Goal: Contribute content: Contribute content

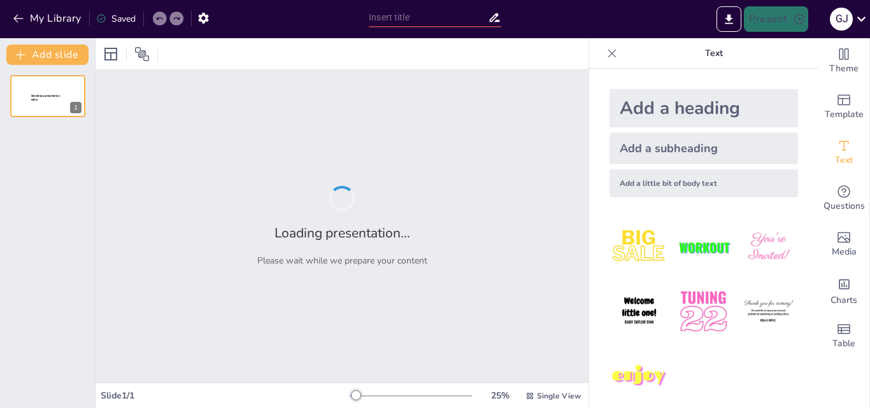
type input "Estrategias de Comunicación y Liderazgo en Seguridad Pública"
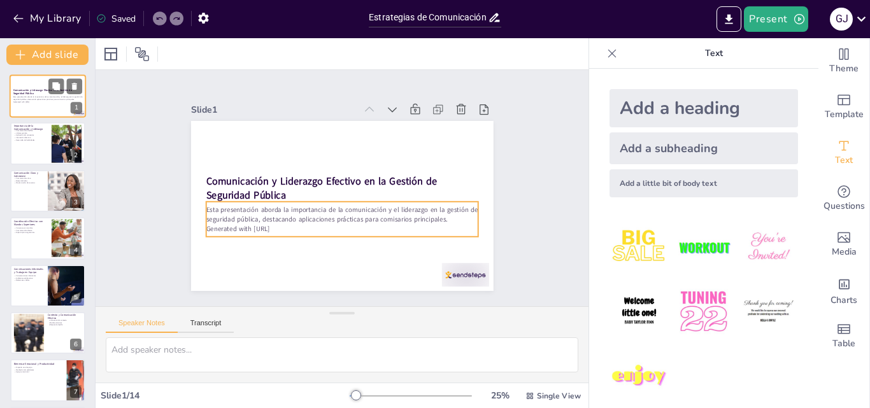
click at [43, 95] on div "Esta presentación aborda la importancia de la comunicación y el liderazgo en la…" at bounding box center [47, 99] width 69 height 9
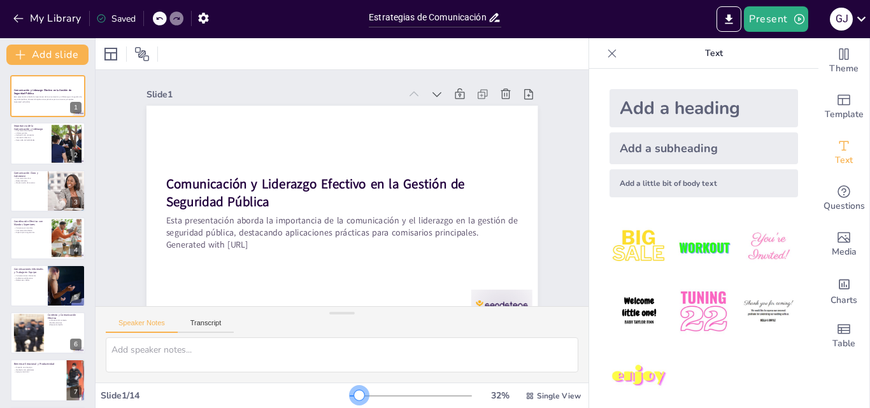
click at [354, 396] on div at bounding box center [359, 396] width 10 height 10
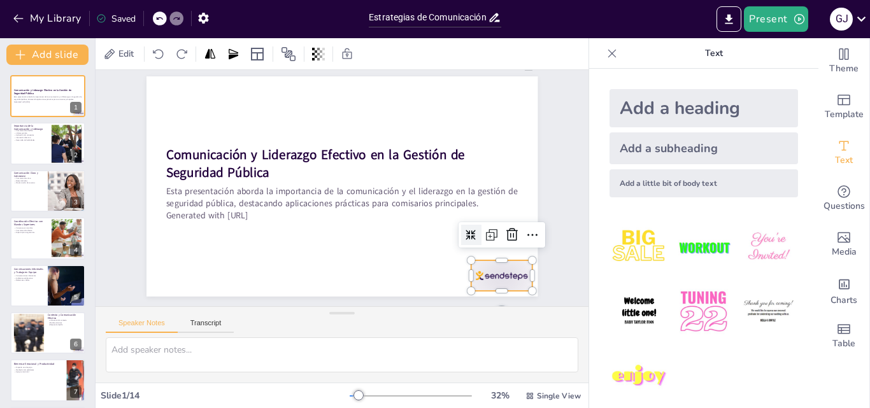
click at [416, 333] on div at bounding box center [384, 366] width 64 height 66
click at [215, 287] on icon at bounding box center [205, 298] width 22 height 22
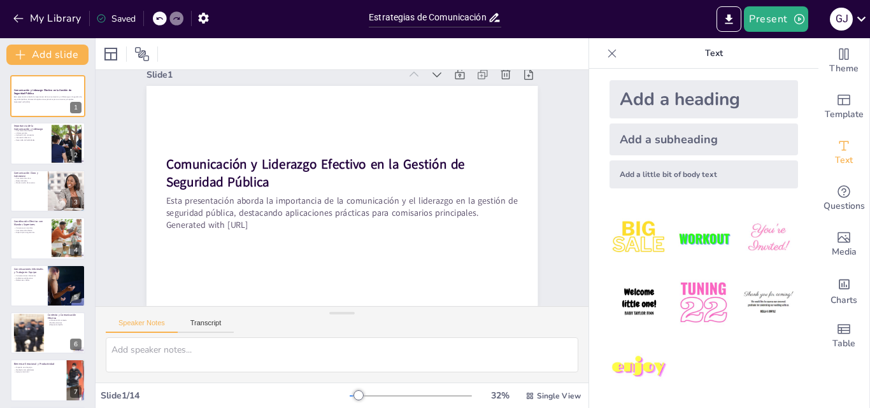
scroll to position [12, 0]
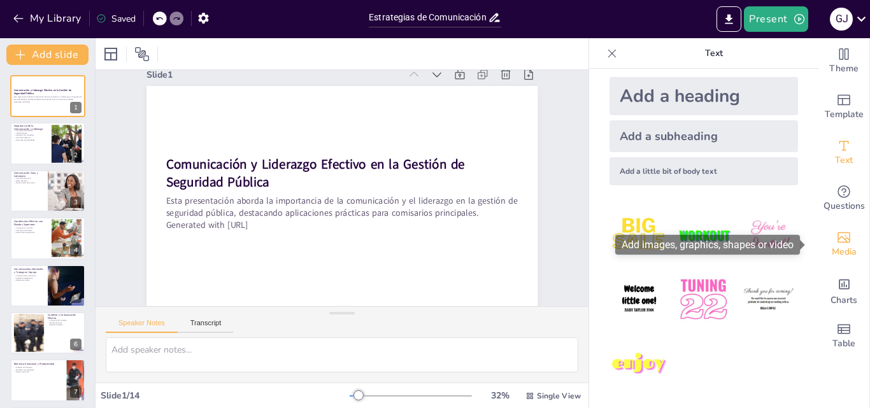
click at [840, 241] on icon "Add images, graphics, shapes or video" at bounding box center [844, 237] width 15 height 15
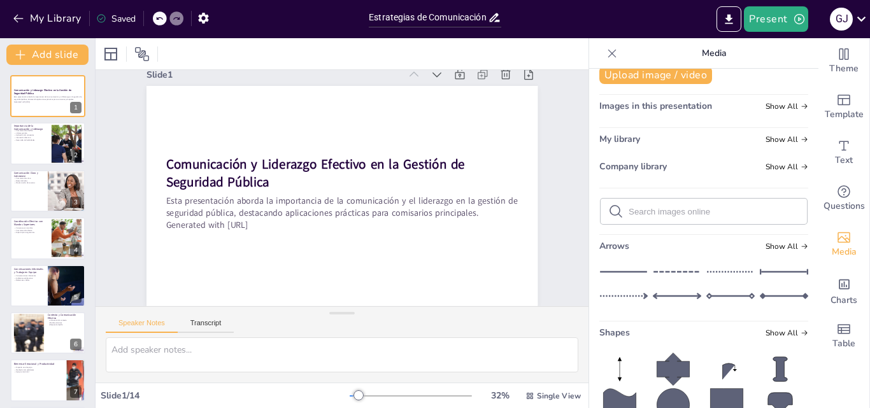
scroll to position [0, 0]
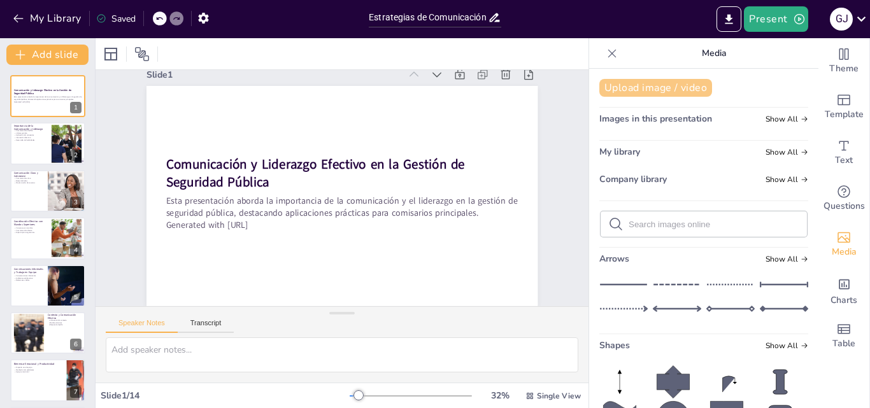
click at [654, 87] on button "Upload image / video" at bounding box center [656, 88] width 113 height 18
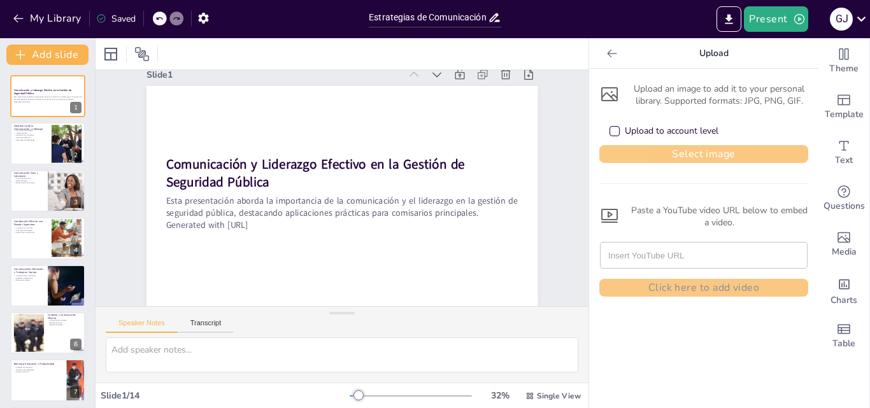
click at [658, 147] on button "Select image" at bounding box center [704, 154] width 209 height 18
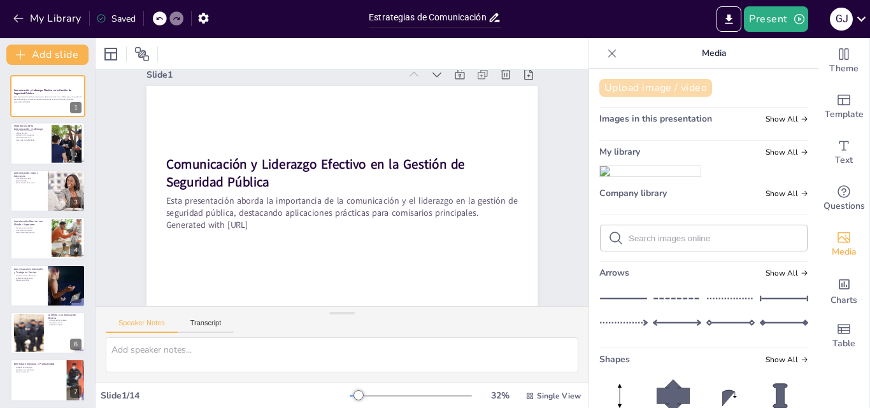
click at [651, 86] on button "Upload image / video" at bounding box center [656, 88] width 113 height 18
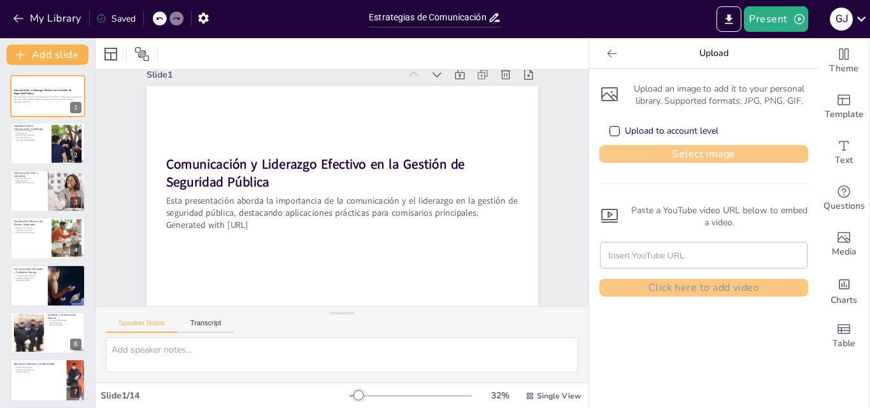
click at [677, 154] on button "Select image" at bounding box center [704, 154] width 209 height 18
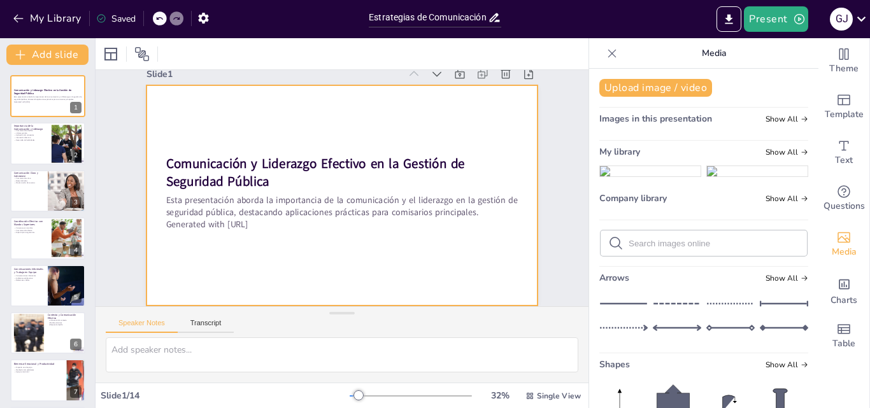
drag, startPoint x: 637, startPoint y: 208, endPoint x: 427, endPoint y: 131, distance: 223.8
click at [310, 106] on div "Document fonts Akatab Recently used Mulish Popular fonts Lato Montserrat Open S…" at bounding box center [435, 223] width 870 height 370
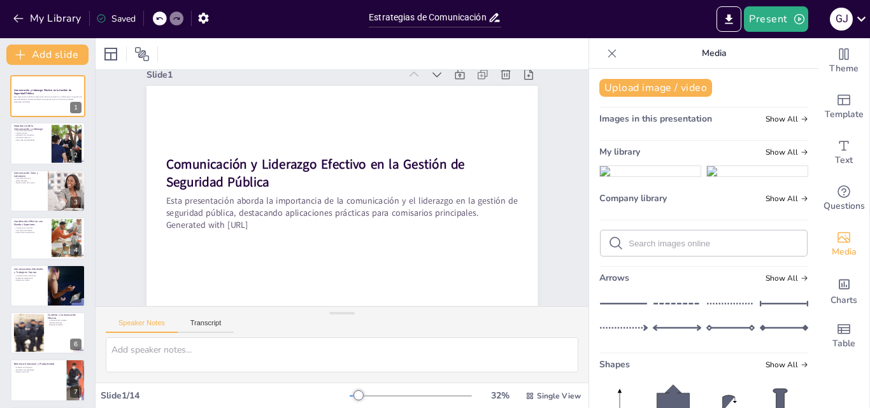
click at [644, 177] on img at bounding box center [650, 171] width 101 height 10
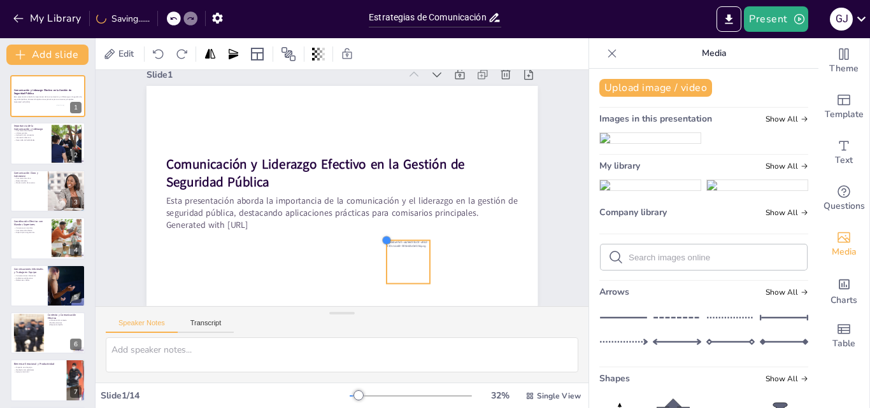
drag, startPoint x: 245, startPoint y: 98, endPoint x: 378, endPoint y: 263, distance: 211.7
click at [378, 263] on div "Comunicación y Liderazgo Efectivo en la Gestión de Seguridad Pública Esta prese…" at bounding box center [335, 191] width 331 height 440
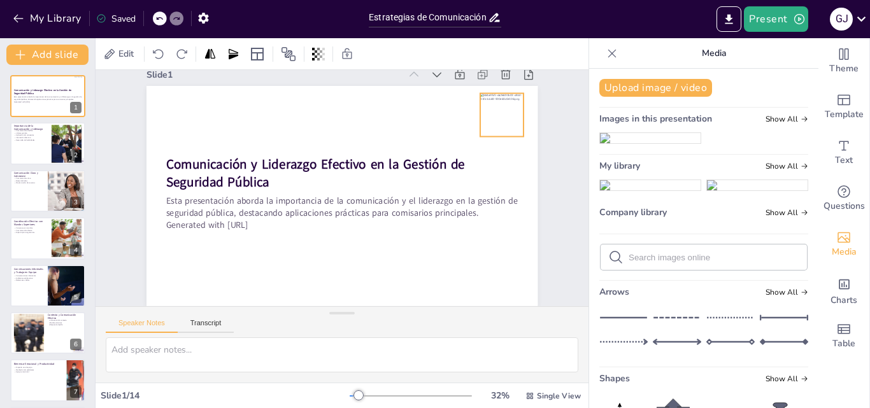
drag, startPoint x: 406, startPoint y: 252, endPoint x: 500, endPoint y: 105, distance: 174.5
click at [500, 244] on div at bounding box center [495, 274] width 61 height 61
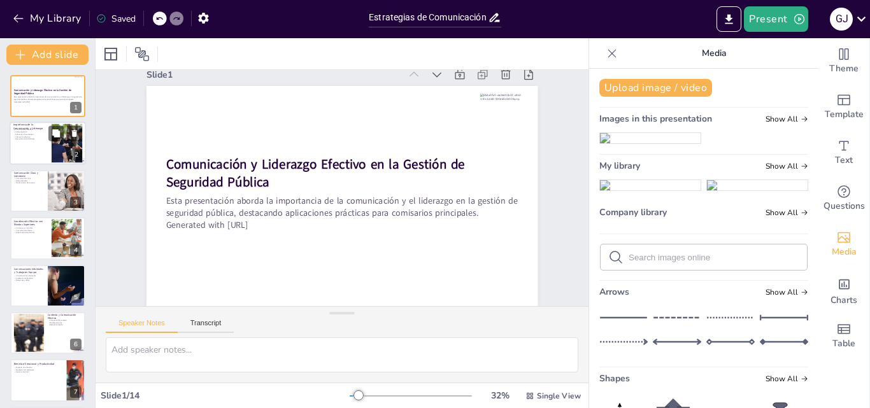
click at [40, 140] on p "Desarrollo de habilidades" at bounding box center [30, 139] width 34 height 3
type textarea "La comunicación efectiva es fundamental en la gestión de seguridad pública, ya …"
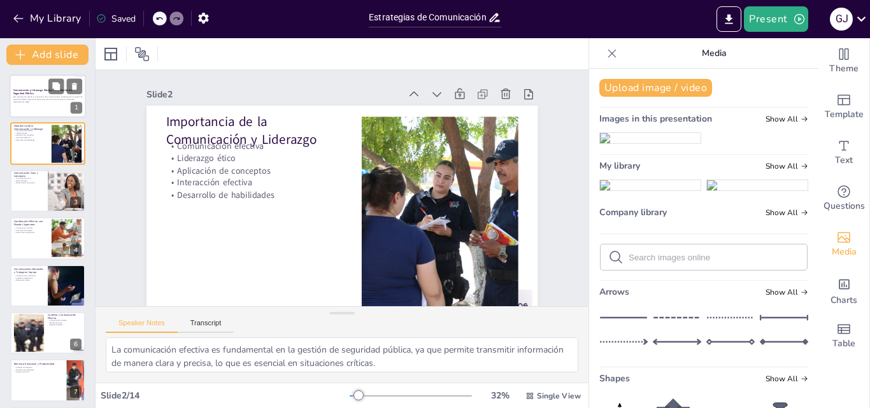
click at [47, 92] on p "Comunicación y Liderazgo Efectivo en la Gestión de Seguridad Pública" at bounding box center [47, 92] width 69 height 7
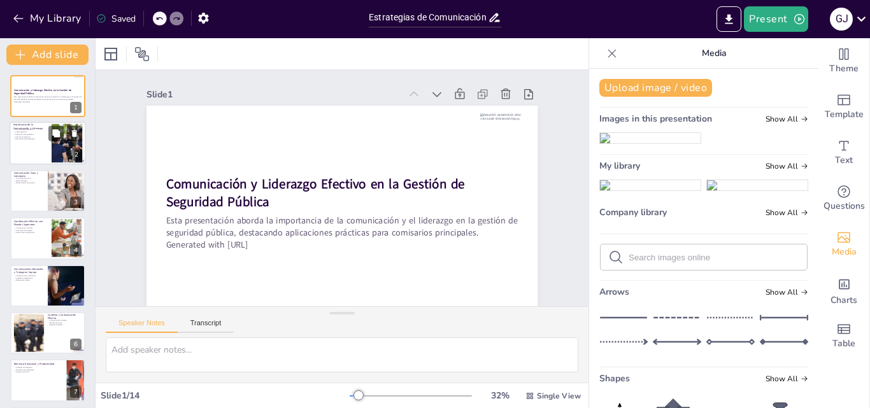
click at [32, 140] on p "Desarrollo de habilidades" at bounding box center [30, 139] width 34 height 3
type textarea "La comunicación efectiva es fundamental en la gestión de seguridad pública, ya …"
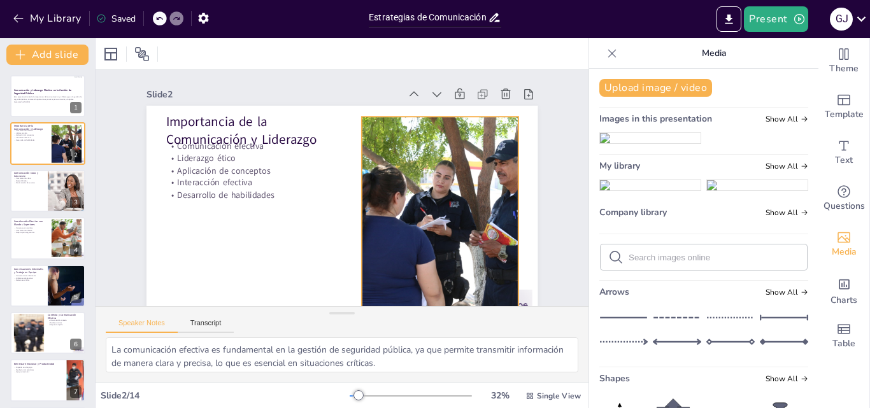
click at [405, 194] on div at bounding box center [257, 132] width 344 height 280
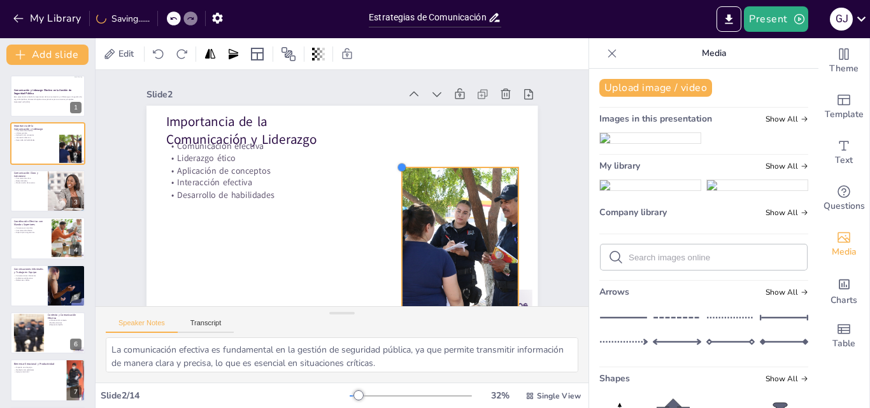
drag, startPoint x: 353, startPoint y: 117, endPoint x: 393, endPoint y: 189, distance: 83.0
click at [393, 189] on div "Importancia de la Comunicación y Liderazgo Comunicación efectiva Liderazgo étic…" at bounding box center [369, 187] width 220 height 391
click at [649, 143] on img at bounding box center [650, 138] width 101 height 10
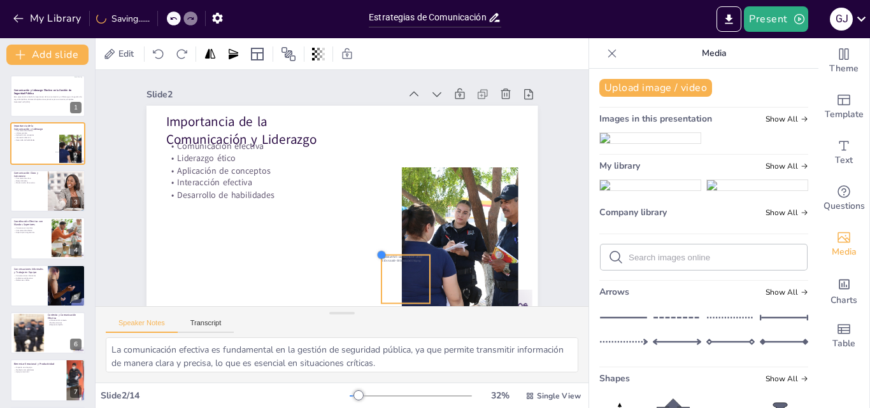
drag, startPoint x: 245, startPoint y: 129, endPoint x: 373, endPoint y: 274, distance: 193.3
click at [373, 274] on div "Importancia de la Comunicación y Liderazgo Comunicación efectiva Liderazgo étic…" at bounding box center [366, 202] width 386 height 449
drag, startPoint x: 422, startPoint y: 232, endPoint x: 495, endPoint y: 127, distance: 127.8
click at [408, 49] on div at bounding box center [375, 16] width 66 height 66
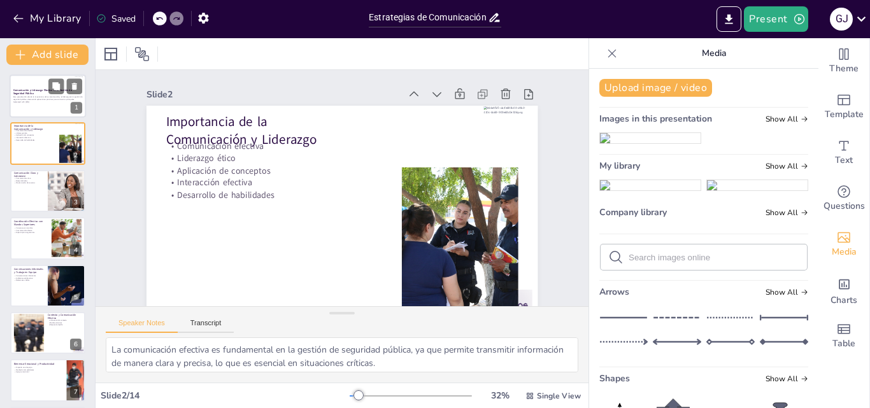
click at [38, 89] on strong "Comunicación y Liderazgo Efectivo en la Gestión de Seguridad Pública" at bounding box center [42, 92] width 59 height 7
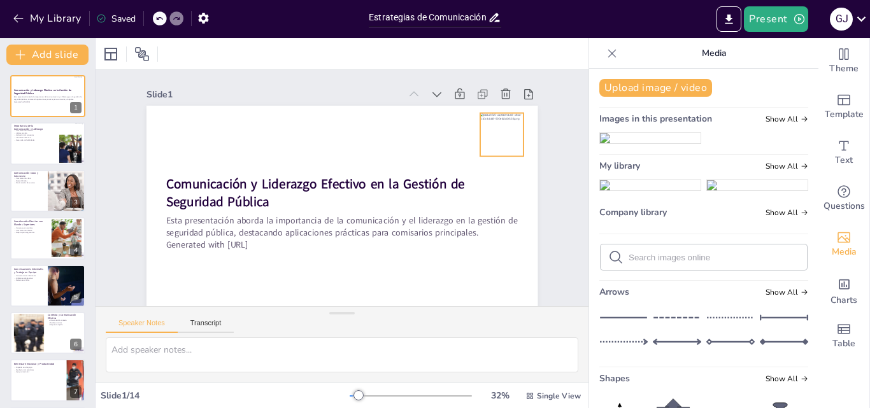
click at [368, 47] on div at bounding box center [341, 19] width 55 height 55
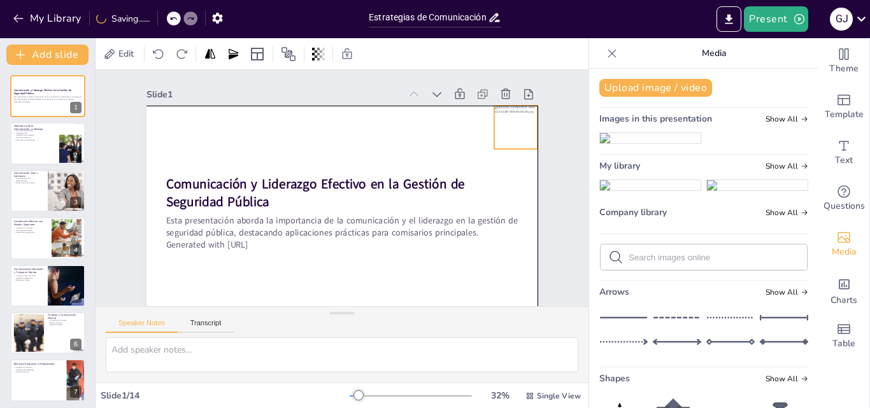
click at [503, 119] on div at bounding box center [500, 93] width 52 height 52
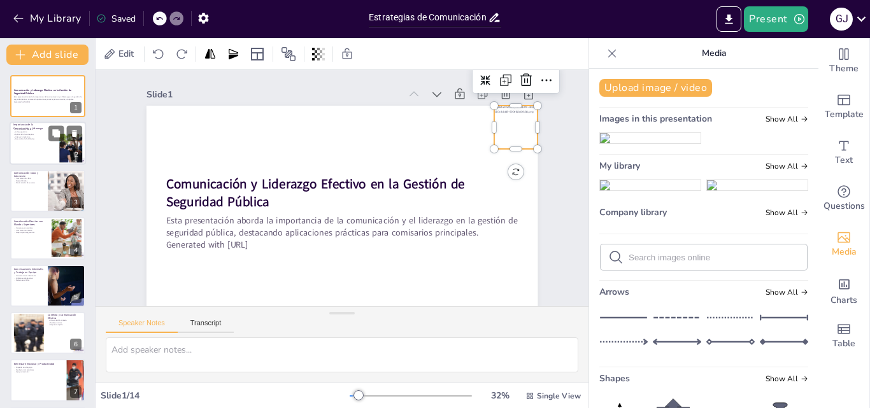
click at [47, 139] on p "Desarrollo de habilidades" at bounding box center [30, 139] width 34 height 3
type textarea "La comunicación efectiva es fundamental en la gestión de seguridad pública, ya …"
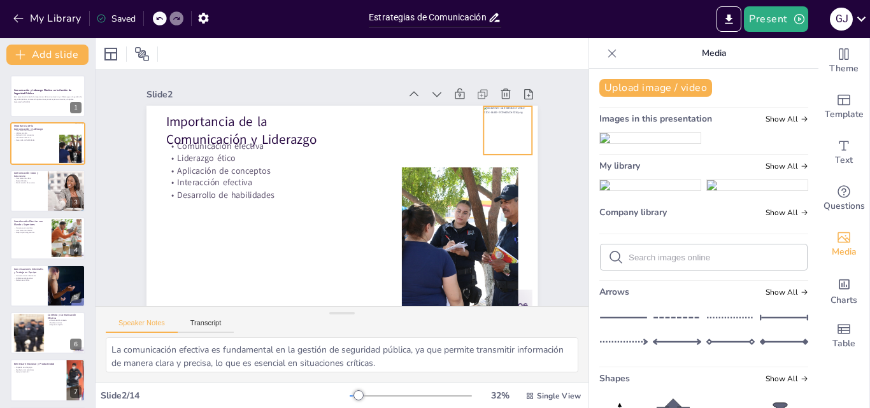
click at [393, 334] on div at bounding box center [364, 363] width 58 height 58
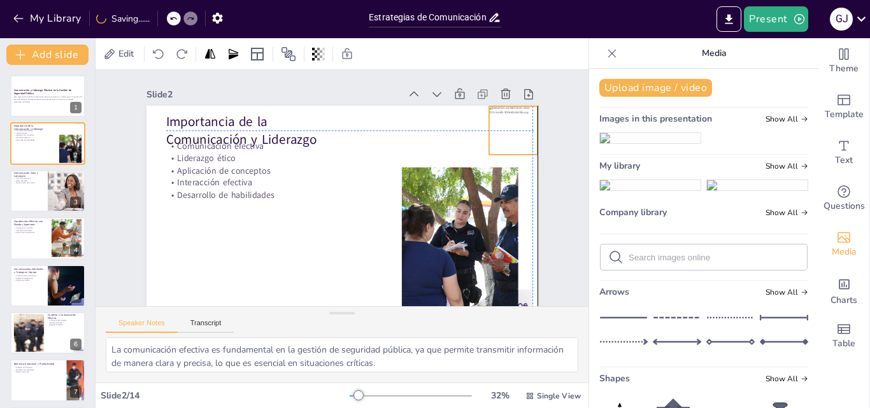
click at [205, 237] on div at bounding box center [178, 264] width 54 height 54
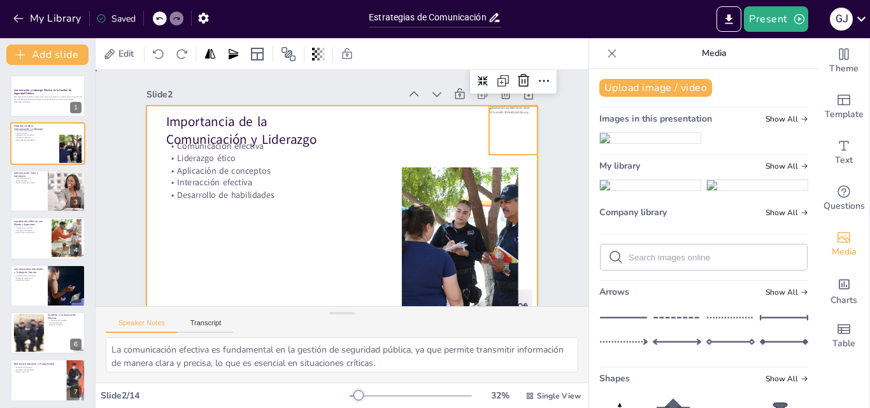
click at [422, 131] on div at bounding box center [336, 215] width 429 height 297
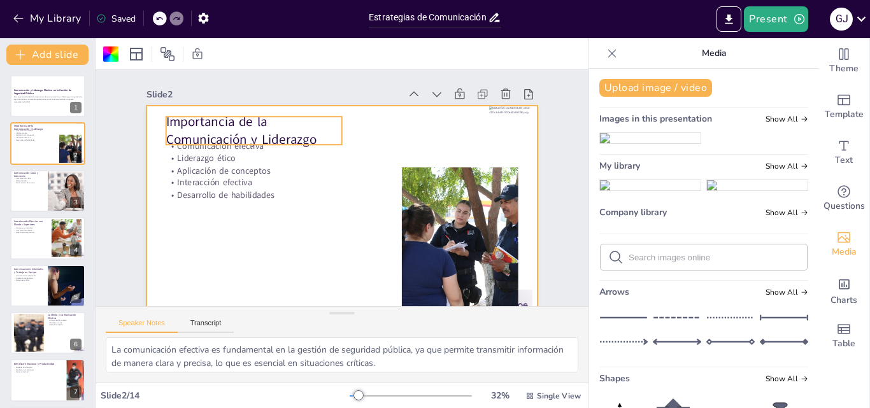
click at [365, 138] on p "Importancia de la Comunicación y Liderazgo" at bounding box center [447, 183] width 164 height 133
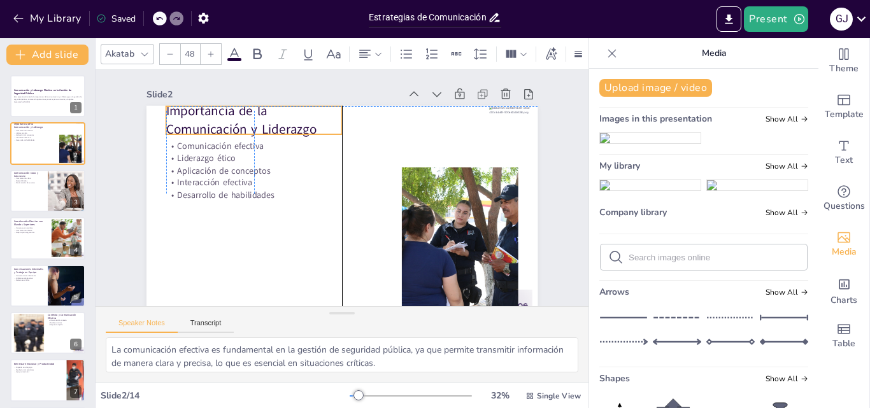
drag, startPoint x: 243, startPoint y: 143, endPoint x: 248, endPoint y: 137, distance: 7.3
click at [248, 250] on div "Importancia de la Comunicación y Liderazgo Comunicación efectiva Liderazgo étic…" at bounding box center [350, 270] width 389 height 41
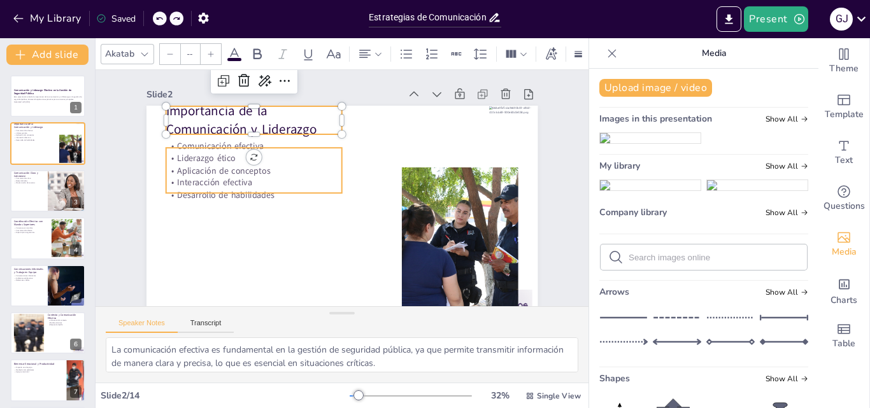
type input "32"
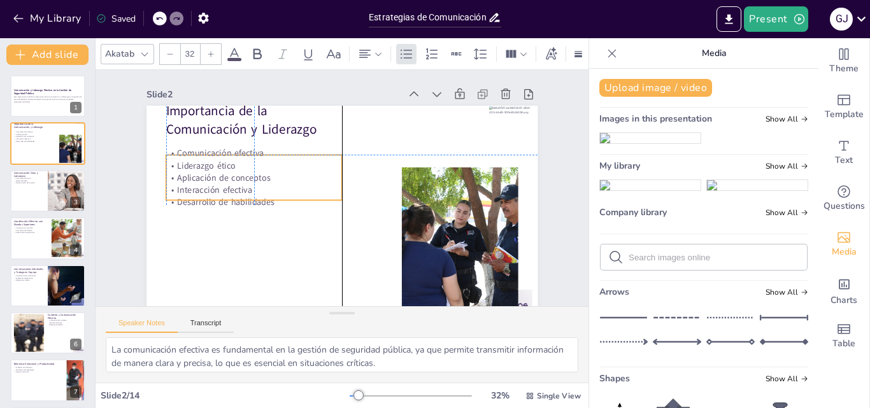
drag, startPoint x: 198, startPoint y: 154, endPoint x: 199, endPoint y: 166, distance: 11.5
click at [285, 166] on p "Liderazgo ético" at bounding box center [326, 99] width 83 height 166
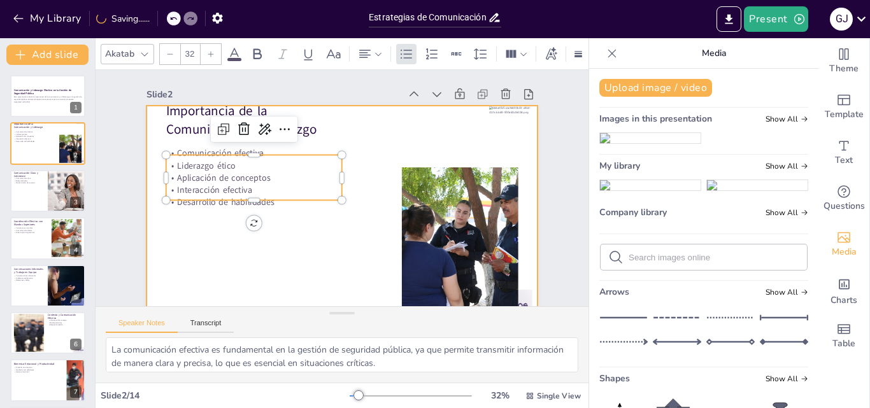
click at [315, 243] on div at bounding box center [343, 160] width 392 height 220
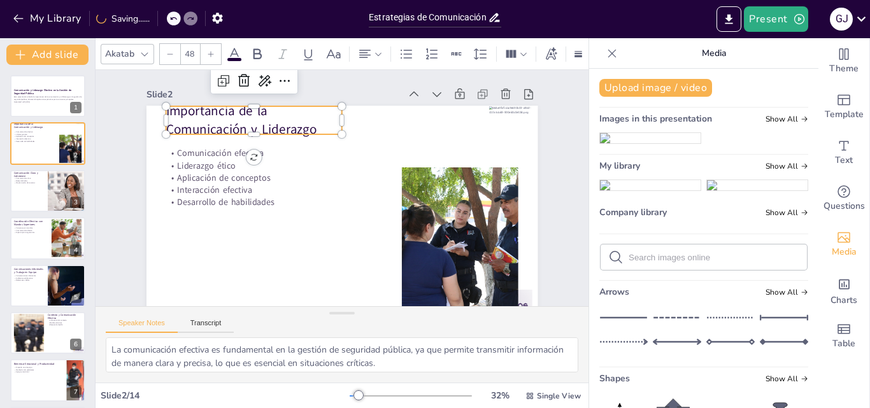
click at [396, 131] on span "Importancia de la Comunicación y Liderazgo" at bounding box center [429, 101] width 67 height 151
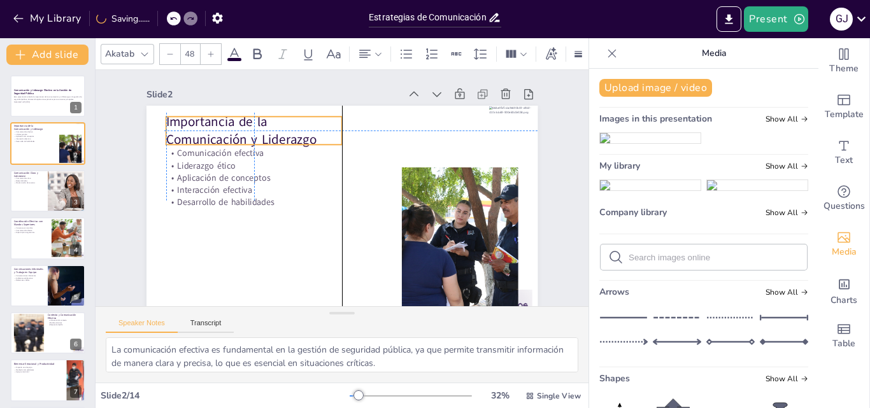
drag, startPoint x: 215, startPoint y: 127, endPoint x: 213, endPoint y: 134, distance: 6.7
click at [275, 217] on span "Importancia de la Comunicación y Liderazgo" at bounding box center [298, 294] width 47 height 154
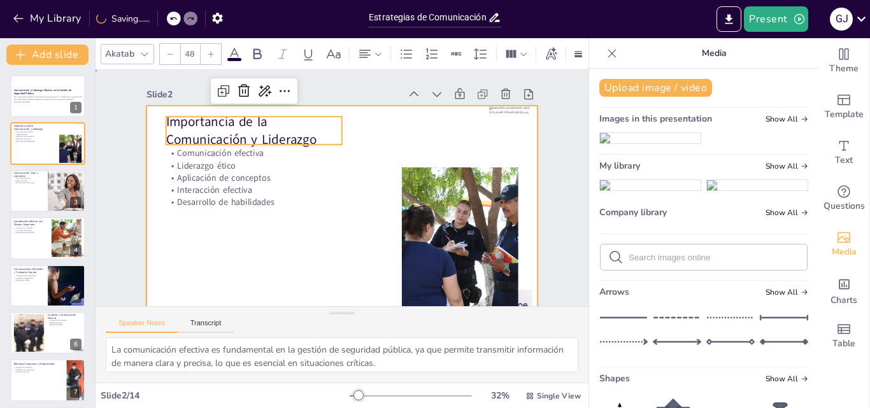
click at [302, 246] on div at bounding box center [358, 210] width 446 height 408
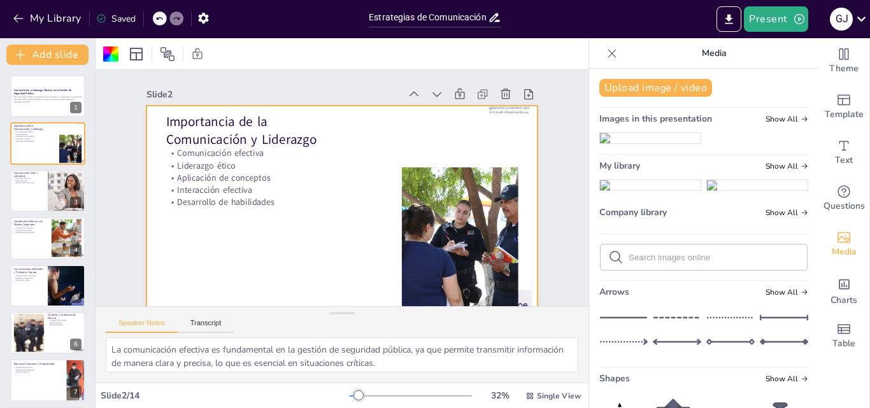
scroll to position [30, 0]
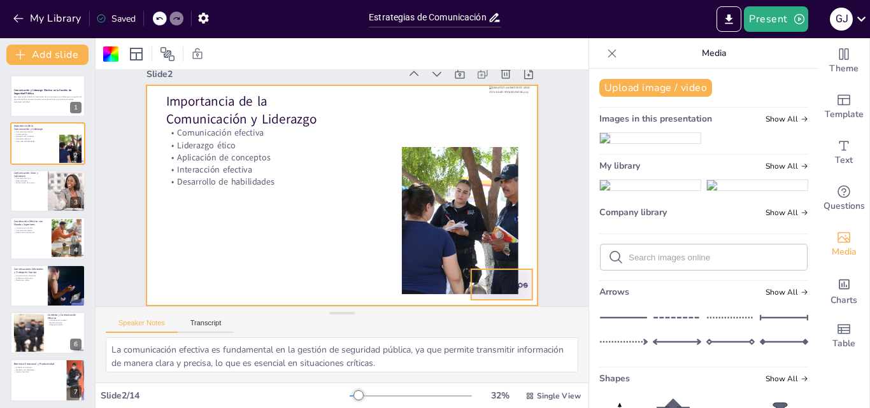
click at [194, 170] on div at bounding box center [161, 146] width 68 height 48
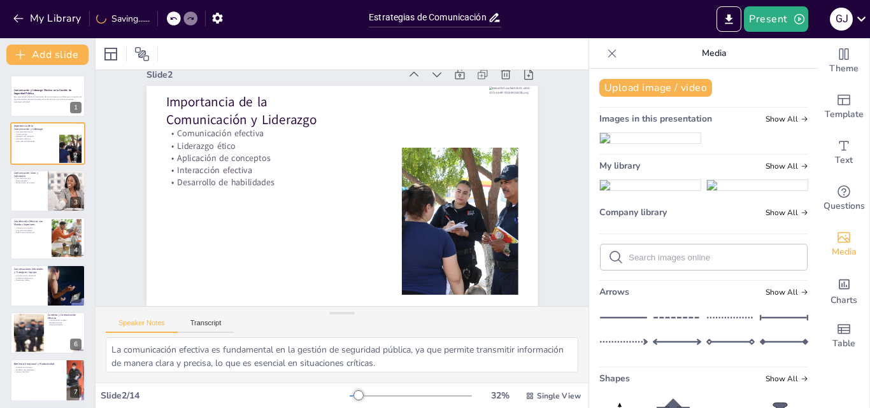
scroll to position [29, 0]
click at [35, 189] on div at bounding box center [48, 191] width 76 height 43
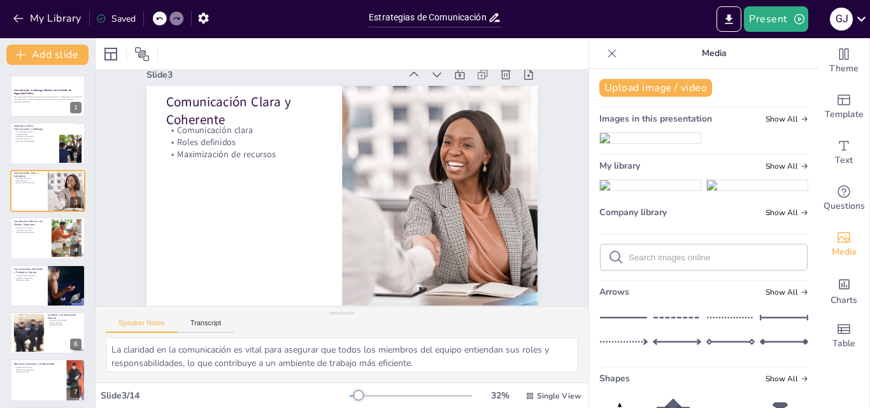
click at [473, 258] on div at bounding box center [330, 90] width 286 height 377
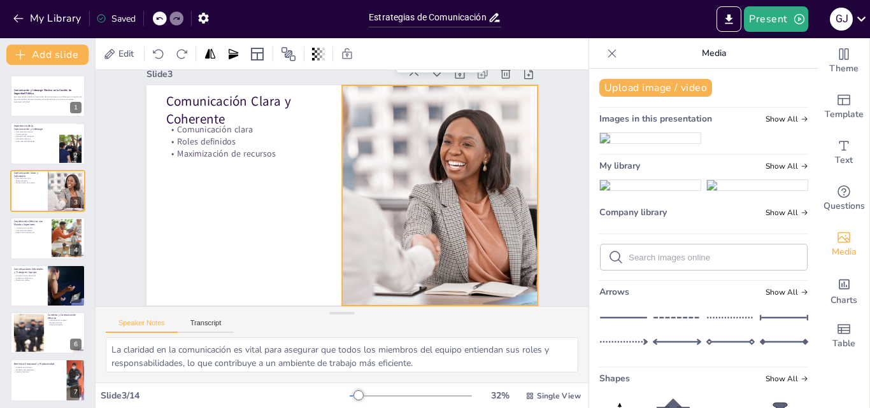
click at [544, 262] on div "Slide 1 Comunicación y Liderazgo Efectivo en la Gestión de Seguridad Pública Es…" at bounding box center [340, 198] width 487 height 303
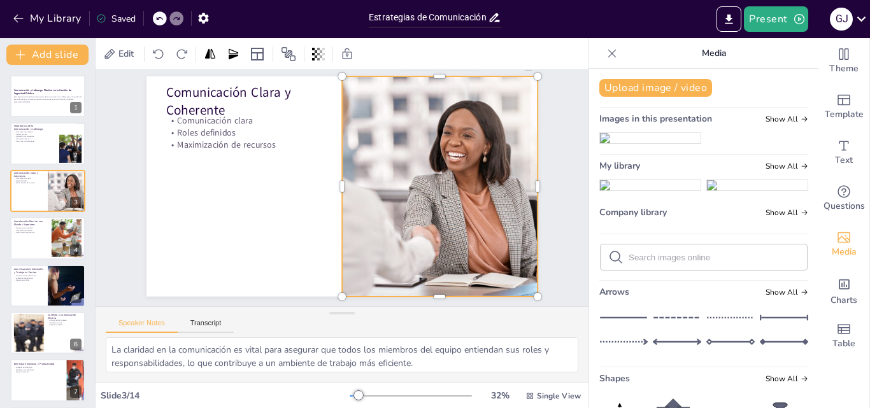
click at [426, 169] on div at bounding box center [278, 262] width 391 height 400
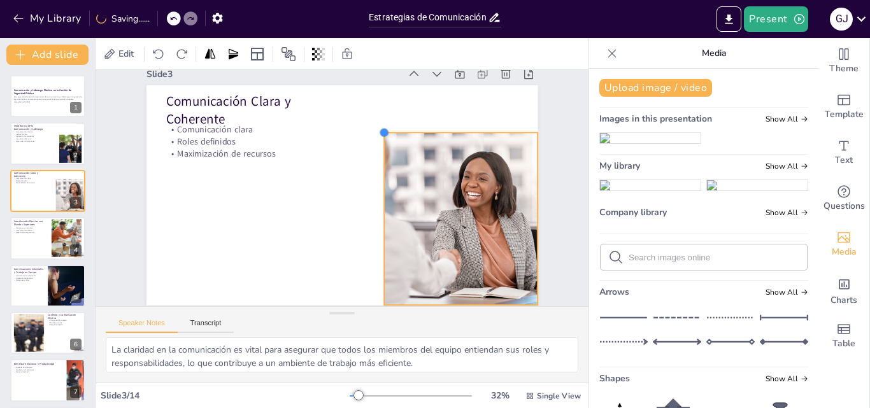
drag, startPoint x: 335, startPoint y: 79, endPoint x: 377, endPoint y: 128, distance: 64.6
click at [358, 126] on div at bounding box center [351, 119] width 14 height 14
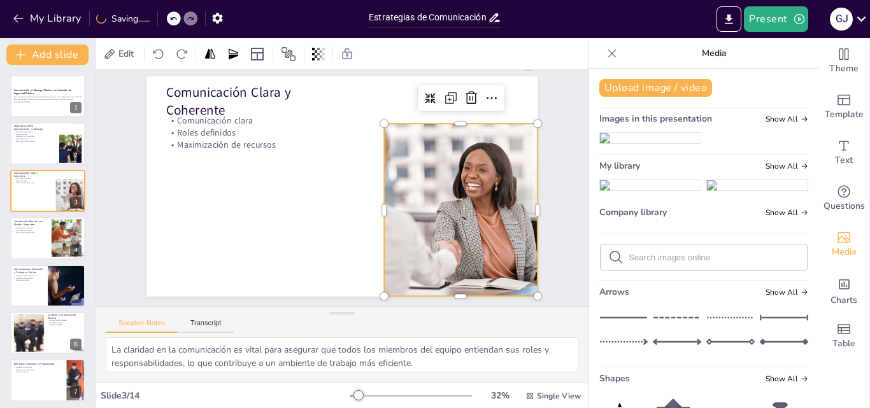
click at [637, 143] on img at bounding box center [650, 138] width 101 height 10
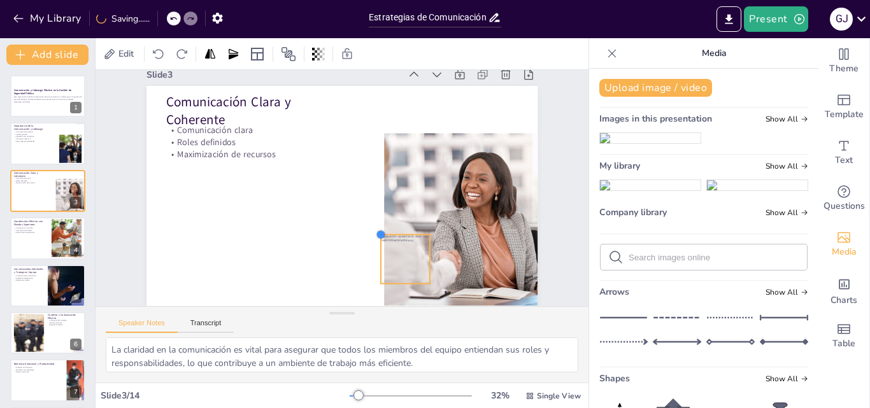
drag, startPoint x: 259, startPoint y: 112, endPoint x: 375, endPoint y: 244, distance: 175.6
click at [375, 244] on div "Comunicación Clara y Coherente Comunicación clara Roles definidos Maximización …" at bounding box center [349, 193] width 408 height 446
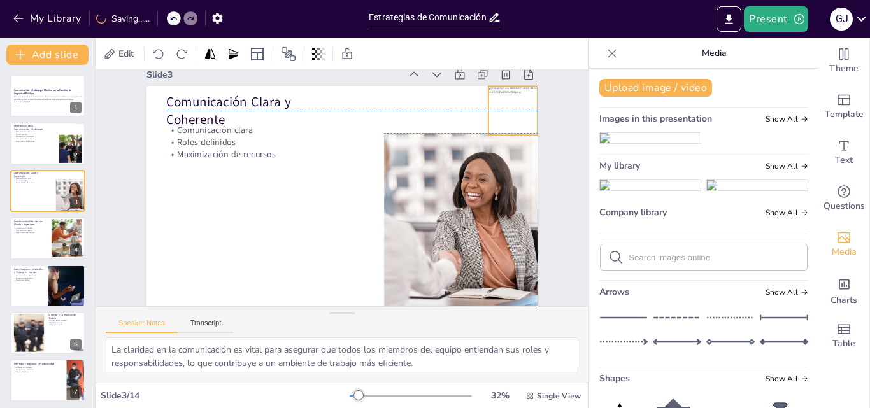
drag, startPoint x: 401, startPoint y: 245, endPoint x: 509, endPoint y: 93, distance: 186.4
click at [509, 102] on div at bounding box center [520, 129] width 54 height 54
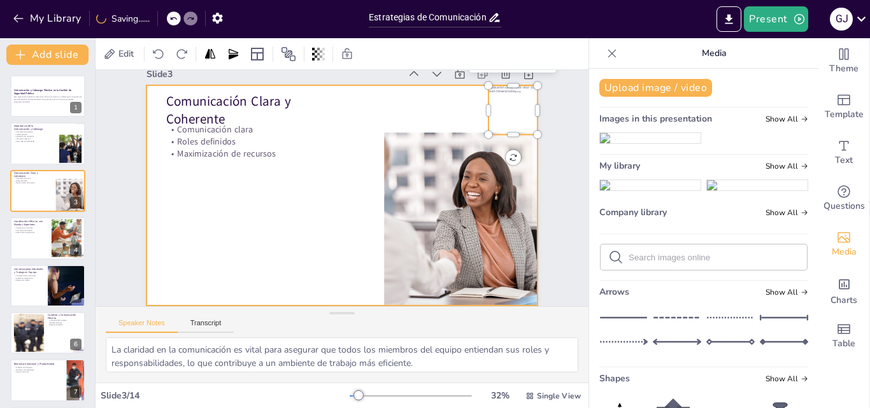
click at [386, 96] on div at bounding box center [336, 184] width 386 height 449
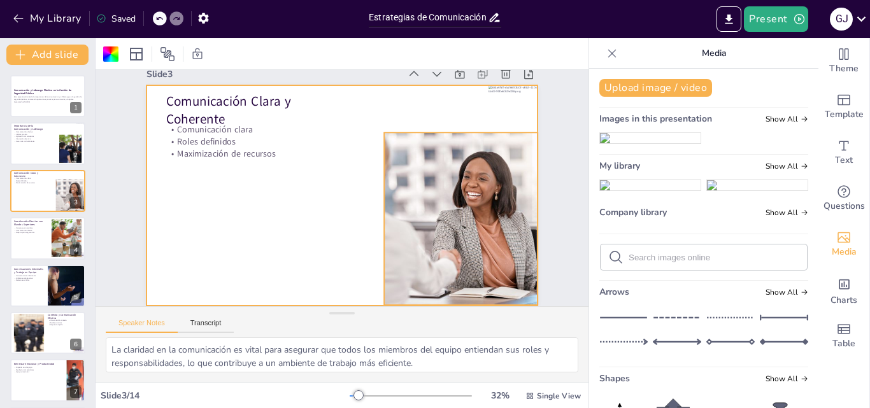
drag, startPoint x: 446, startPoint y: 148, endPoint x: 432, endPoint y: 142, distance: 15.1
click at [356, 148] on div at bounding box center [223, 157] width 266 height 173
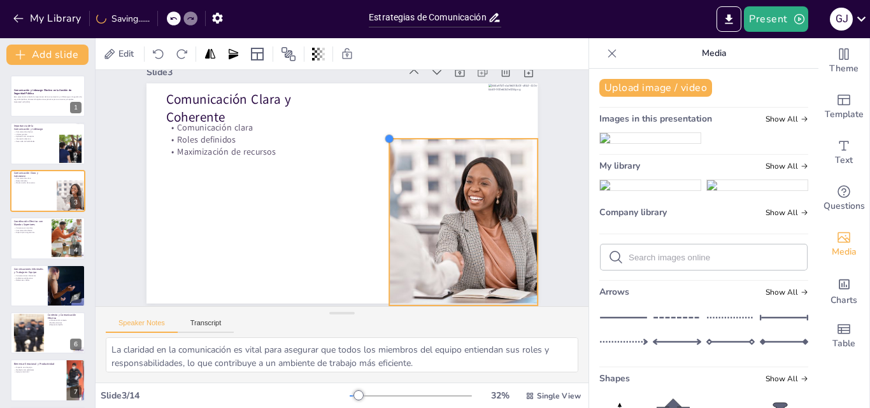
drag, startPoint x: 377, startPoint y: 126, endPoint x: 382, endPoint y: 135, distance: 10.8
click at [282, 179] on div at bounding box center [274, 186] width 15 height 15
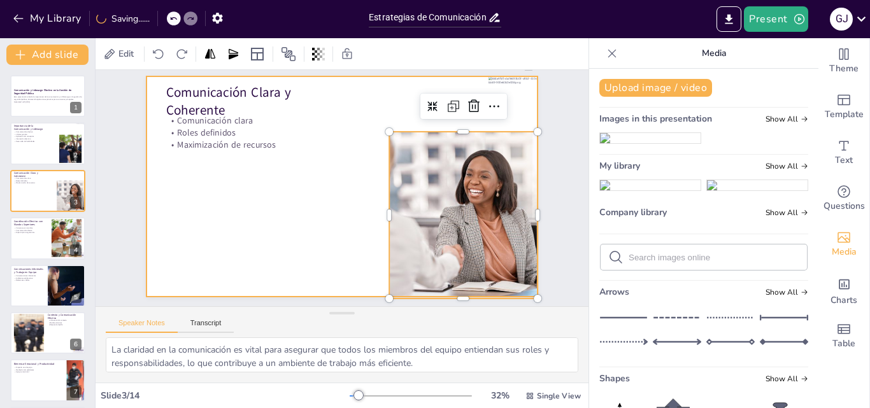
drag, startPoint x: 328, startPoint y: 140, endPoint x: 329, endPoint y: 149, distance: 8.9
click at [328, 143] on div at bounding box center [343, 188] width 438 height 426
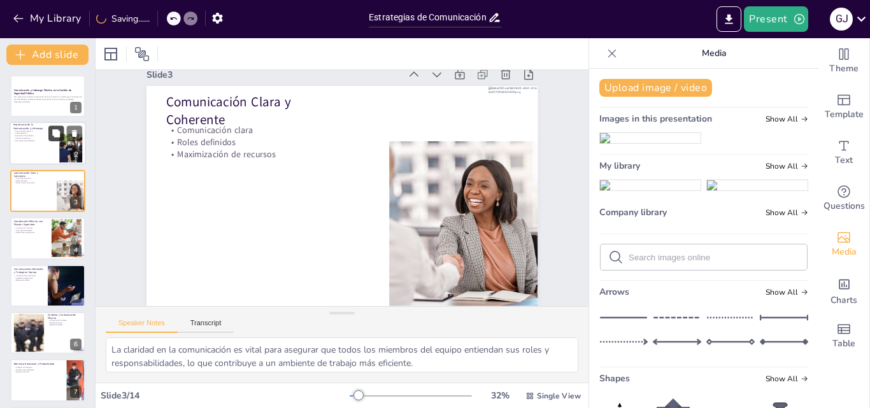
click at [50, 139] on button at bounding box center [55, 133] width 15 height 15
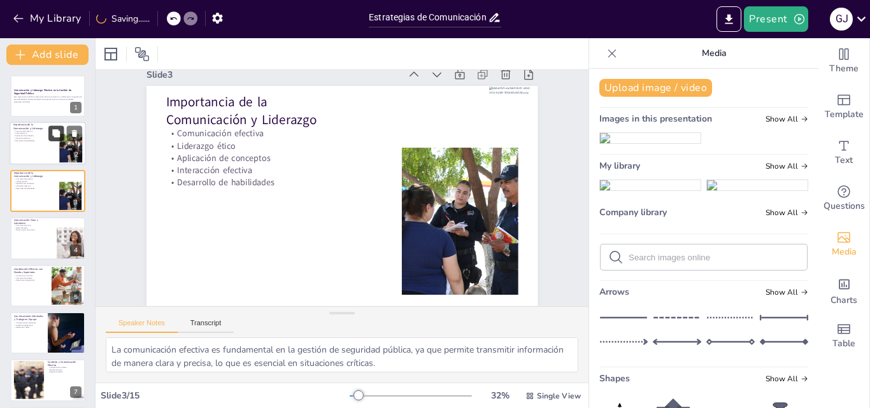
scroll to position [27, 0]
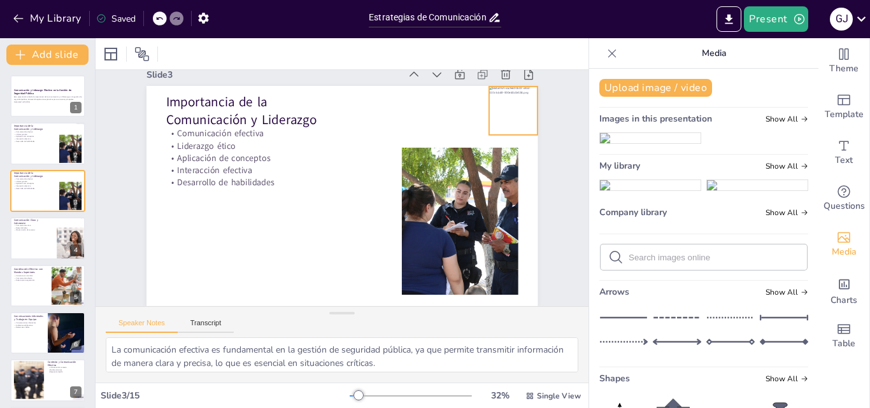
click at [265, 308] on div at bounding box center [232, 341] width 66 height 66
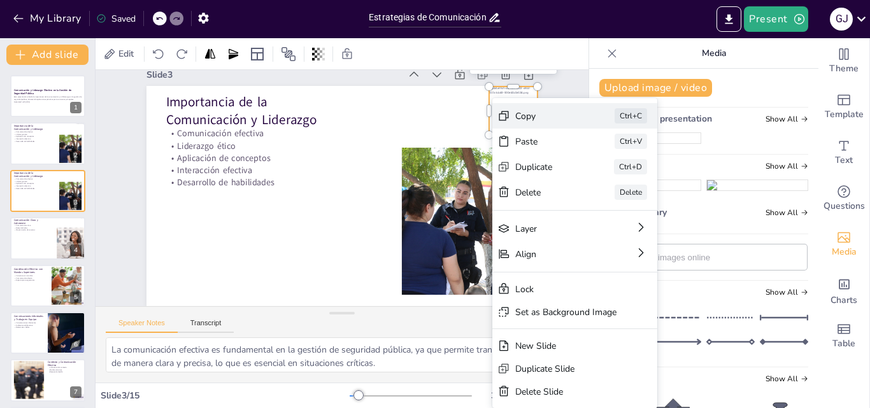
click at [129, 343] on div "Copy" at bounding box center [100, 366] width 59 height 47
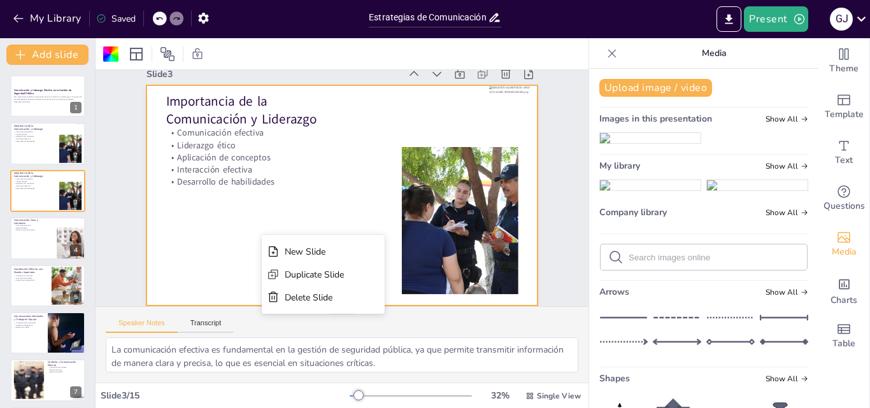
click at [497, 202] on div "Duplicate Slide" at bounding box center [512, 172] width 30 height 60
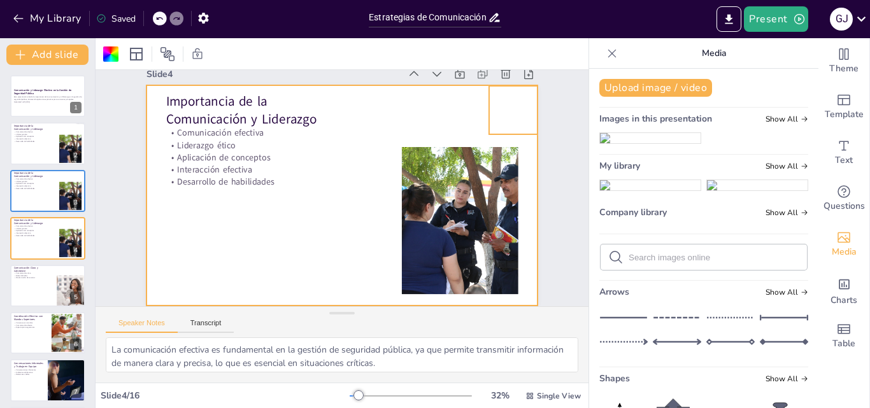
click at [373, 32] on div at bounding box center [340, 0] width 64 height 64
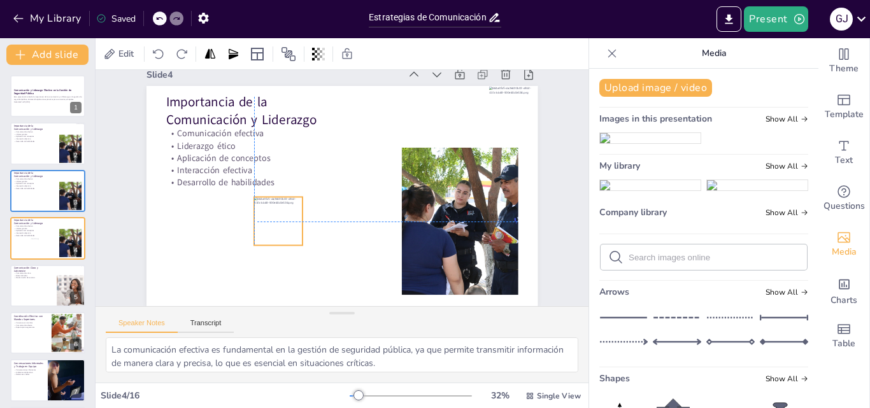
drag, startPoint x: 499, startPoint y: 113, endPoint x: 265, endPoint y: 220, distance: 257.2
click at [268, 162] on div at bounding box center [297, 133] width 58 height 58
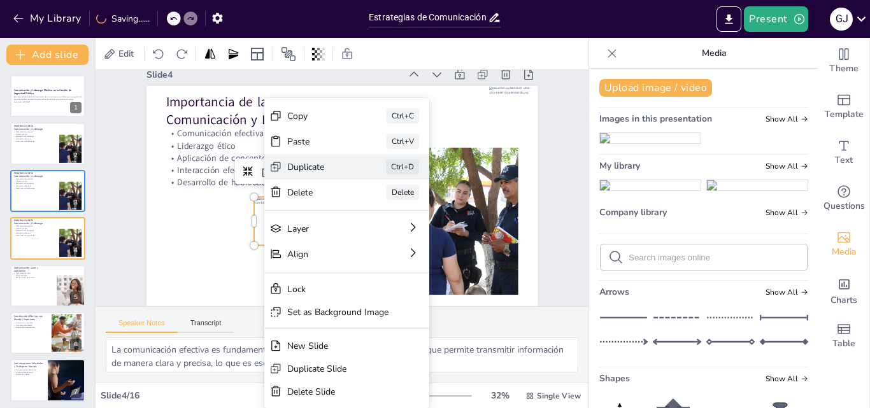
click at [295, 223] on div "Duplicate" at bounding box center [286, 255] width 18 height 64
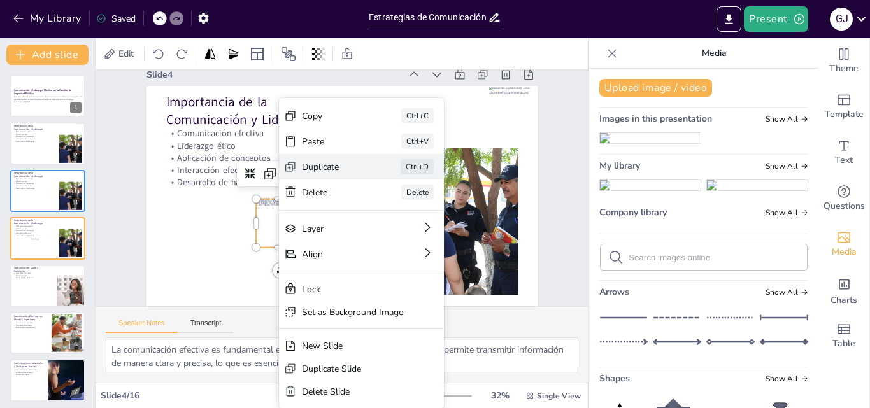
click at [275, 201] on div "Duplicate" at bounding box center [251, 230] width 47 height 58
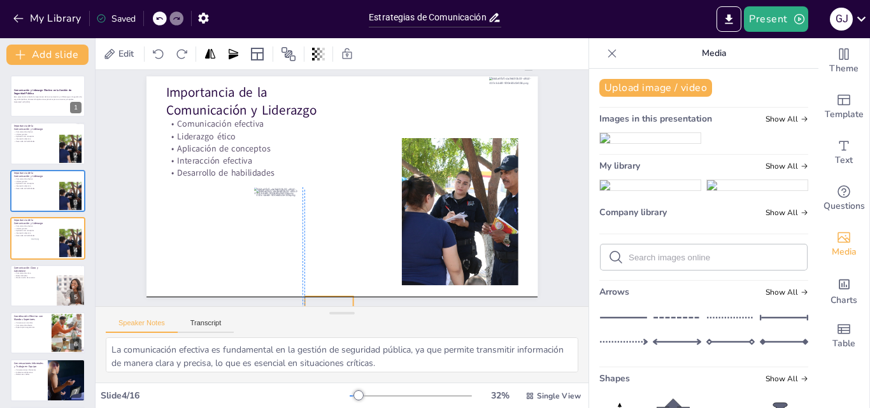
scroll to position [30, 0]
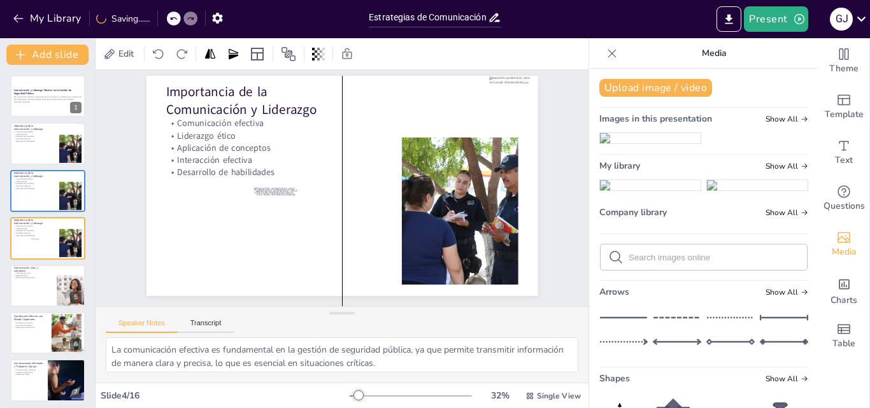
drag, startPoint x: 266, startPoint y: 213, endPoint x: 321, endPoint y: 332, distance: 131.2
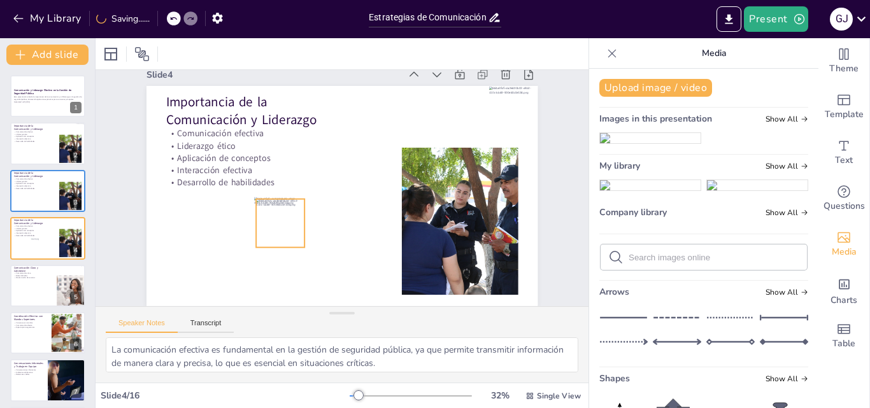
scroll to position [29, 0]
click at [282, 185] on div at bounding box center [280, 152] width 66 height 66
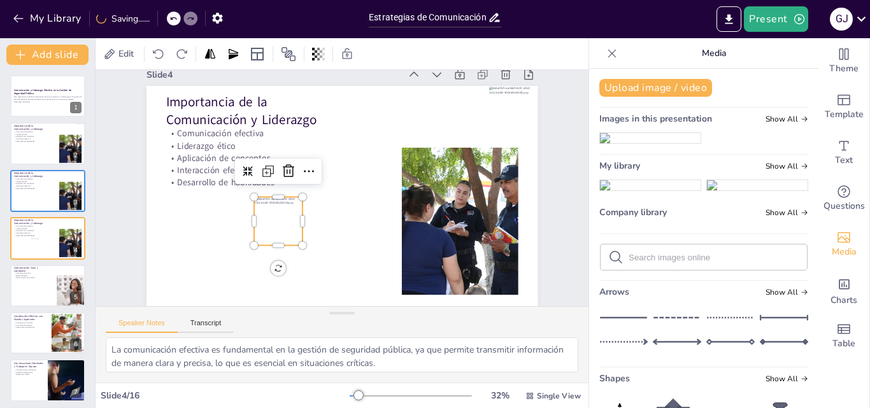
click at [366, 217] on div at bounding box center [398, 233] width 64 height 64
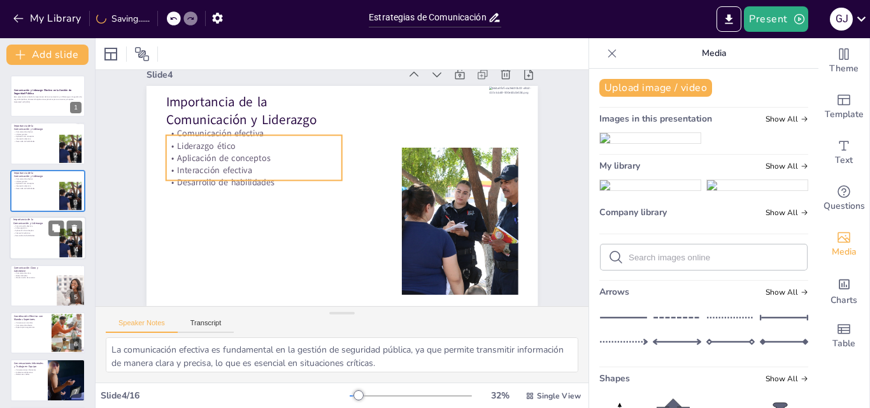
click at [43, 233] on p "Interacción efectiva" at bounding box center [30, 233] width 34 height 3
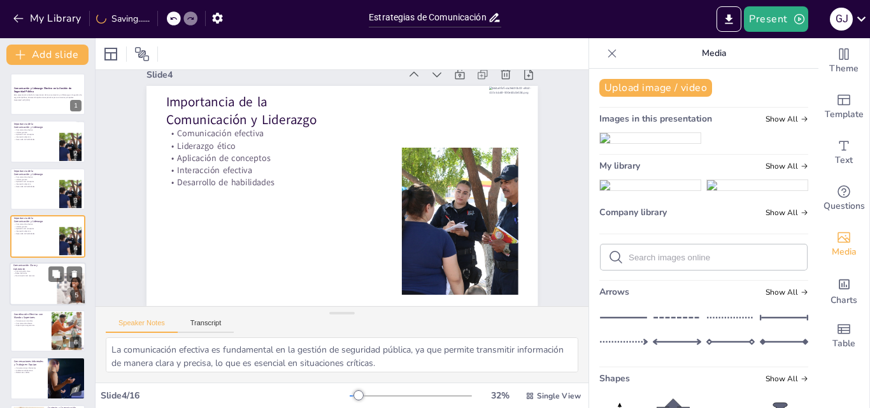
click at [46, 277] on div at bounding box center [48, 284] width 76 height 43
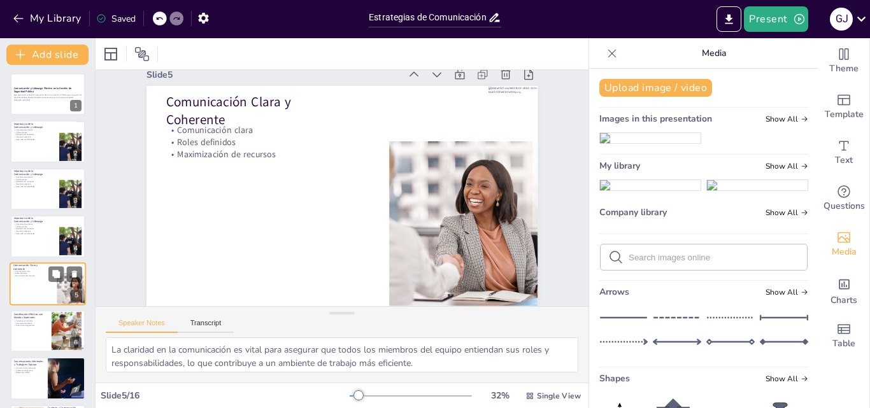
scroll to position [0, 0]
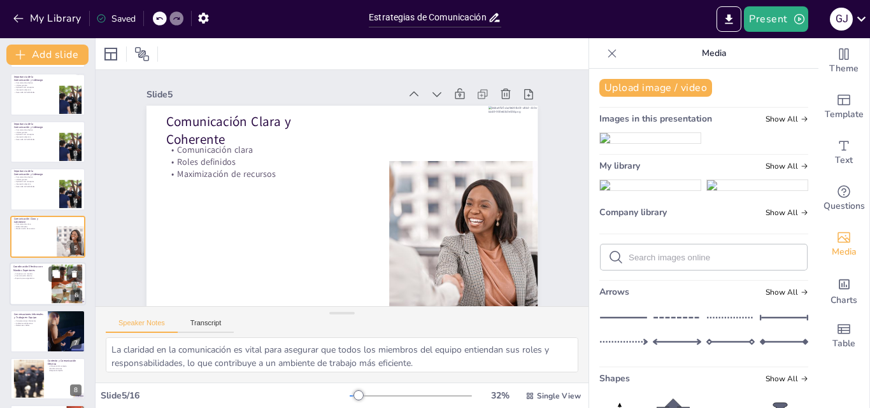
click at [35, 282] on div at bounding box center [48, 284] width 76 height 43
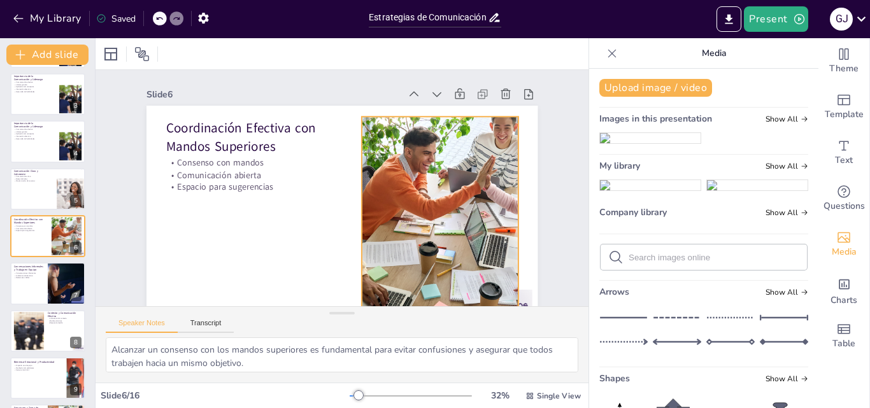
click at [408, 163] on div at bounding box center [256, 243] width 412 height 428
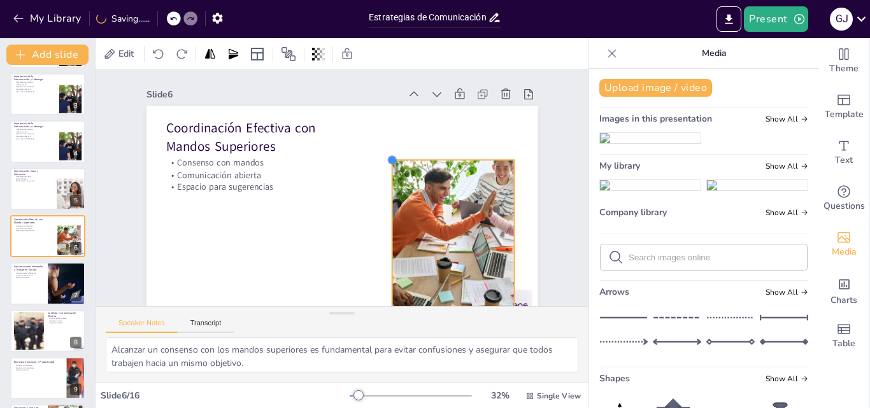
drag, startPoint x: 365, startPoint y: 134, endPoint x: 388, endPoint y: 160, distance: 34.8
click at [388, 160] on div "Coordinación Efectiva con Mandos Superiores Consenso con mandos Comunicación ab…" at bounding box center [345, 216] width 412 height 260
click at [644, 143] on img at bounding box center [650, 138] width 101 height 10
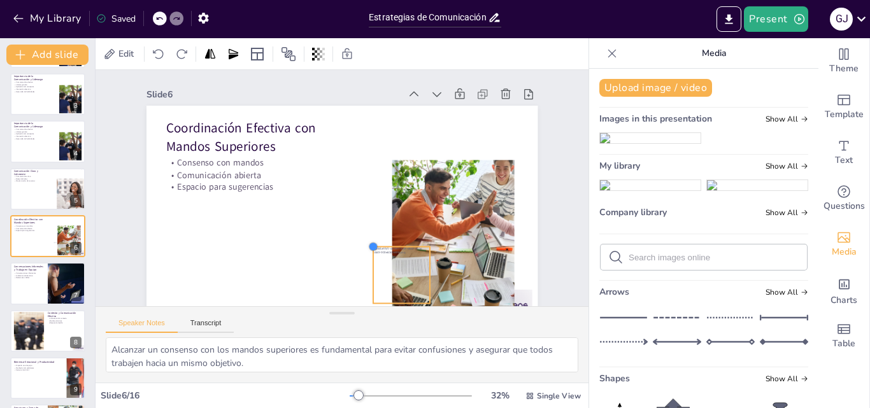
drag, startPoint x: 243, startPoint y: 129, endPoint x: 363, endPoint y: 248, distance: 169.0
click at [379, 245] on div at bounding box center [385, 239] width 12 height 12
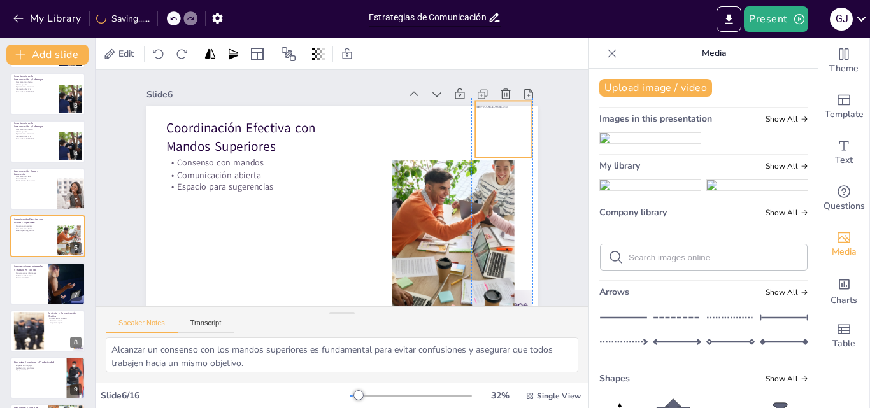
drag, startPoint x: 487, startPoint y: 188, endPoint x: 495, endPoint y: 119, distance: 69.3
click at [478, 85] on div at bounding box center [438, 46] width 80 height 80
drag, startPoint x: 469, startPoint y: 159, endPoint x: 484, endPoint y: 147, distance: 19.5
click at [478, 155] on div "Coordinación Efectiva con Mandos Superiores Consenso con mandos Comunicación ab…" at bounding box center [360, 168] width 438 height 426
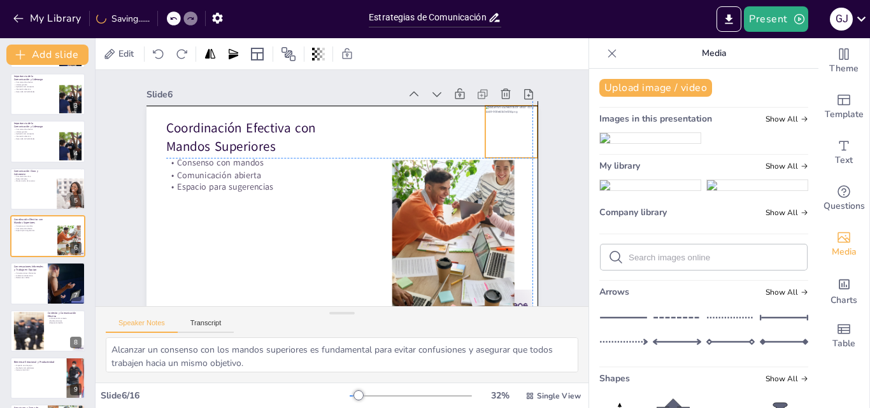
click at [257, 91] on div at bounding box center [221, 56] width 69 height 69
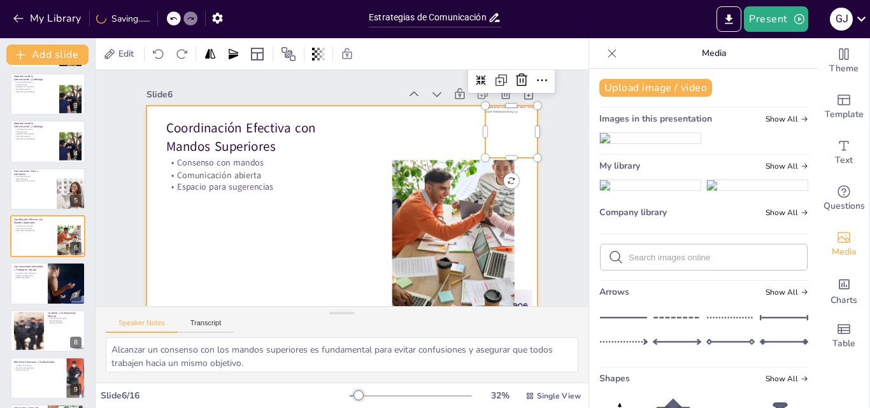
click at [421, 129] on div at bounding box center [322, 170] width 426 height 438
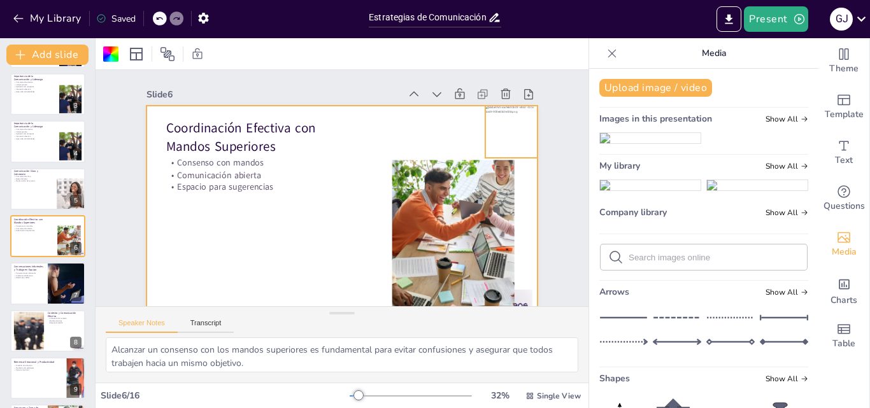
click at [500, 223] on div at bounding box center [506, 260] width 74 height 74
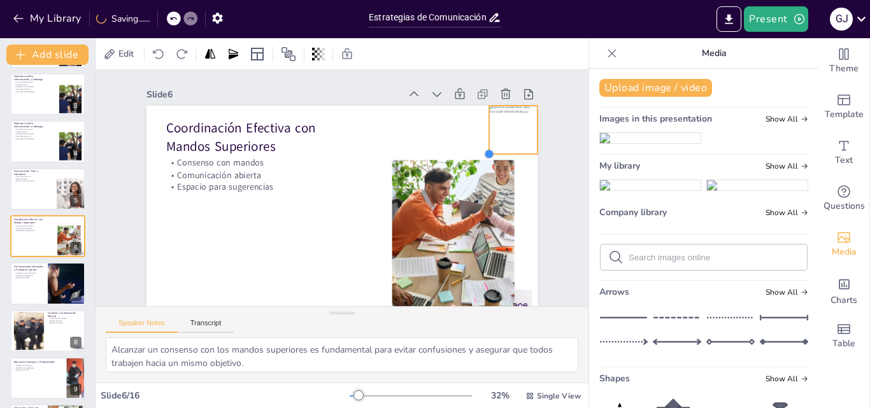
drag, startPoint x: 477, startPoint y: 156, endPoint x: 486, endPoint y: 152, distance: 9.7
click at [486, 152] on div "Coordinación Efectiva con Mandos Superiores Consenso con mandos Comunicación ab…" at bounding box center [348, 161] width 429 height 296
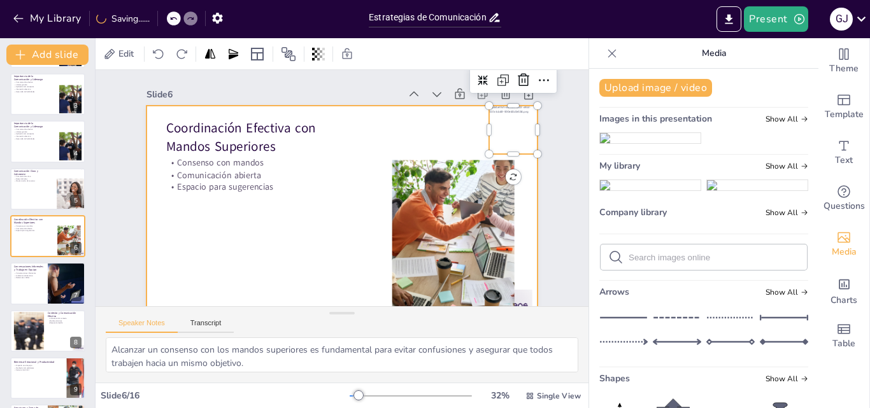
click at [423, 135] on div at bounding box center [320, 205] width 408 height 446
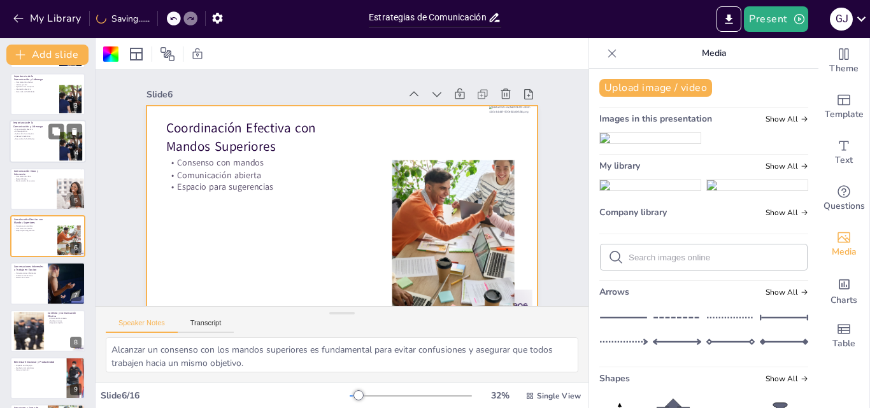
click at [34, 147] on div at bounding box center [48, 141] width 76 height 43
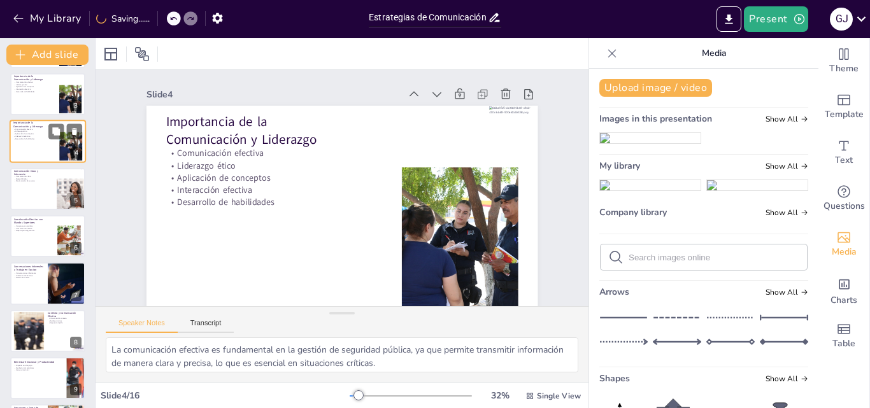
scroll to position [2, 0]
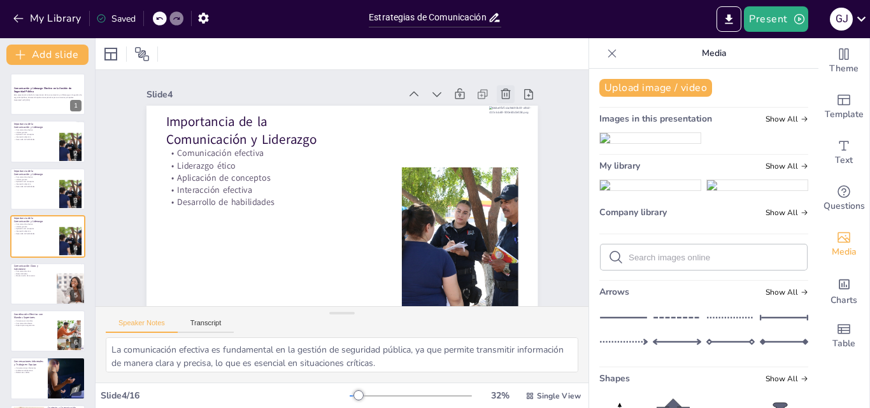
click at [498, 275] on icon at bounding box center [505, 283] width 17 height 17
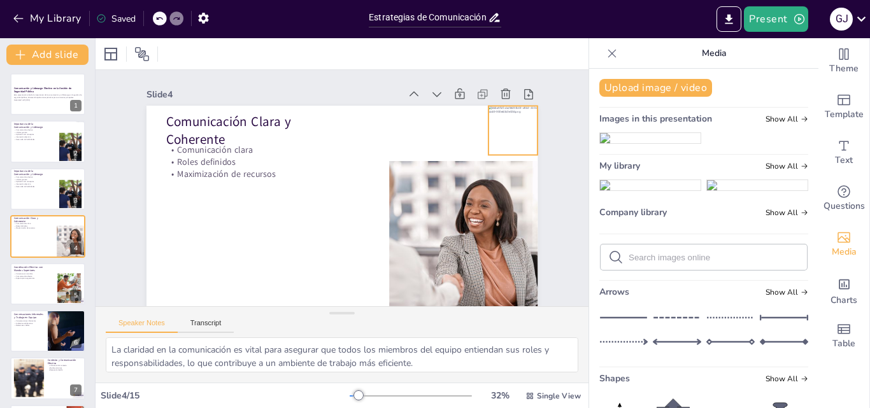
click at [493, 173] on div at bounding box center [521, 205] width 65 height 65
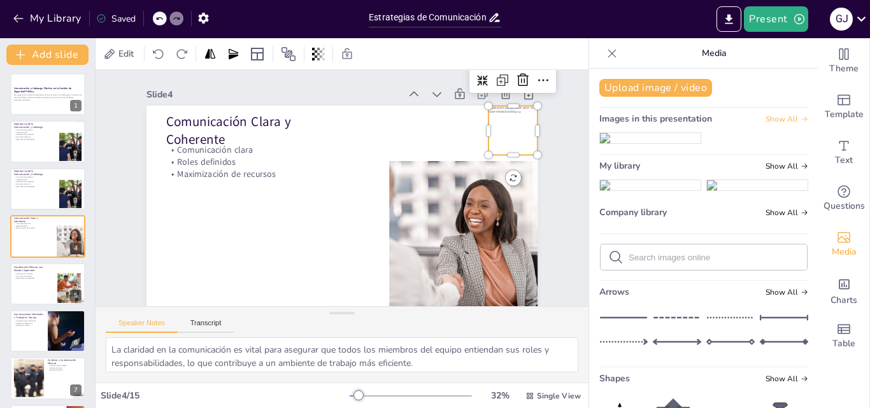
drag, startPoint x: 767, startPoint y: 118, endPoint x: 755, endPoint y: 117, distance: 11.5
click at [766, 117] on span "Show All" at bounding box center [787, 119] width 43 height 9
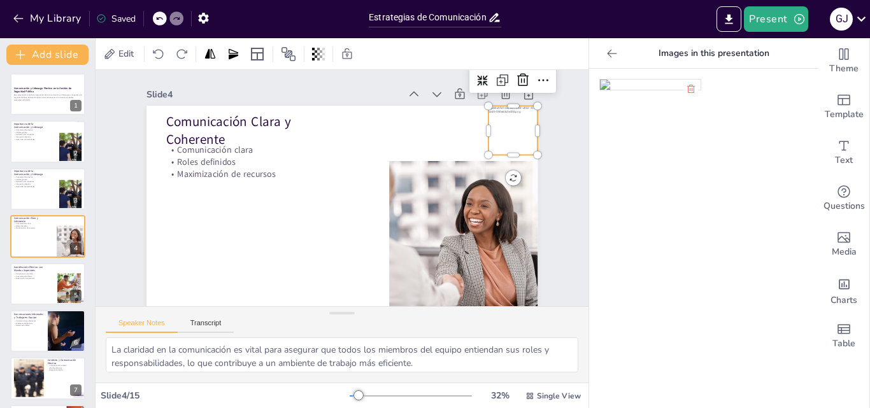
click at [606, 57] on icon at bounding box center [612, 53] width 13 height 13
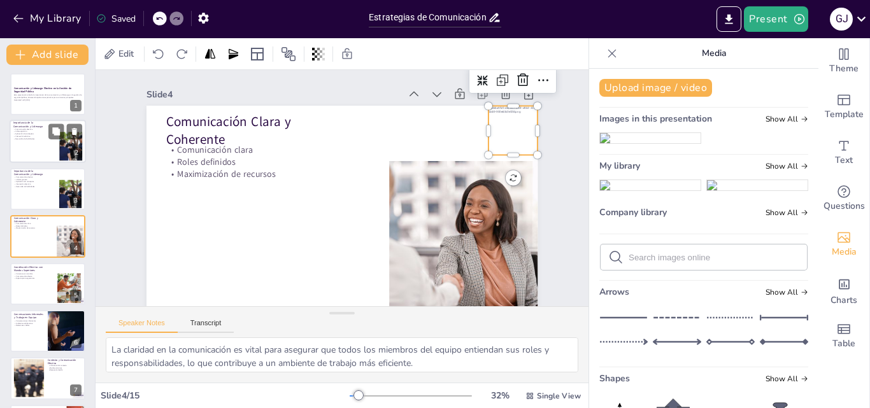
click at [37, 143] on div at bounding box center [48, 141] width 76 height 43
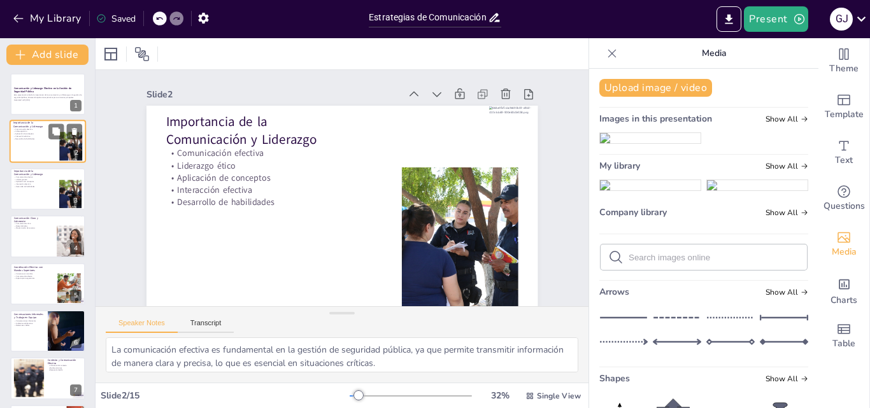
scroll to position [0, 0]
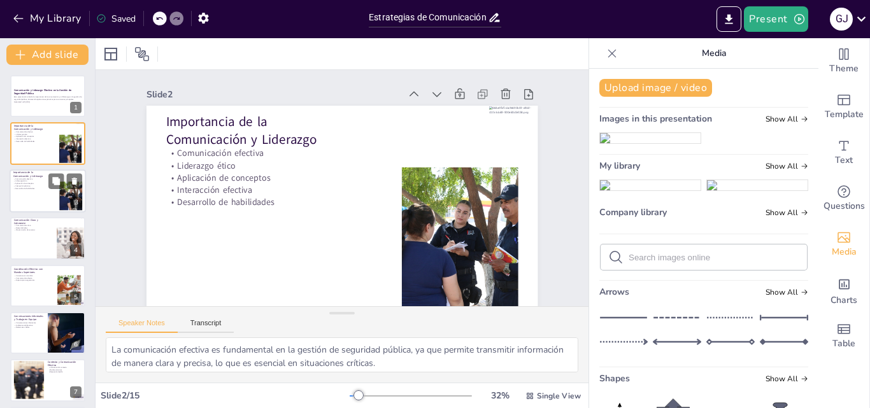
click at [43, 187] on p "Desarrollo de habilidades" at bounding box center [30, 188] width 34 height 3
click at [310, 366] on icon at bounding box center [303, 373] width 14 height 14
type textarea "La claridad en la comunicación es vital para asegurar que todos los miembros de…"
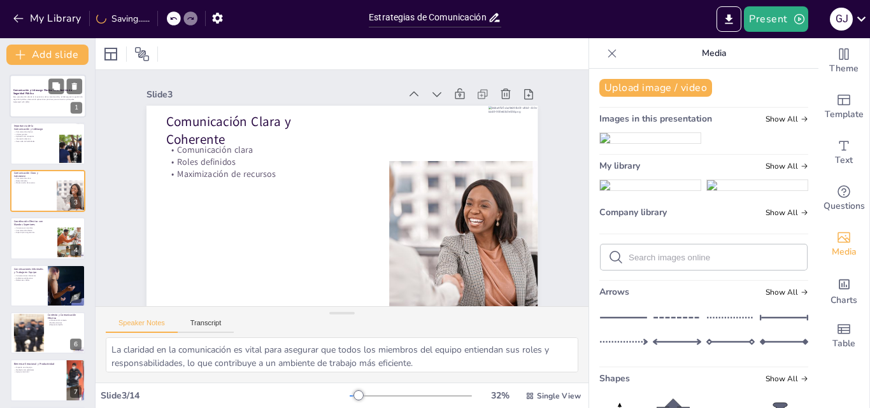
click at [43, 97] on p "Esta presentación aborda la importancia de la comunicación y el liderazgo en la…" at bounding box center [47, 98] width 69 height 4
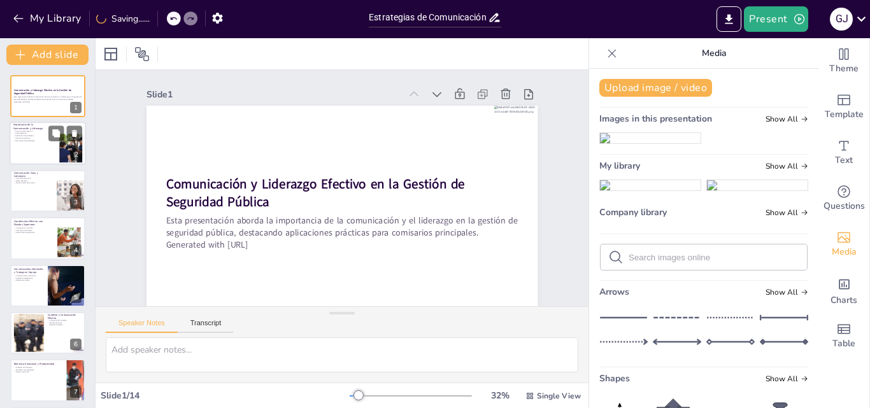
drag, startPoint x: 41, startPoint y: 136, endPoint x: 45, endPoint y: 157, distance: 21.9
click at [43, 140] on div "Comunicación efectiva Liderazgo ético Aplicación de conceptos Interacción efect…" at bounding box center [30, 137] width 34 height 12
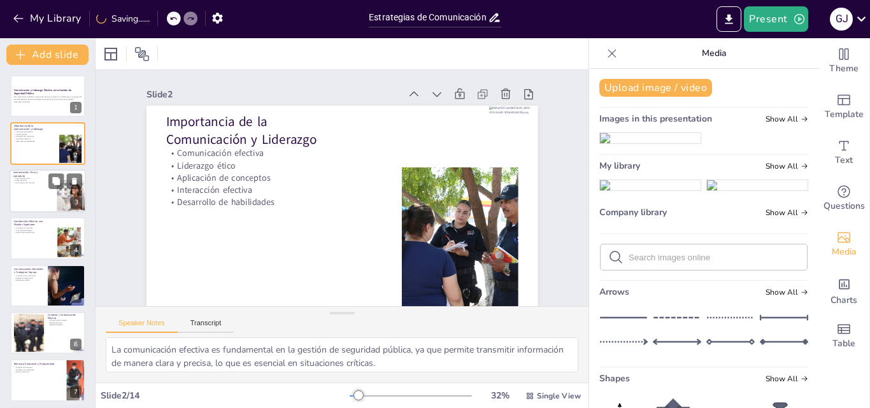
drag, startPoint x: 43, startPoint y: 187, endPoint x: 45, endPoint y: 193, distance: 6.5
click at [43, 187] on div "Comunicación y Liderazgo Efectivo en la Gestión de Seguridad Pública Esta prese…" at bounding box center [47, 404] width 95 height 658
click at [40, 239] on div at bounding box center [48, 238] width 76 height 43
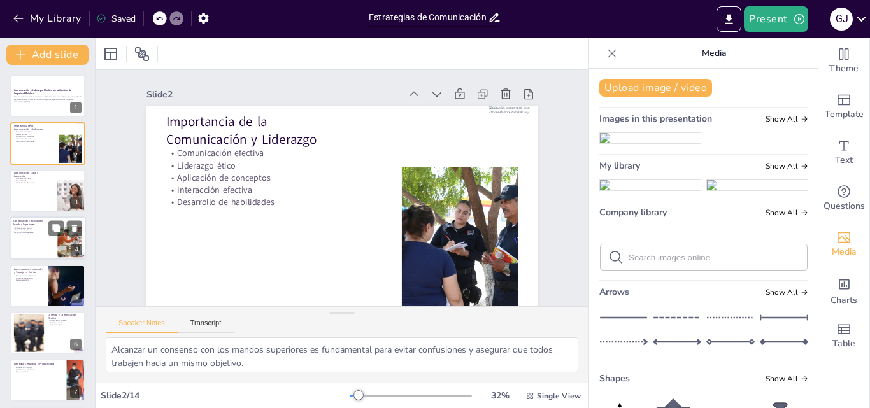
scroll to position [2, 0]
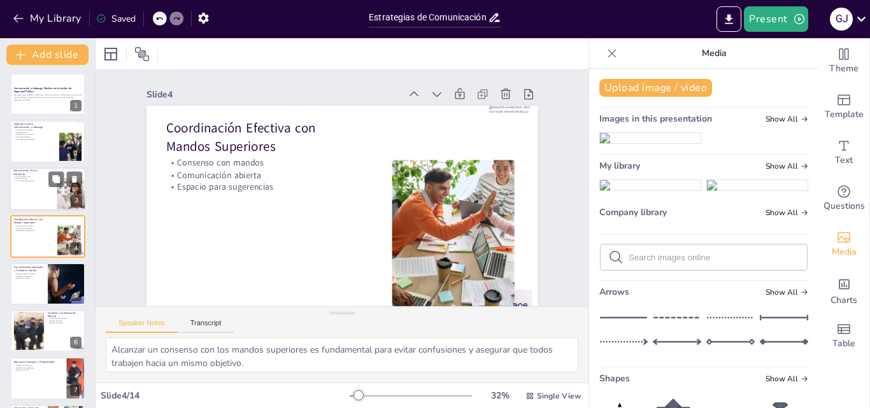
click at [37, 190] on div at bounding box center [48, 189] width 76 height 43
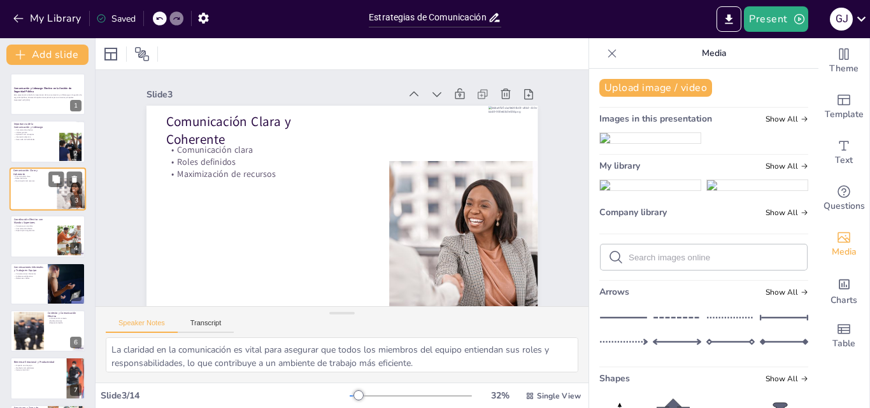
scroll to position [0, 0]
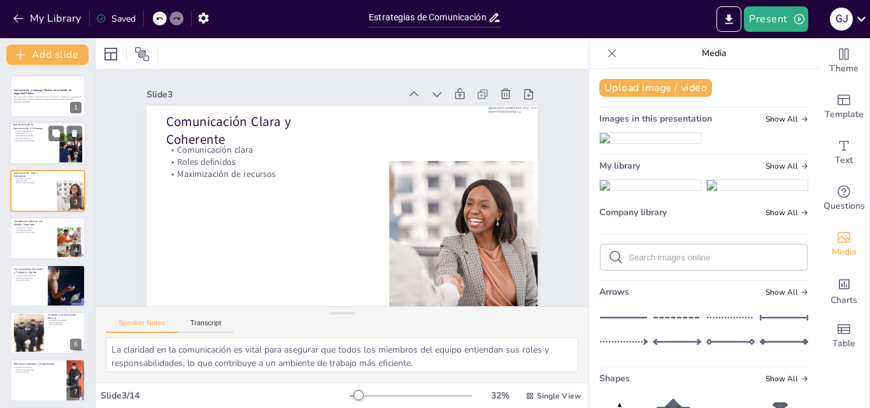
click at [36, 144] on div at bounding box center [48, 143] width 76 height 43
type textarea "La comunicación efectiva es fundamental en la gestión de seguridad pública, ya …"
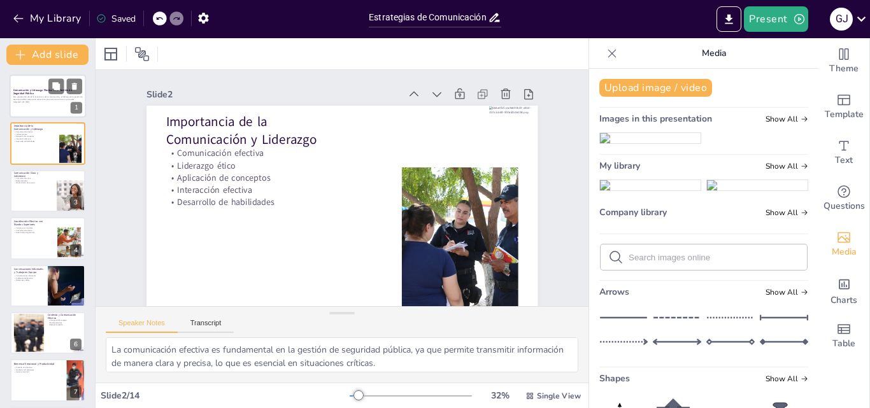
click at [36, 101] on p "Generated with [URL]" at bounding box center [47, 102] width 69 height 3
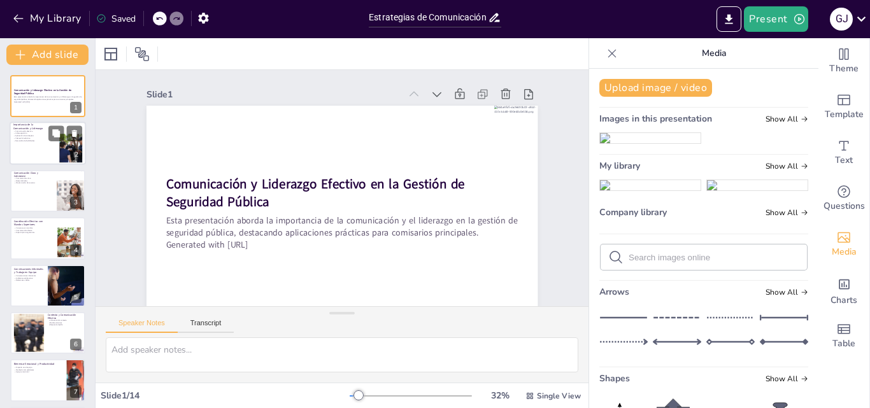
click at [36, 150] on div at bounding box center [48, 143] width 76 height 43
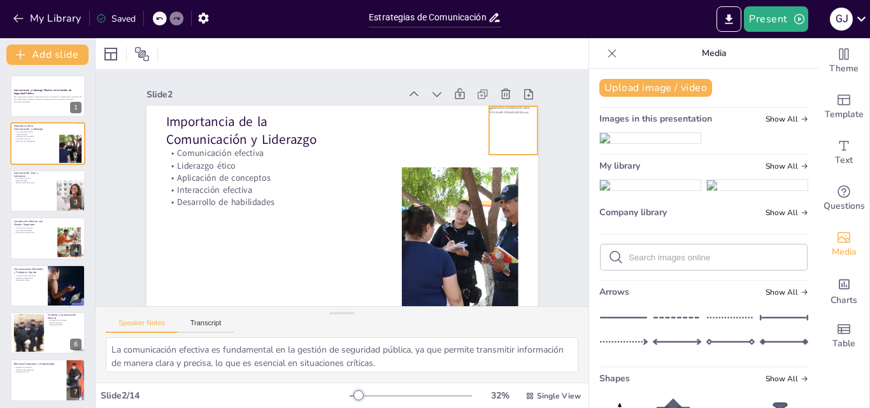
click at [340, 332] on div at bounding box center [306, 365] width 66 height 66
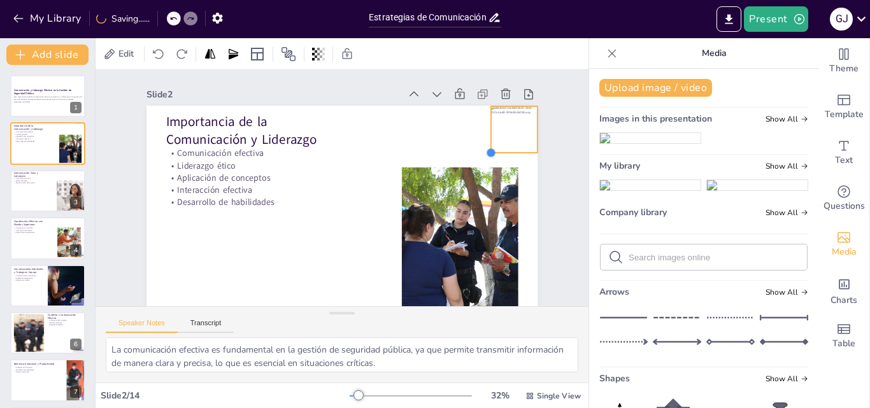
click at [224, 109] on div at bounding box center [216, 101] width 15 height 15
click at [40, 190] on div at bounding box center [48, 191] width 76 height 43
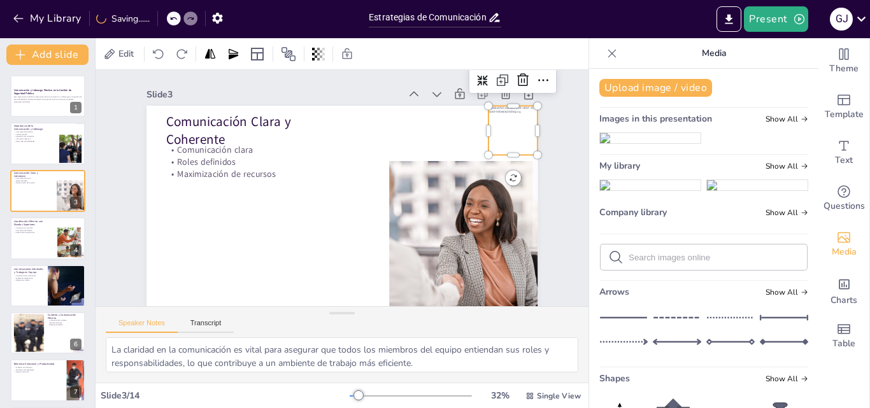
click at [229, 265] on div at bounding box center [197, 296] width 62 height 62
click at [414, 321] on div at bounding box center [408, 327] width 12 height 12
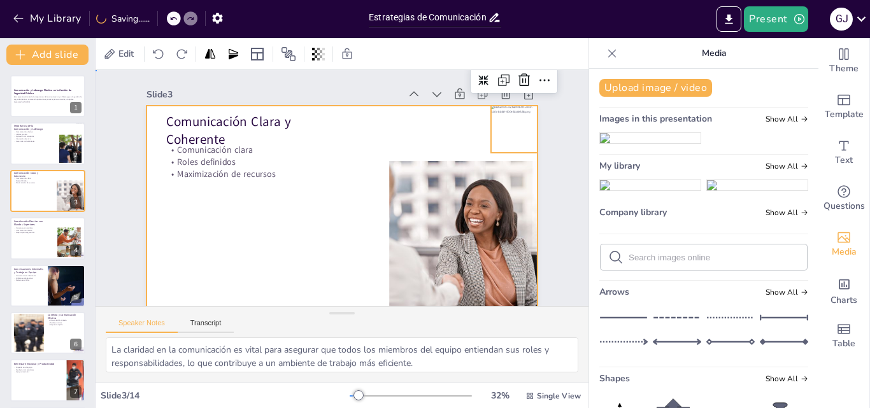
drag, startPoint x: 431, startPoint y: 148, endPoint x: 383, endPoint y: 157, distance: 48.6
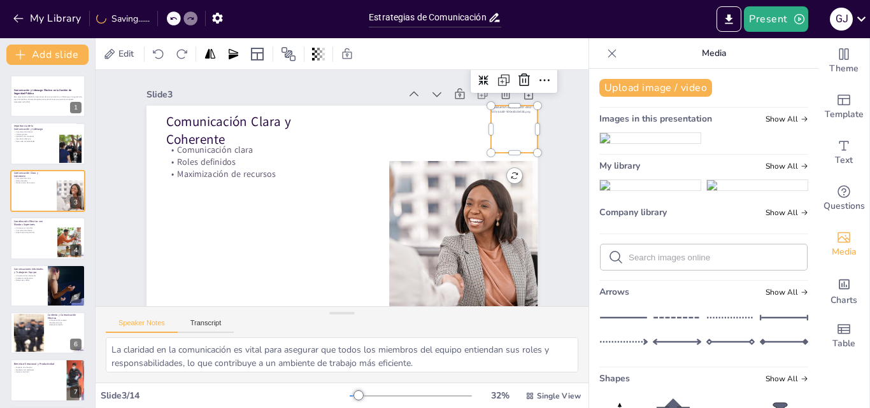
click at [208, 126] on div at bounding box center [174, 117] width 66 height 66
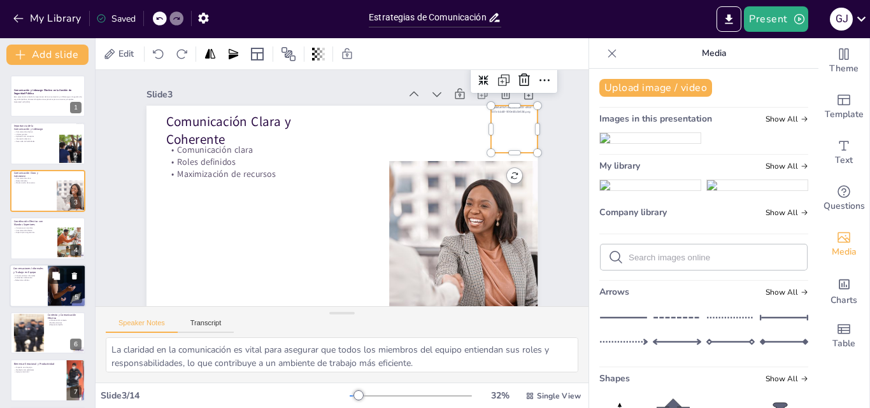
click at [38, 281] on p "Relaciones sólidas" at bounding box center [28, 280] width 31 height 3
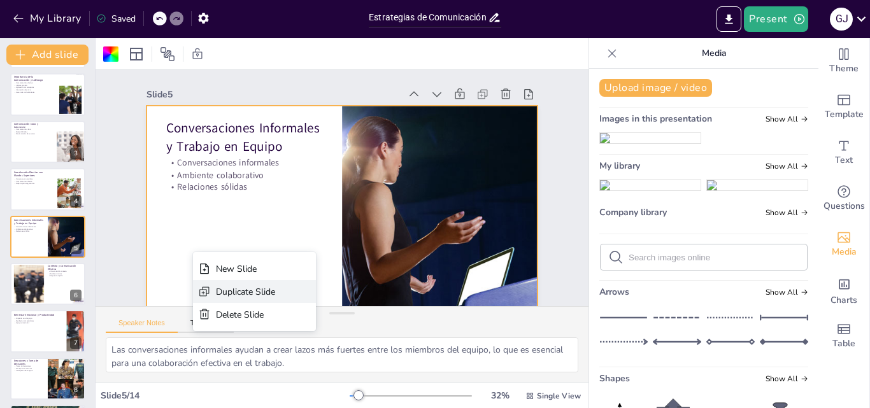
click at [366, 38] on div "Duplicate Slide" at bounding box center [396, 23] width 60 height 30
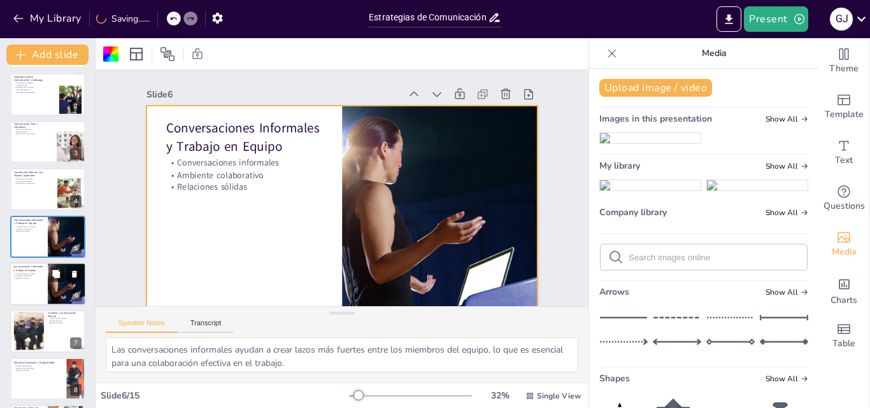
click at [30, 284] on div at bounding box center [48, 284] width 76 height 43
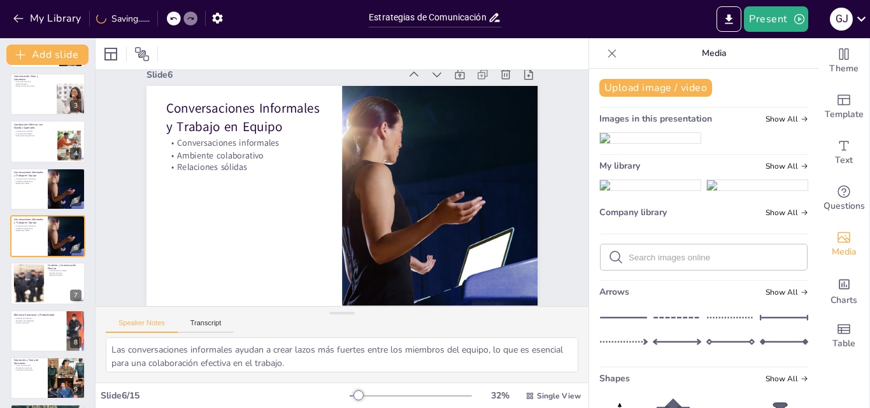
scroll to position [0, 0]
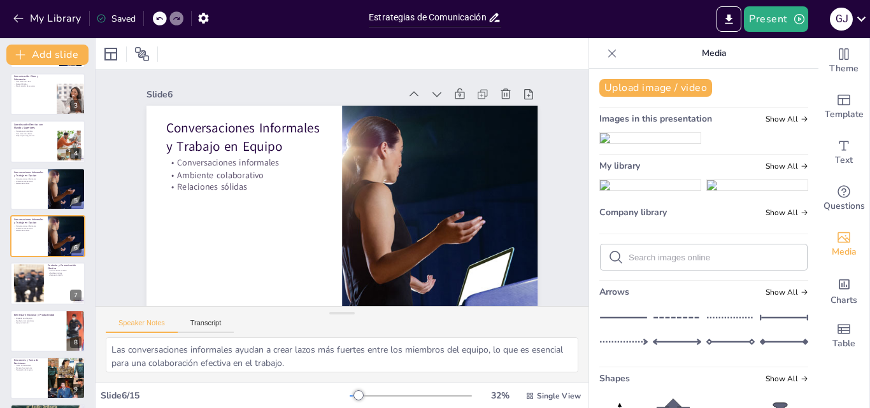
drag, startPoint x: 493, startPoint y: 89, endPoint x: 493, endPoint y: 108, distance: 18.5
click at [170, 239] on icon at bounding box center [162, 246] width 15 height 15
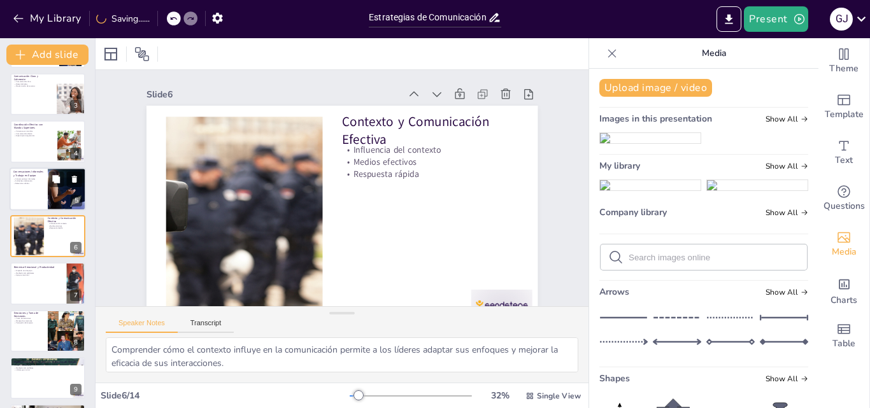
click at [27, 182] on p "Relaciones sólidas" at bounding box center [28, 183] width 31 height 3
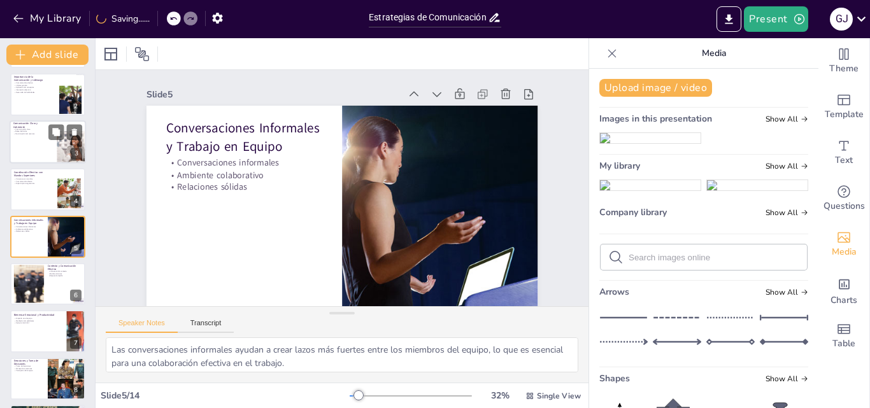
click at [22, 148] on div at bounding box center [48, 141] width 76 height 43
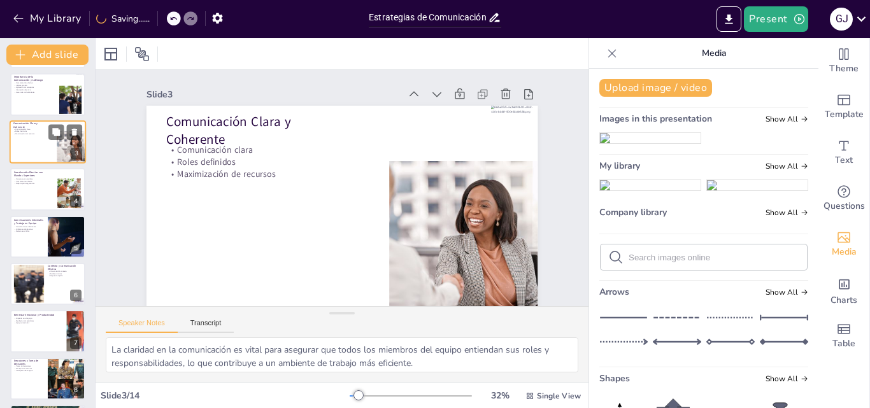
scroll to position [0, 0]
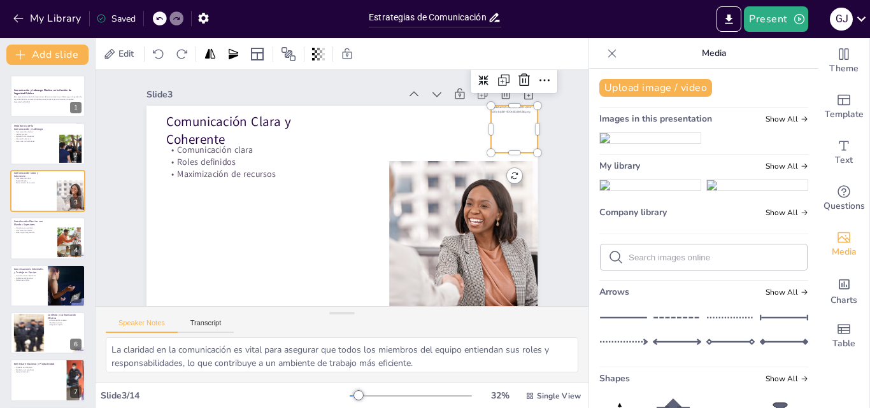
click at [509, 173] on div at bounding box center [524, 204] width 62 height 62
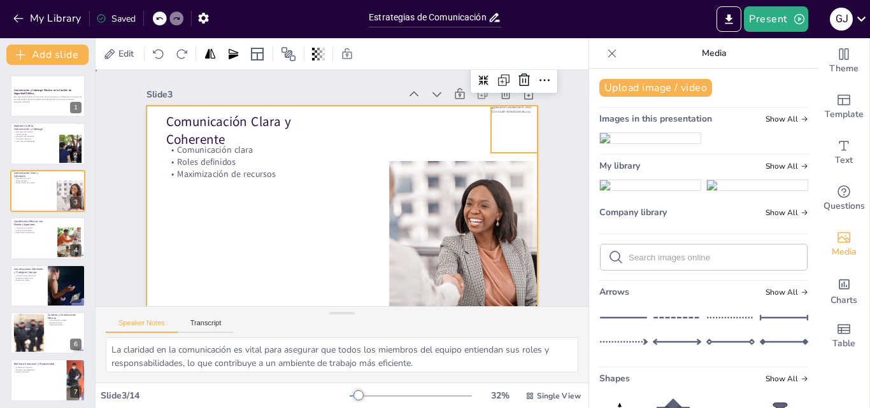
click at [202, 238] on div at bounding box center [330, 213] width 447 height 361
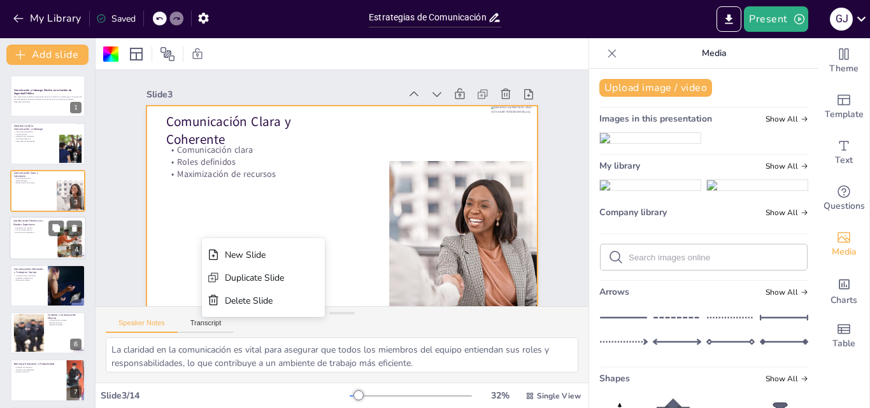
click at [30, 238] on div at bounding box center [48, 238] width 76 height 43
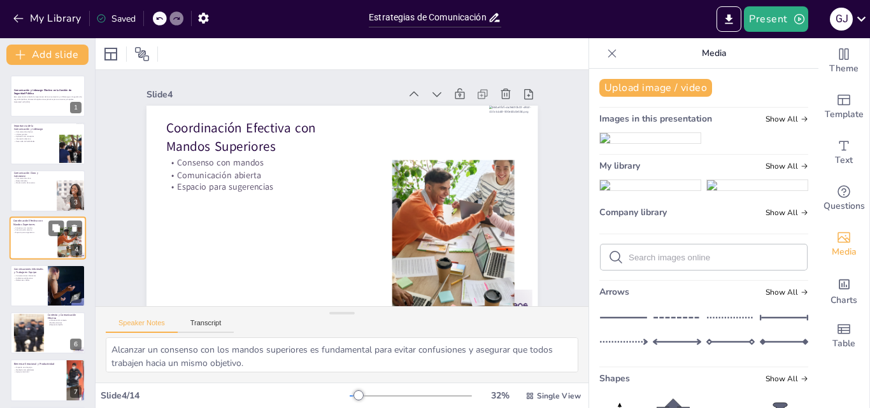
scroll to position [2, 0]
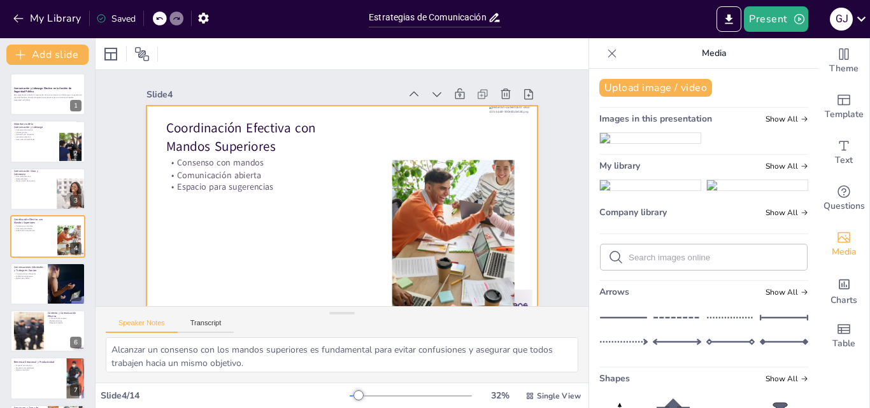
click at [261, 238] on div at bounding box center [366, 202] width 387 height 449
click at [25, 282] on div at bounding box center [48, 284] width 76 height 43
type textarea "Las conversaciones informales ayudan a crear lazos más fuertes entre los miembr…"
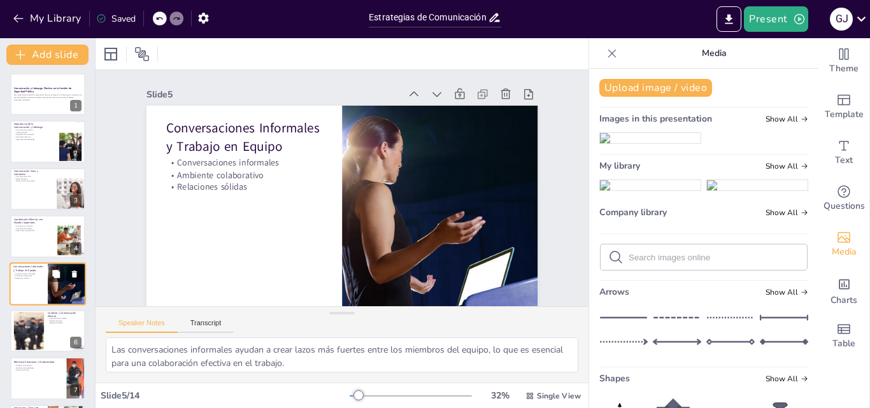
scroll to position [49, 0]
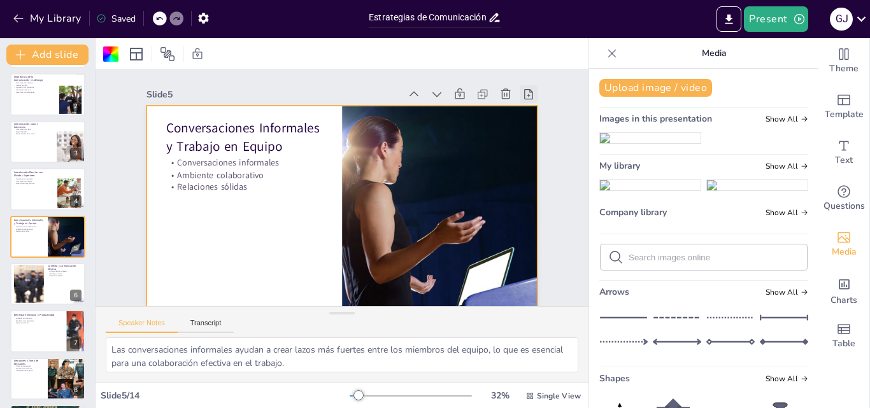
click at [542, 215] on icon at bounding box center [548, 221] width 13 height 13
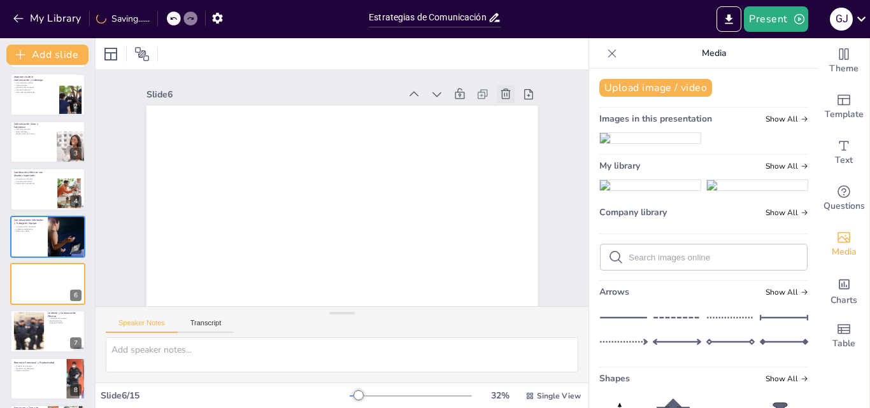
click at [171, 120] on icon at bounding box center [163, 129] width 18 height 18
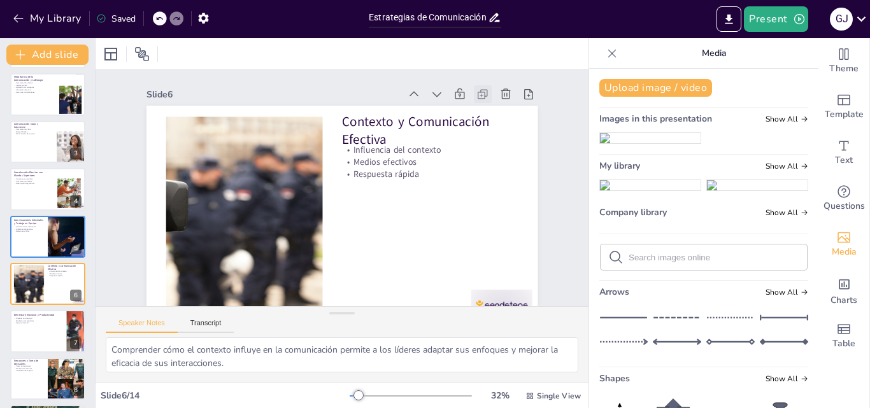
click at [187, 138] on icon at bounding box center [178, 147] width 18 height 18
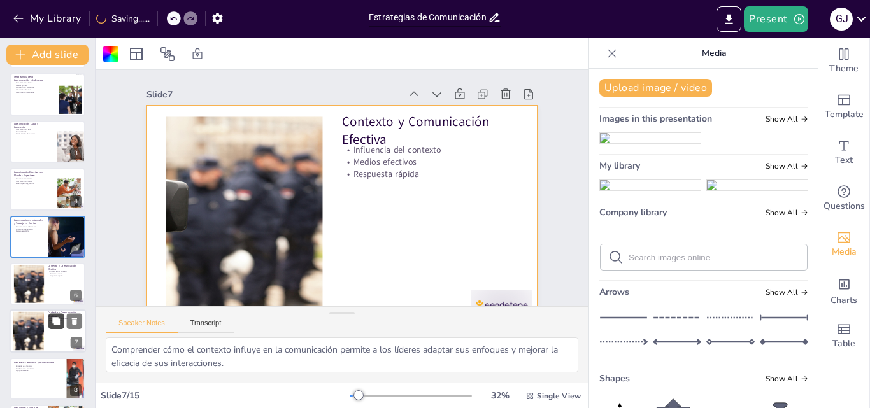
click at [50, 328] on button at bounding box center [55, 321] width 15 height 15
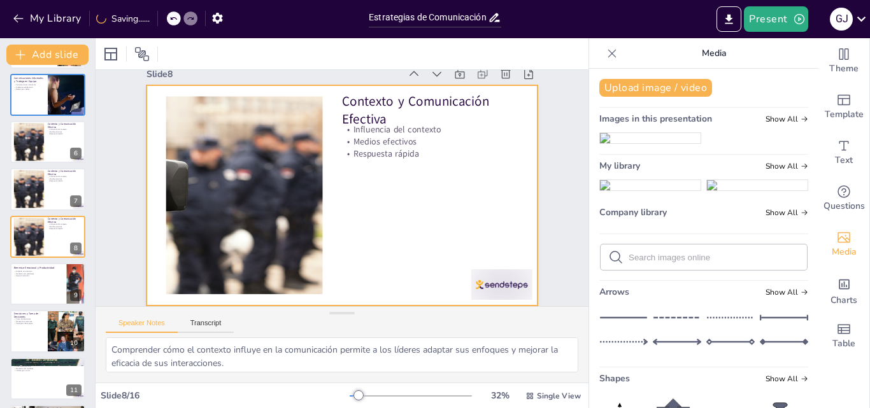
scroll to position [0, 0]
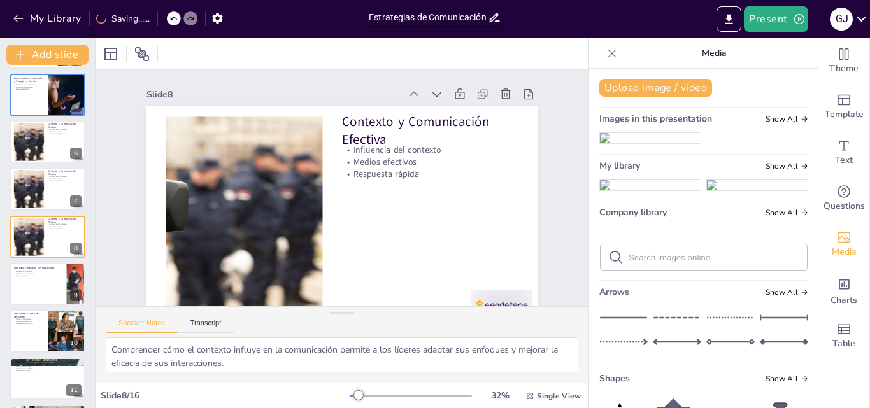
drag, startPoint x: 498, startPoint y: 95, endPoint x: 530, endPoint y: 138, distance: 53.3
click at [224, 55] on icon at bounding box center [215, 47] width 15 height 15
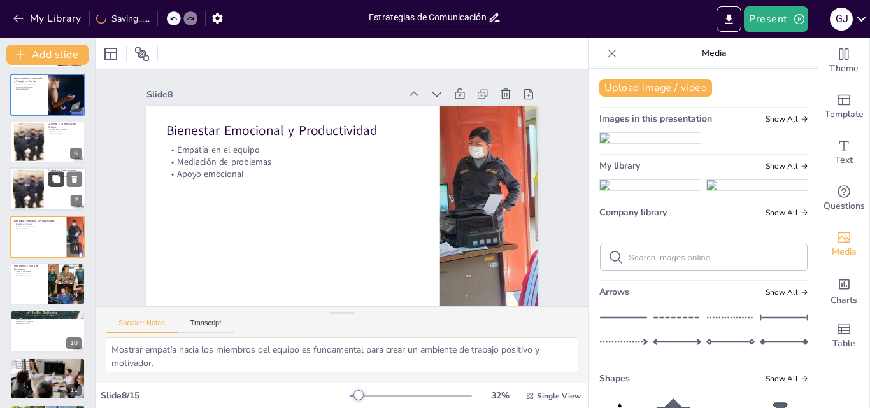
click at [49, 184] on button at bounding box center [55, 179] width 15 height 15
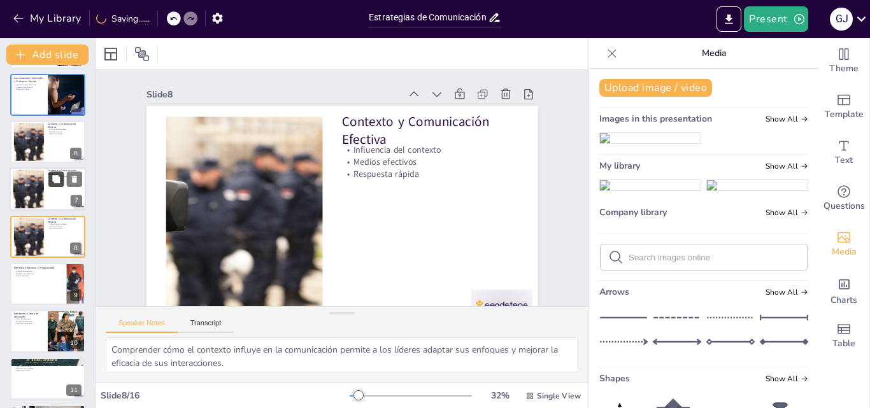
scroll to position [27, 0]
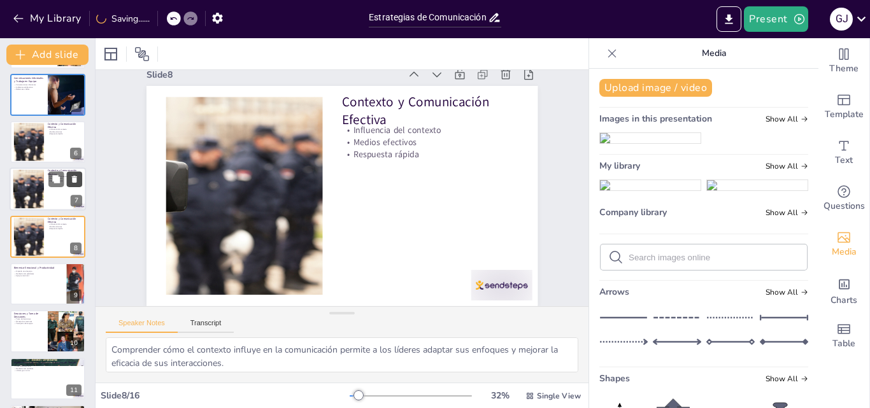
click at [76, 178] on icon at bounding box center [74, 180] width 5 height 7
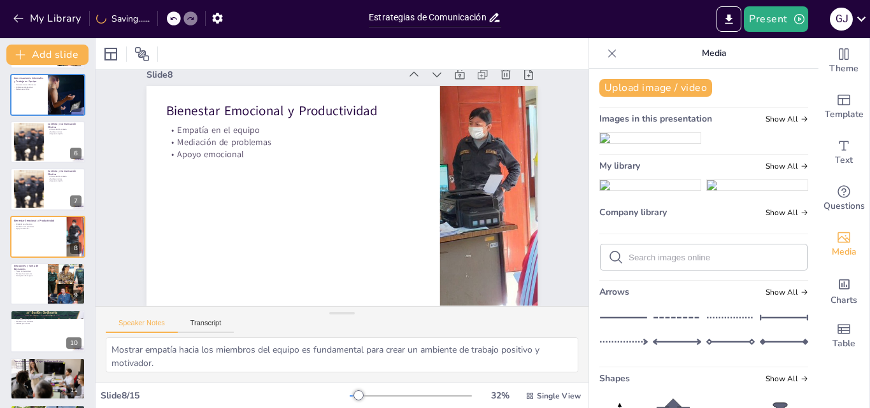
drag, startPoint x: 75, startPoint y: 177, endPoint x: 90, endPoint y: 182, distance: 16.1
click at [74, 177] on icon at bounding box center [73, 180] width 5 height 7
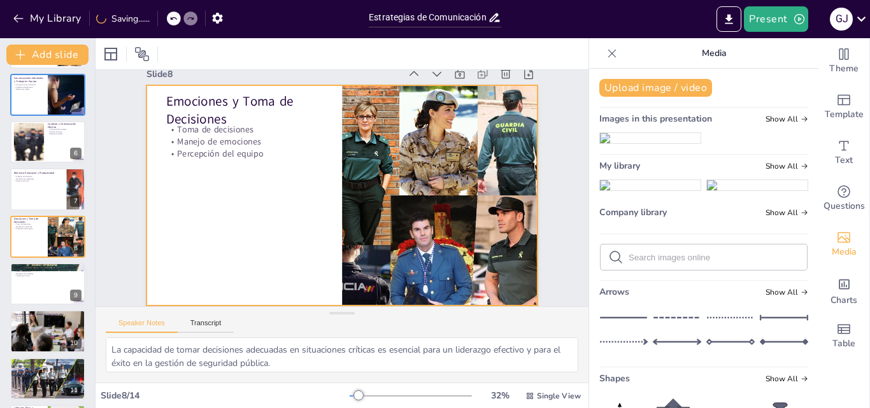
scroll to position [0, 0]
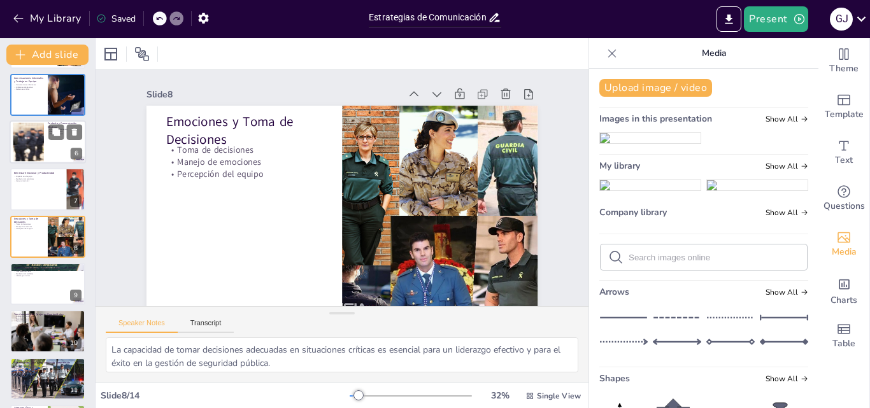
click at [46, 143] on div at bounding box center [48, 141] width 76 height 43
type textarea "Comprender cómo el contexto influye en la comunicación permite a los líderes ad…"
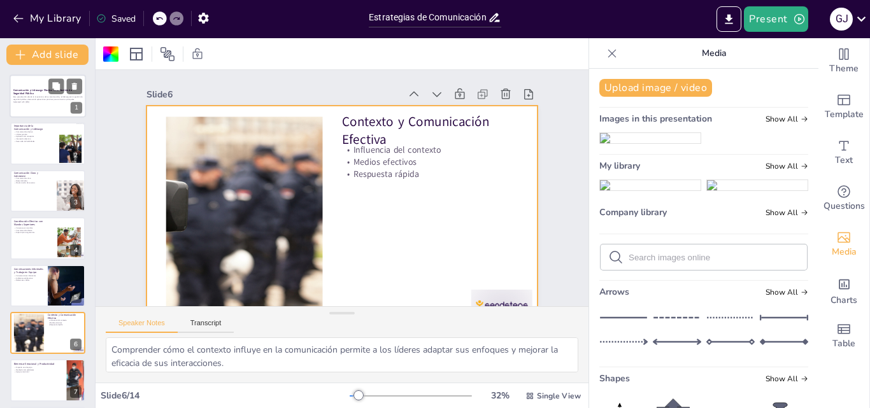
click at [34, 83] on div at bounding box center [48, 96] width 76 height 43
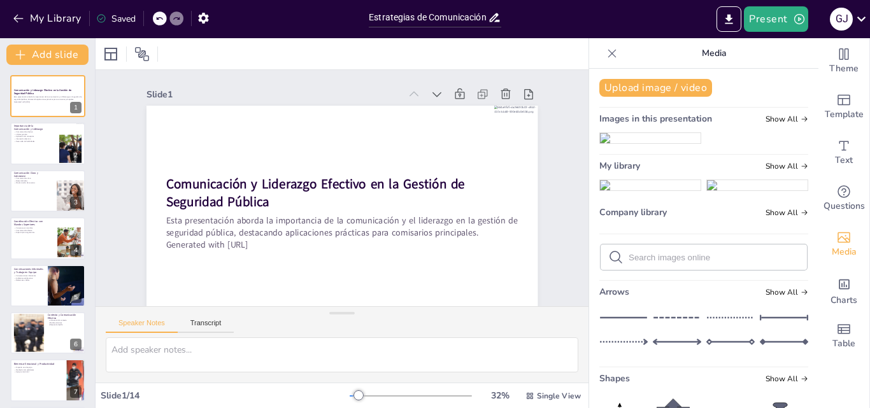
scroll to position [29, 0]
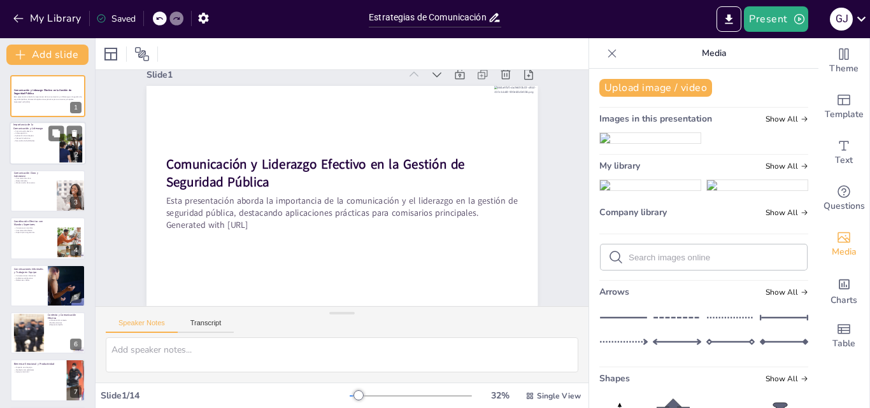
click at [25, 145] on div at bounding box center [48, 143] width 76 height 43
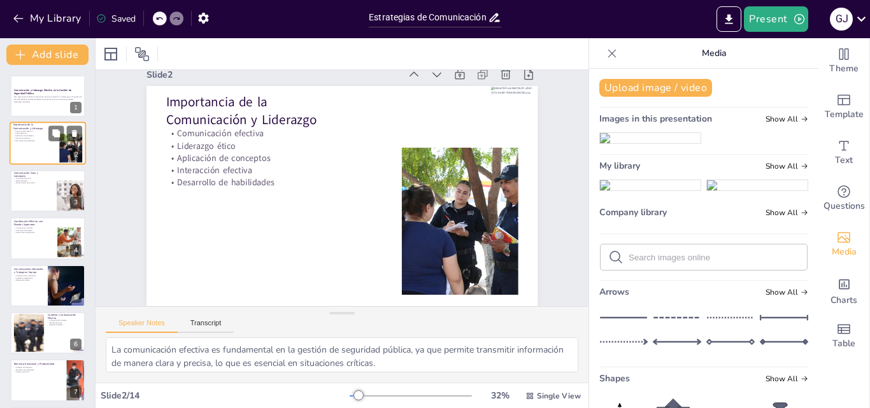
scroll to position [0, 0]
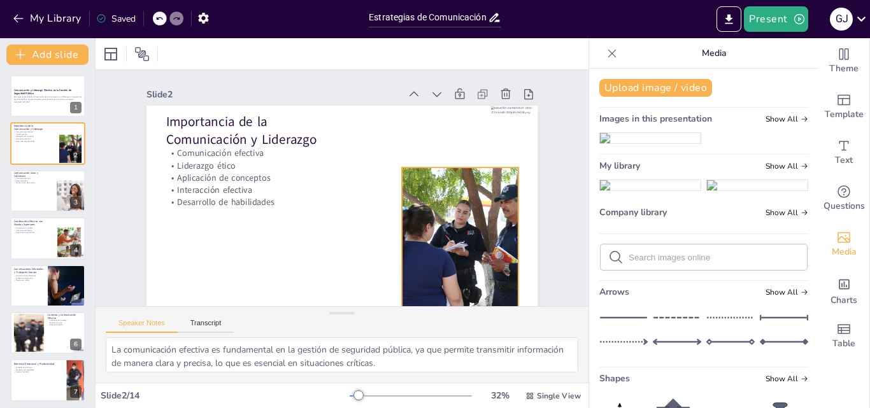
click at [440, 225] on div at bounding box center [368, 315] width 249 height 266
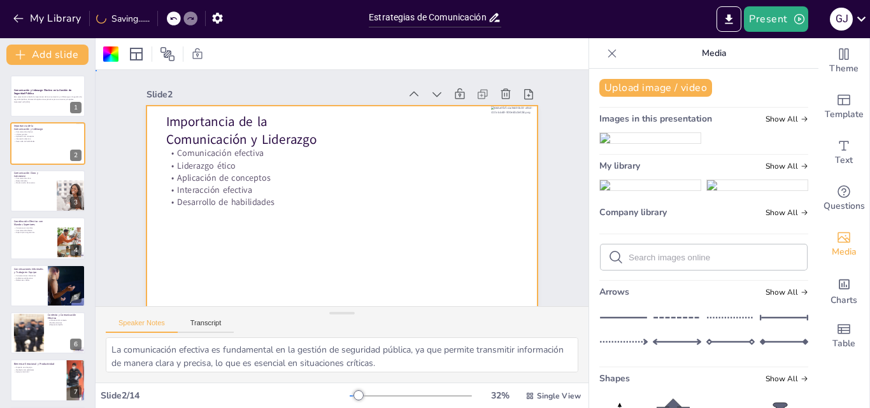
click at [393, 197] on div at bounding box center [342, 216] width 391 height 220
click at [393, 197] on div at bounding box center [317, 199] width 361 height 447
click at [373, 228] on div at bounding box center [342, 160] width 391 height 220
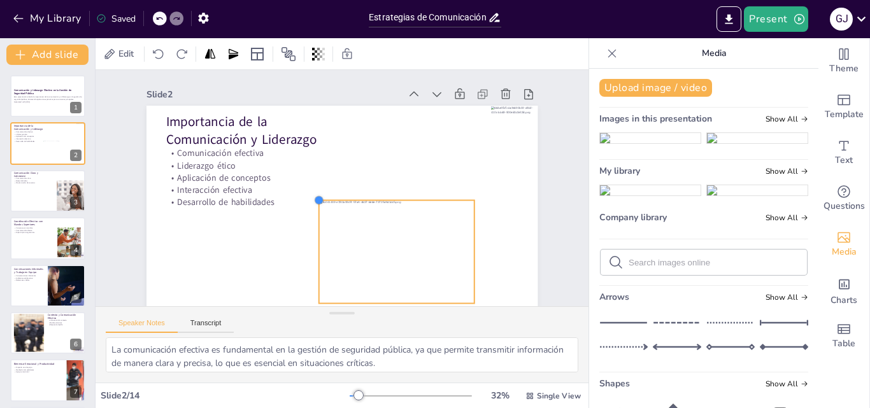
drag, startPoint x: 281, startPoint y: 148, endPoint x: 403, endPoint y: 203, distance: 133.2
click at [403, 203] on div "Importancia de la Comunicación y Liderazgo Comunicación efectiva Liderazgo étic…" at bounding box center [320, 205] width 408 height 446
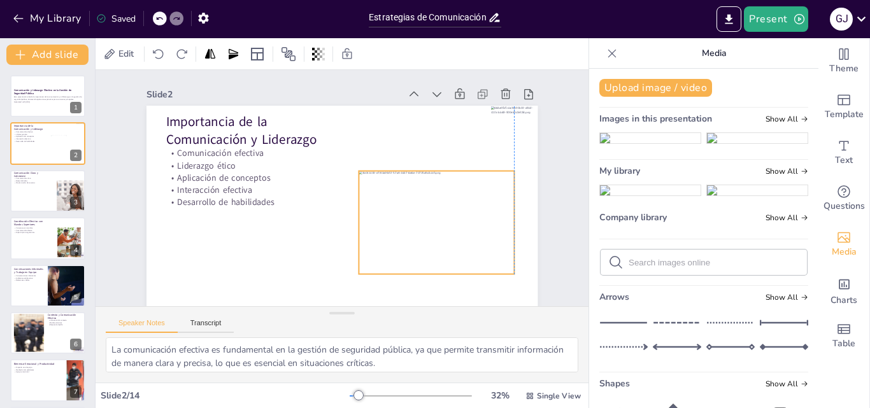
drag, startPoint x: 428, startPoint y: 238, endPoint x: 467, endPoint y: 208, distance: 48.7
click at [351, 208] on div at bounding box center [272, 260] width 158 height 184
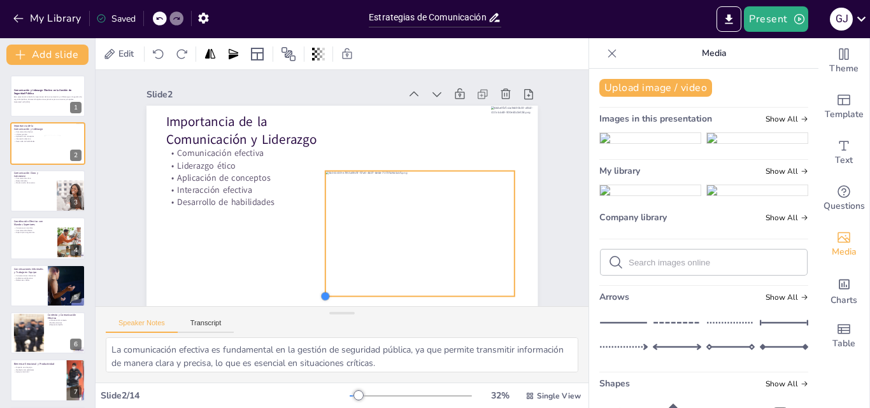
drag, startPoint x: 347, startPoint y: 275, endPoint x: 328, endPoint y: 297, distance: 29.4
click at [328, 297] on div "Slide 1 Comunicación y Liderazgo Efectivo en la Gestión de Seguridad Pública Es…" at bounding box center [342, 188] width 451 height 545
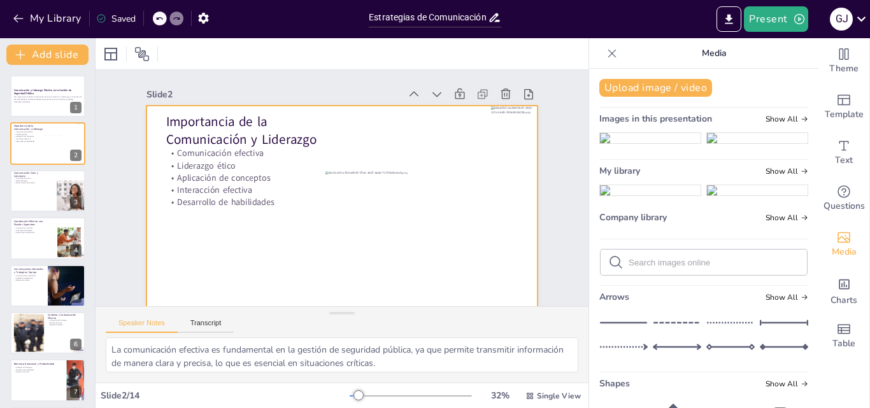
click at [270, 256] on div at bounding box center [317, 199] width 361 height 447
click at [39, 196] on div at bounding box center [48, 191] width 76 height 43
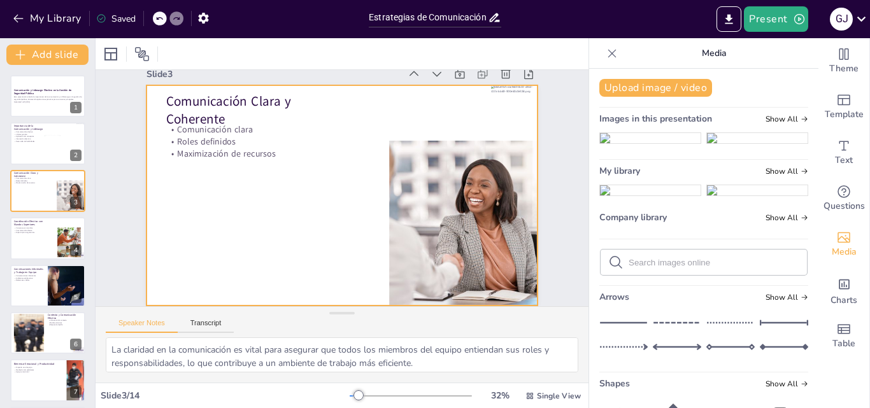
scroll to position [30, 0]
click at [284, 206] on div at bounding box center [340, 195] width 440 height 330
click at [278, 24] on div "My Library Saved" at bounding box center [181, 17] width 363 height 23
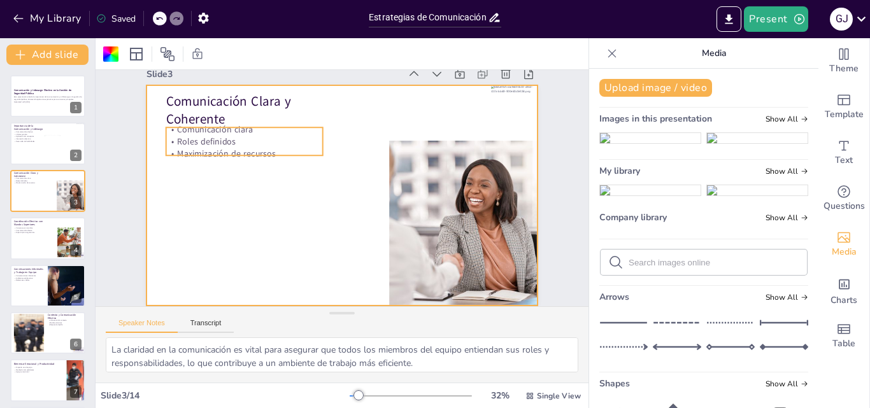
click at [219, 133] on p "Roles definidos" at bounding box center [263, 113] width 153 height 60
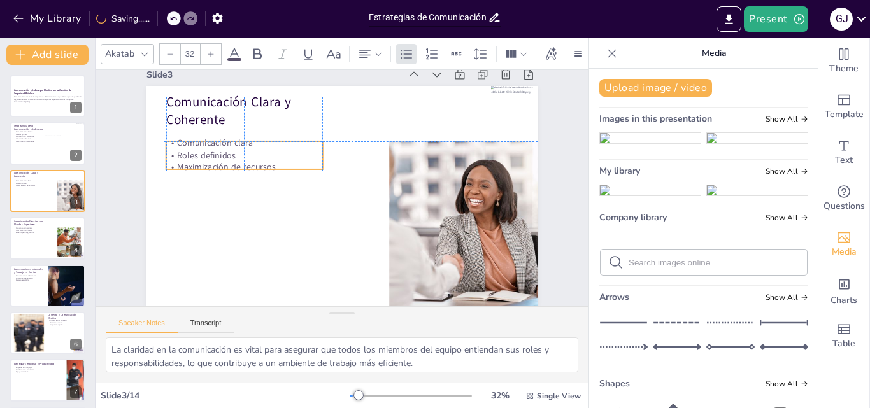
drag, startPoint x: 219, startPoint y: 133, endPoint x: 217, endPoint y: 148, distance: 16.0
click at [295, 148] on p "Roles definidos" at bounding box center [332, 85] width 75 height 148
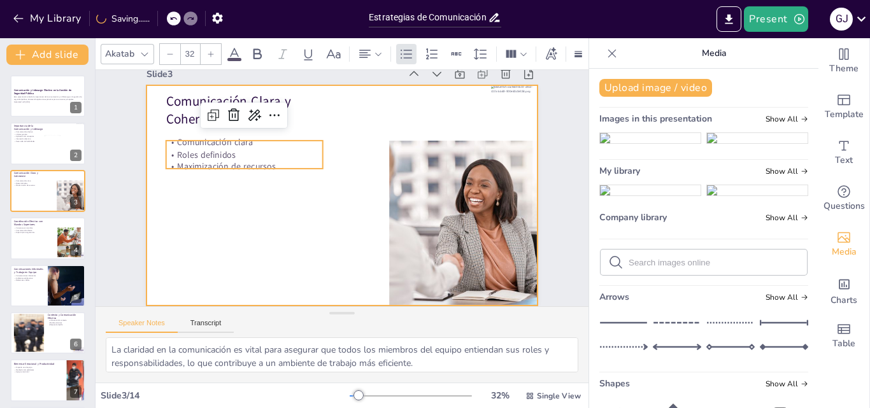
click at [254, 212] on div at bounding box center [335, 187] width 220 height 391
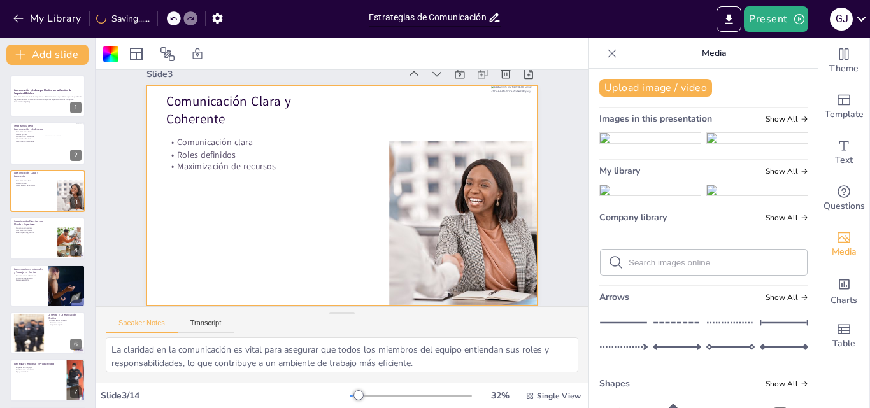
click at [279, 220] on div at bounding box center [335, 187] width 297 height 429
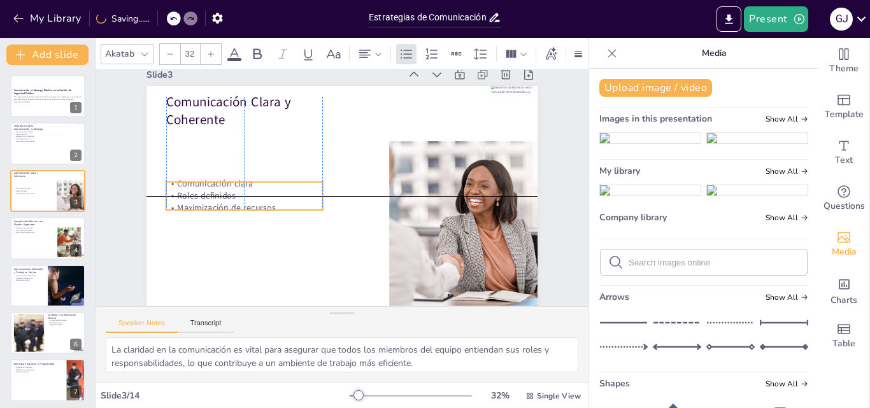
drag, startPoint x: 201, startPoint y: 140, endPoint x: 203, endPoint y: 179, distance: 39.0
click at [203, 179] on div "Comunicación clara Roles definidos Maximización de recursos" at bounding box center [250, 155] width 158 height 97
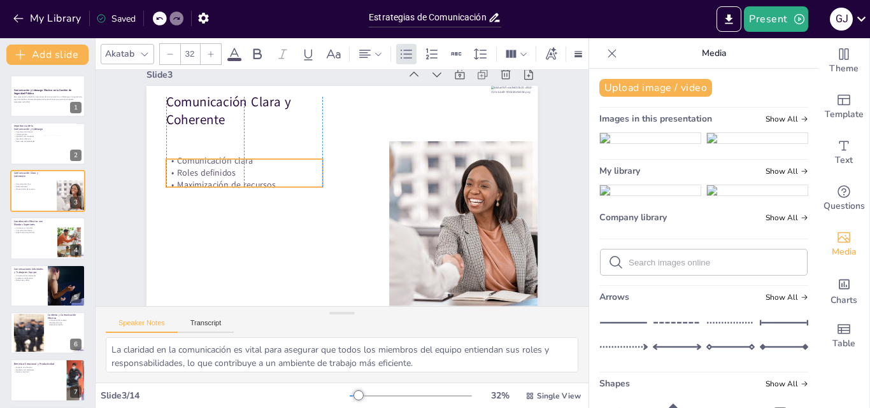
drag, startPoint x: 242, startPoint y: 183, endPoint x: 242, endPoint y: 160, distance: 22.9
click at [363, 160] on p "Roles definidos" at bounding box center [425, 134] width 124 height 114
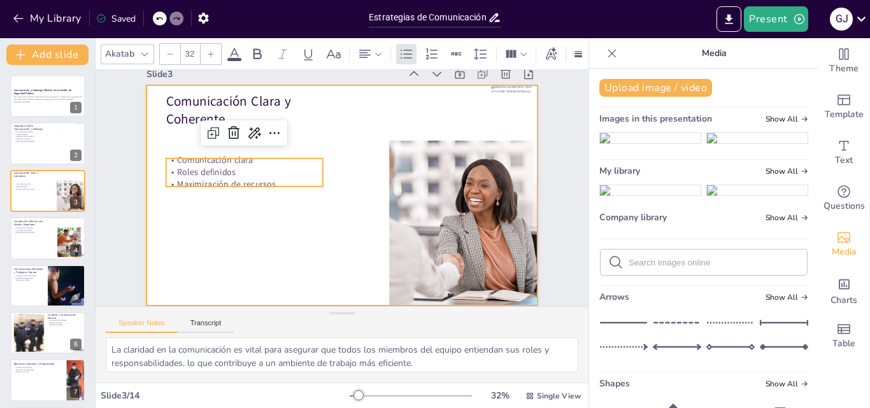
click at [343, 104] on div at bounding box center [335, 187] width 297 height 429
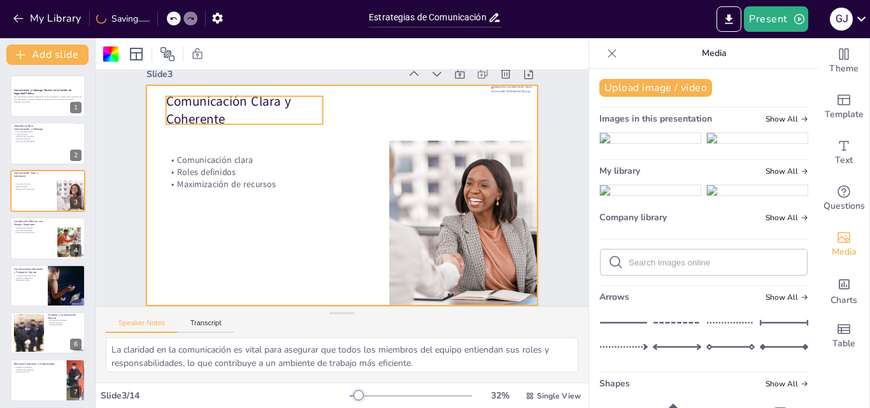
click at [251, 97] on p "Comunicación Clara y Coherente" at bounding box center [321, 65] width 141 height 132
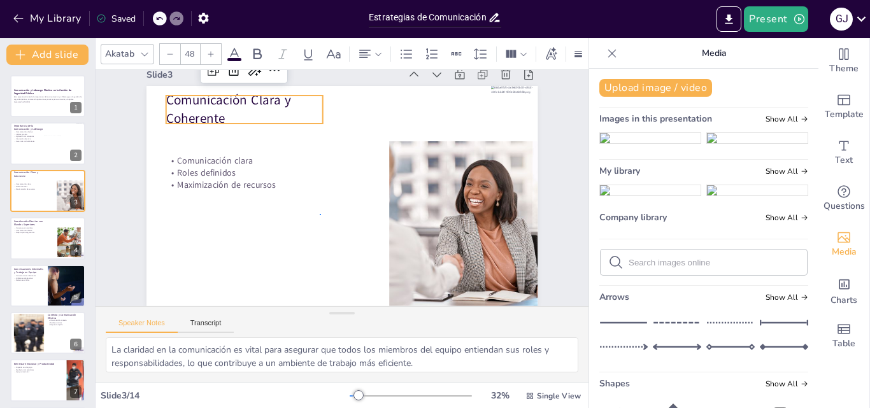
click at [321, 206] on div at bounding box center [338, 194] width 446 height 408
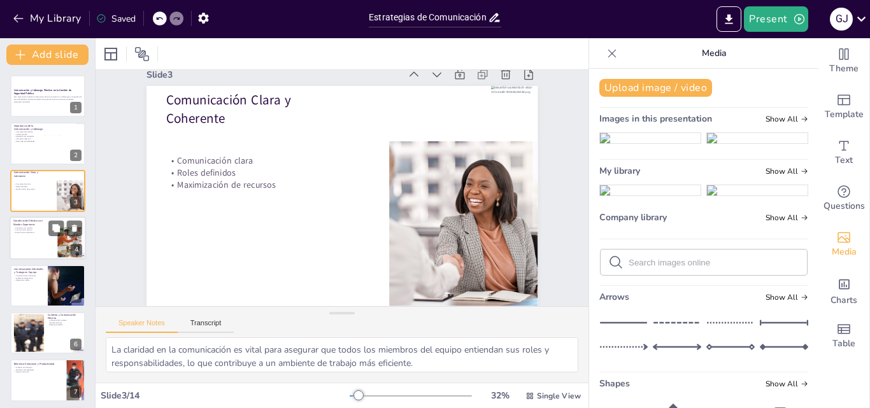
click at [32, 233] on p "Espacio para sugerencias" at bounding box center [30, 233] width 34 height 3
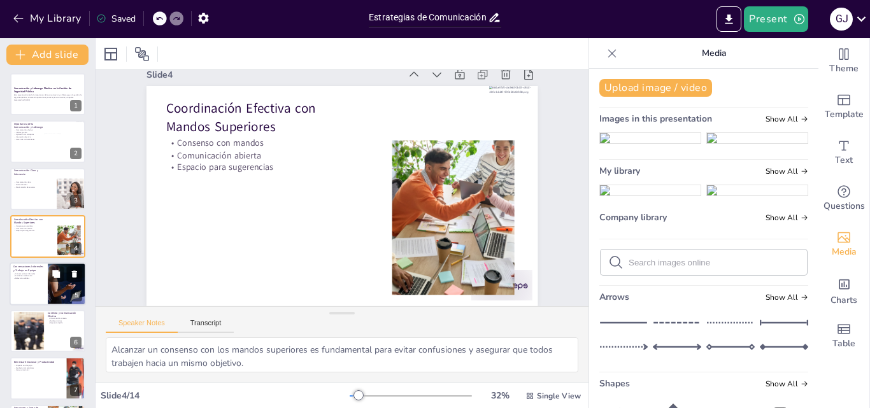
click at [25, 288] on div at bounding box center [48, 284] width 76 height 43
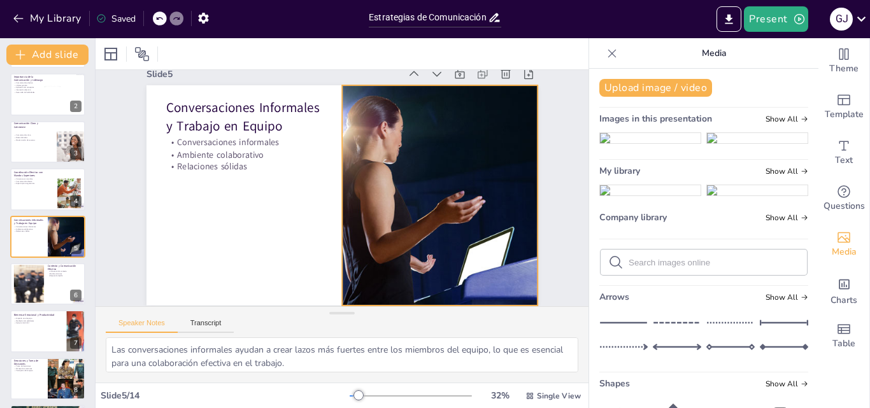
scroll to position [0, 0]
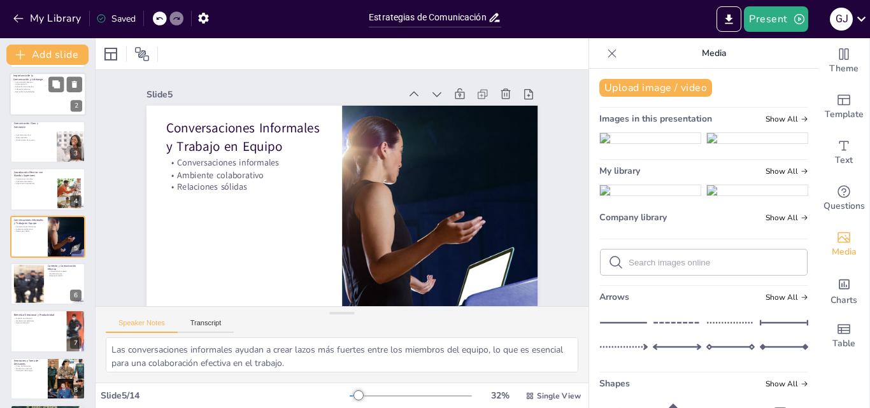
click at [31, 105] on div at bounding box center [48, 94] width 76 height 43
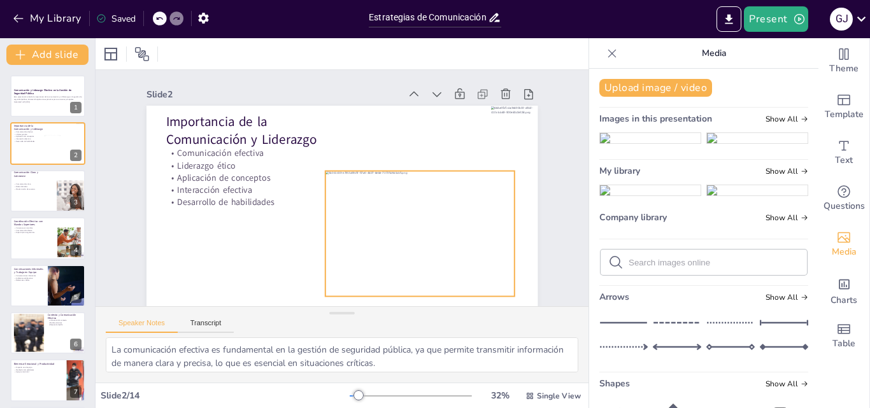
scroll to position [29, 0]
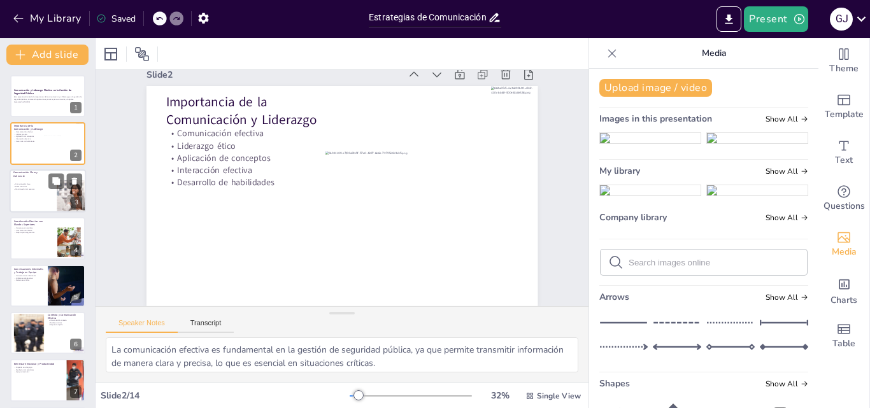
click at [29, 201] on div at bounding box center [48, 191] width 76 height 43
type textarea "La claridad en la comunicación es vital para asegurar que todos los miembros de…"
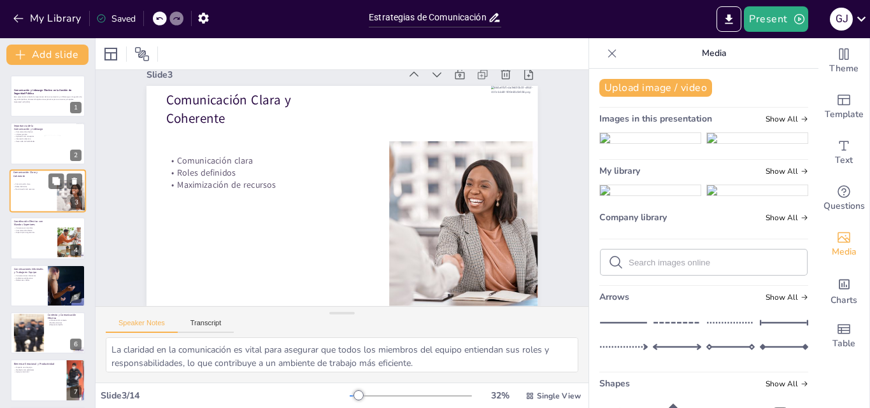
scroll to position [0, 0]
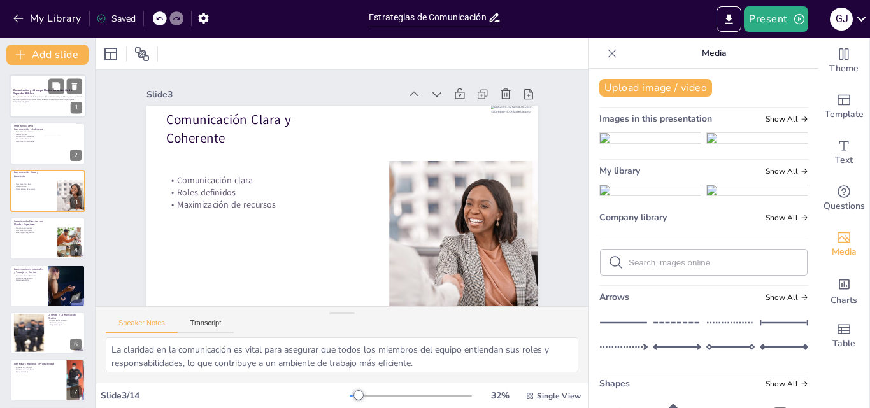
click at [31, 106] on div at bounding box center [48, 96] width 76 height 43
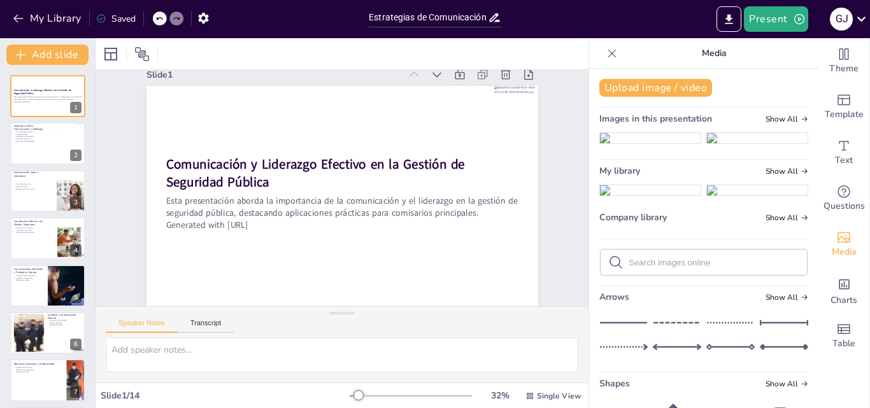
scroll to position [29, 0]
click at [25, 150] on div at bounding box center [48, 143] width 76 height 43
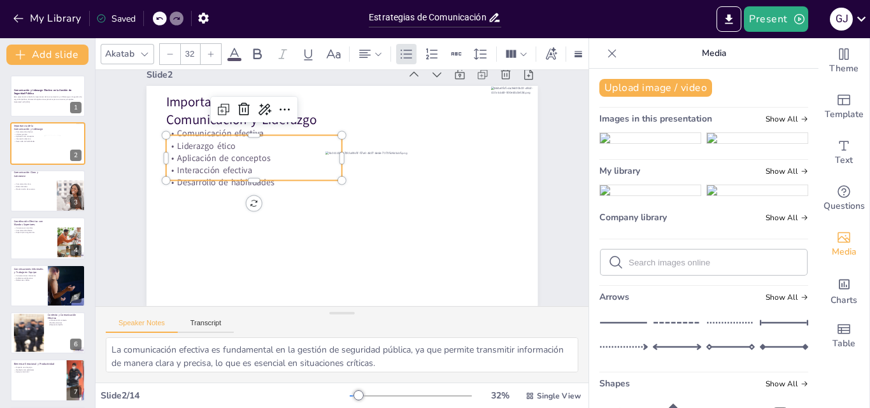
click at [233, 166] on p "Interacción efectiva" at bounding box center [296, 110] width 127 height 139
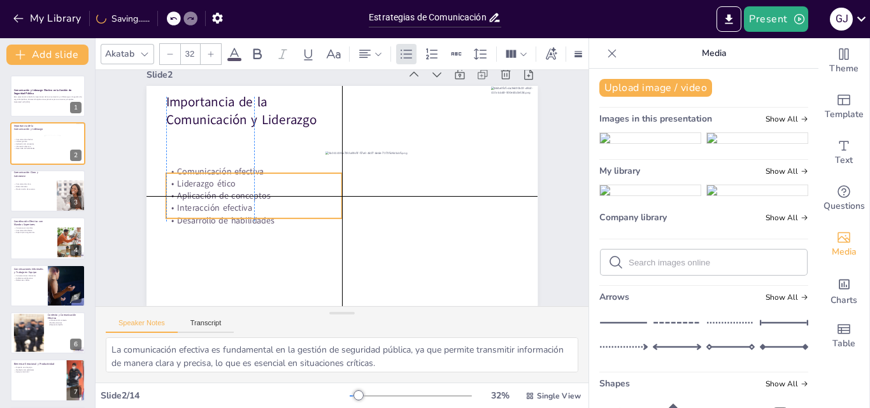
drag, startPoint x: 210, startPoint y: 158, endPoint x: 206, endPoint y: 201, distance: 42.9
click at [206, 201] on p "Interacción efectiva" at bounding box center [251, 189] width 175 height 48
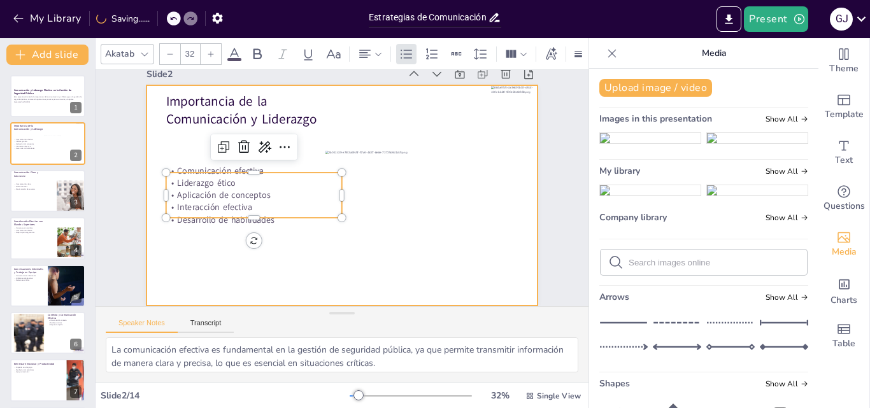
click at [167, 137] on div at bounding box center [340, 181] width 440 height 331
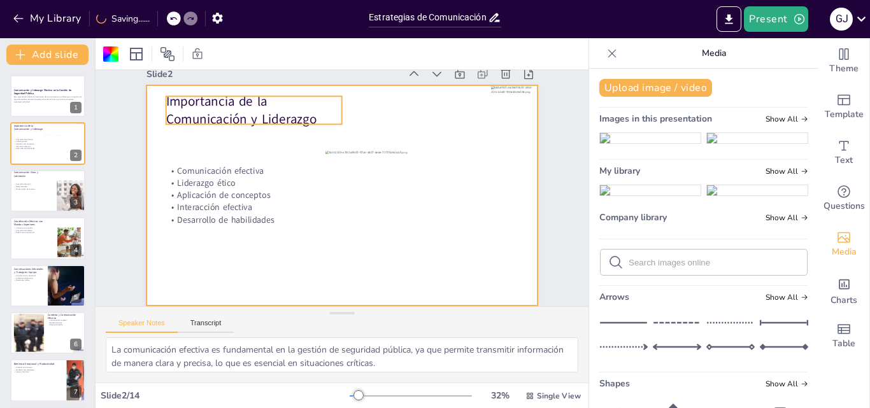
click at [220, 111] on span "Importancia de la Comunicación y Liderazgo" at bounding box center [290, 70] width 140 height 106
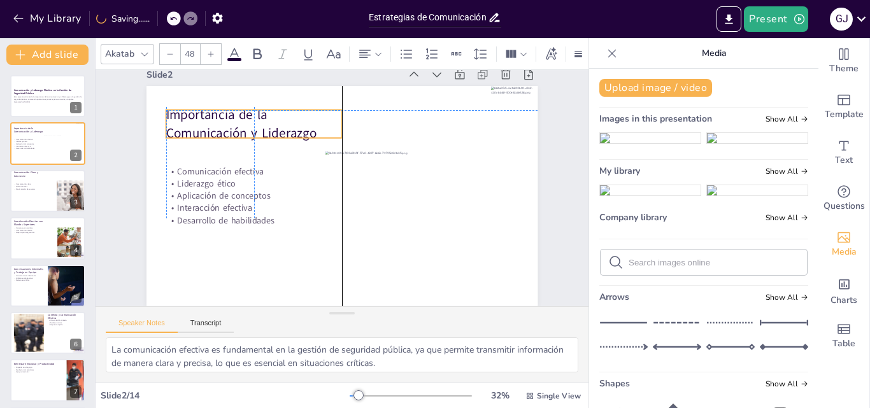
drag, startPoint x: 201, startPoint y: 108, endPoint x: 201, endPoint y: 119, distance: 10.2
click at [201, 119] on span "Importancia de la Comunicación y Liderazgo" at bounding box center [255, 104] width 151 height 67
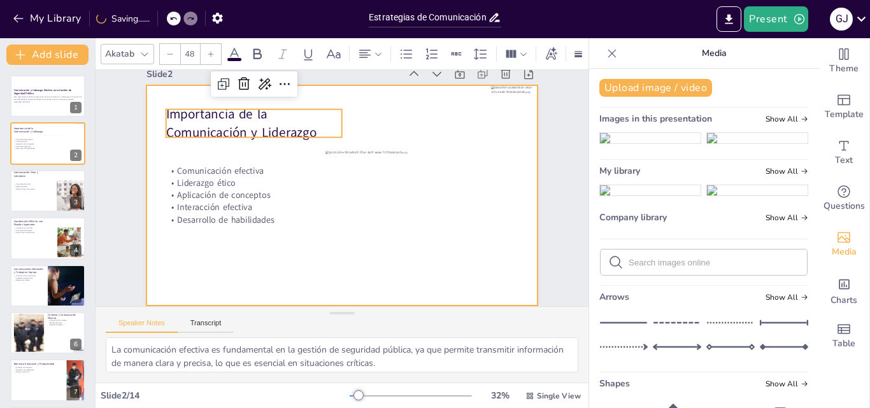
click at [255, 249] on div at bounding box center [340, 195] width 440 height 331
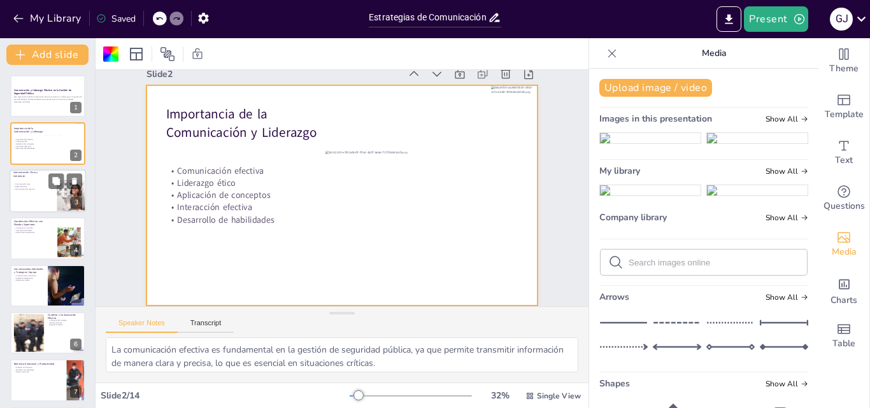
click at [39, 189] on p "Maximización de recursos" at bounding box center [28, 189] width 31 height 3
type textarea "La claridad en la comunicación es vital para asegurar que todos los miembros de…"
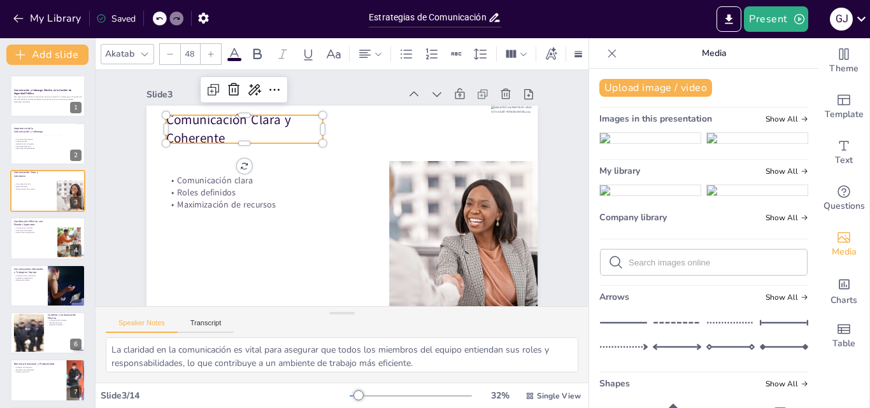
click at [200, 120] on p "Comunicación Clara y Coherente" at bounding box center [258, 110] width 161 height 68
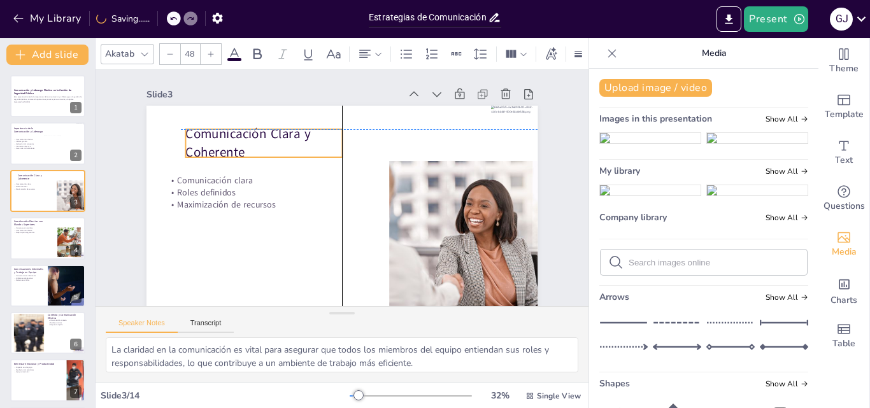
drag, startPoint x: 204, startPoint y: 122, endPoint x: 219, endPoint y: 133, distance: 18.6
click at [219, 133] on p "Comunicación Clara y Coherente" at bounding box center [289, 115] width 158 height 97
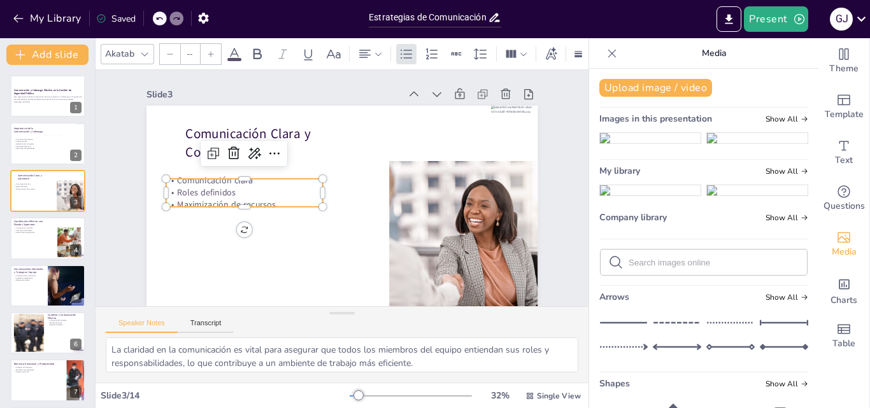
type input "32"
click at [347, 175] on p "Roles definidos" at bounding box center [404, 112] width 114 height 124
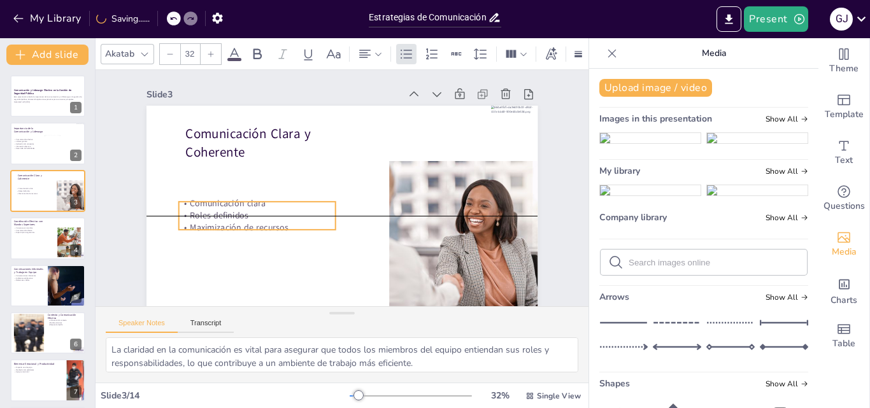
drag, startPoint x: 213, startPoint y: 205, endPoint x: 309, endPoint y: 222, distance: 97.9
click at [219, 208] on div "Comunicación clara Roles definidos Maximización de recursos" at bounding box center [270, 136] width 122 height 148
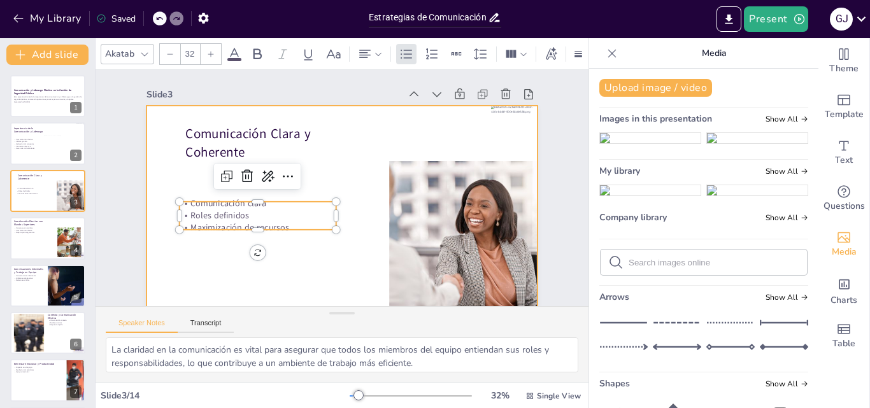
click at [343, 155] on div at bounding box center [333, 214] width 440 height 331
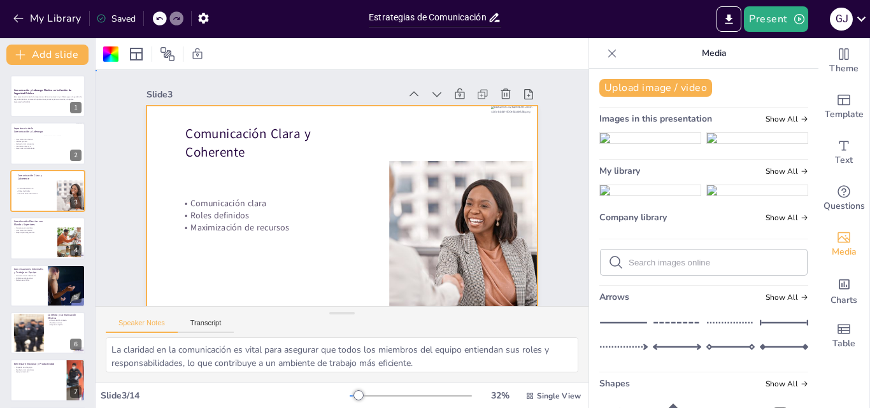
click at [311, 173] on div at bounding box center [333, 214] width 440 height 330
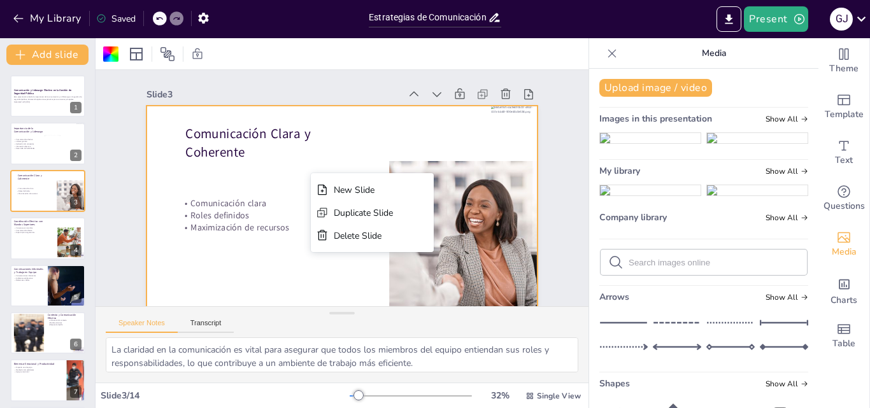
click at [293, 173] on div at bounding box center [330, 213] width 447 height 360
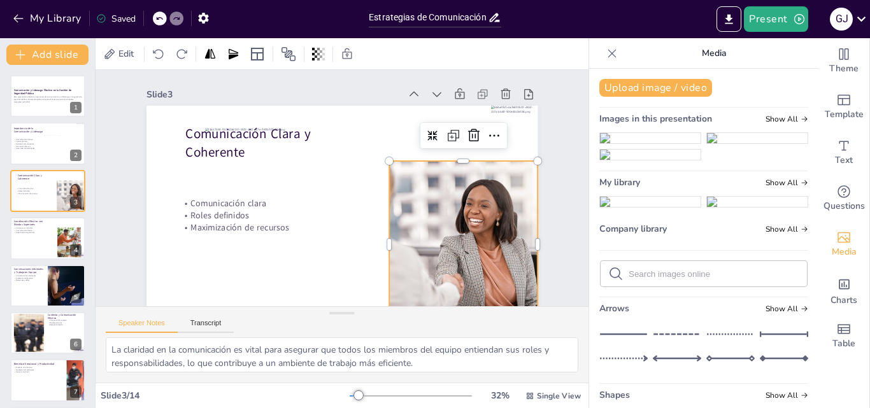
click at [498, 190] on div at bounding box center [429, 289] width 303 height 257
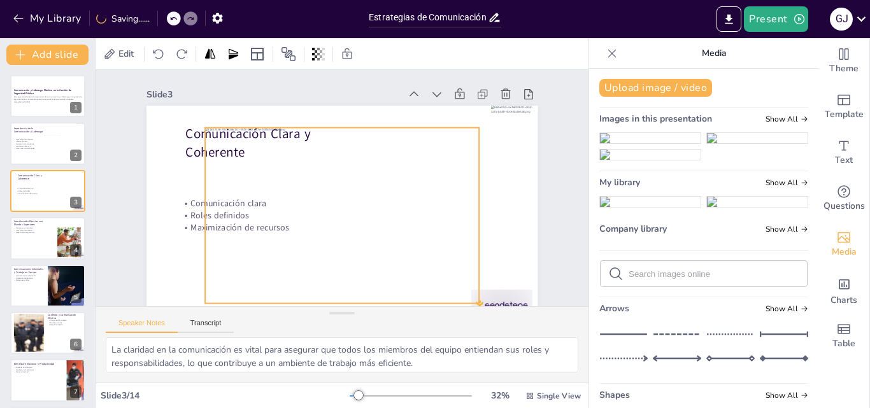
drag, startPoint x: 291, startPoint y: 177, endPoint x: 260, endPoint y: 154, distance: 38.7
click at [291, 174] on div at bounding box center [336, 215] width 305 height 229
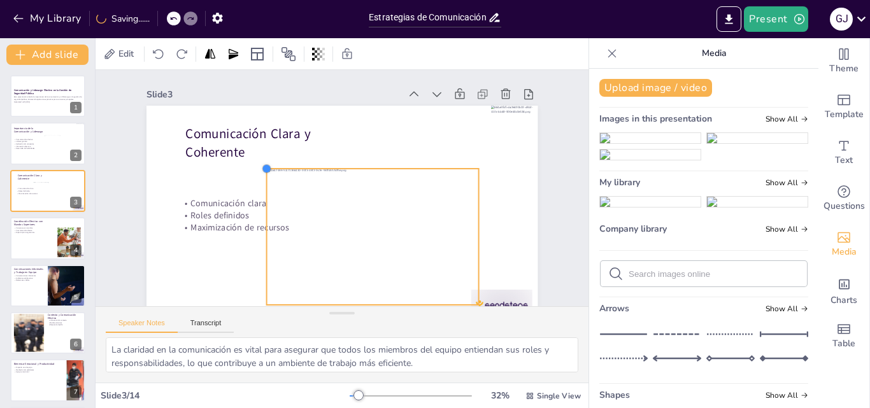
drag, startPoint x: 197, startPoint y: 129, endPoint x: 371, endPoint y: 198, distance: 187.3
click at [325, 169] on div "Comunicación Clara y Coherente Comunicación clara Roles definidos Maximización …" at bounding box center [333, 214] width 440 height 331
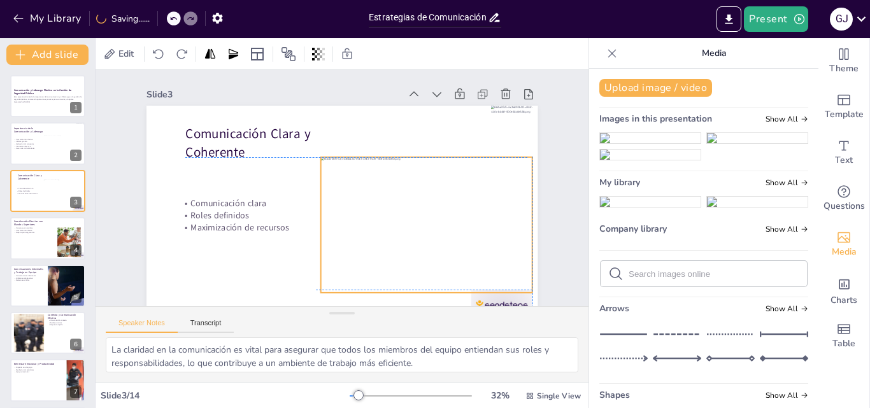
drag, startPoint x: 370, startPoint y: 204, endPoint x: 419, endPoint y: 191, distance: 50.1
click at [419, 191] on div at bounding box center [410, 249] width 243 height 195
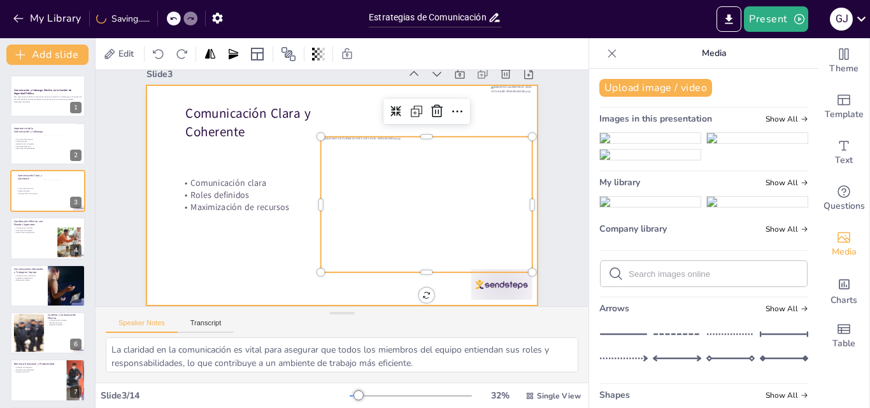
scroll to position [29, 0]
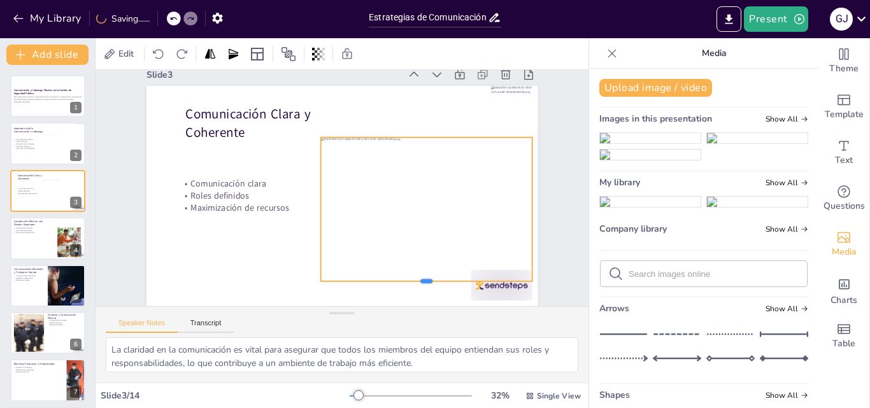
drag, startPoint x: 421, startPoint y: 264, endPoint x: 418, endPoint y: 272, distance: 8.7
click at [418, 272] on div at bounding box center [392, 308] width 205 height 75
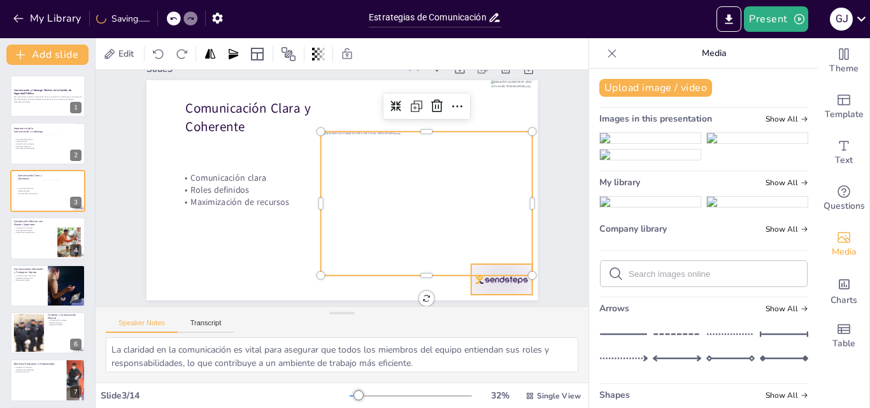
click at [287, 324] on div at bounding box center [268, 356] width 37 height 64
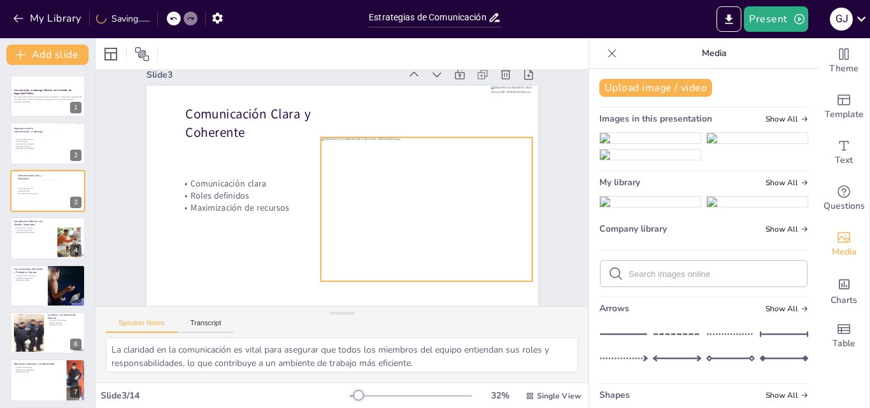
scroll to position [29, 0]
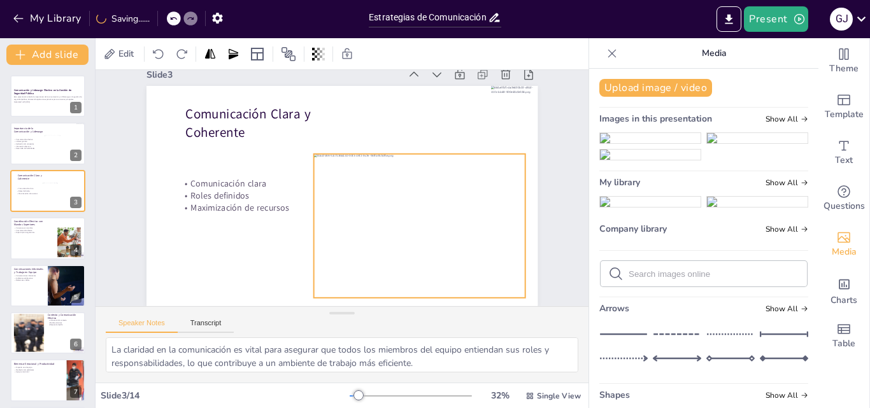
drag, startPoint x: 415, startPoint y: 232, endPoint x: 408, endPoint y: 249, distance: 18.0
click at [408, 249] on div at bounding box center [413, 242] width 242 height 186
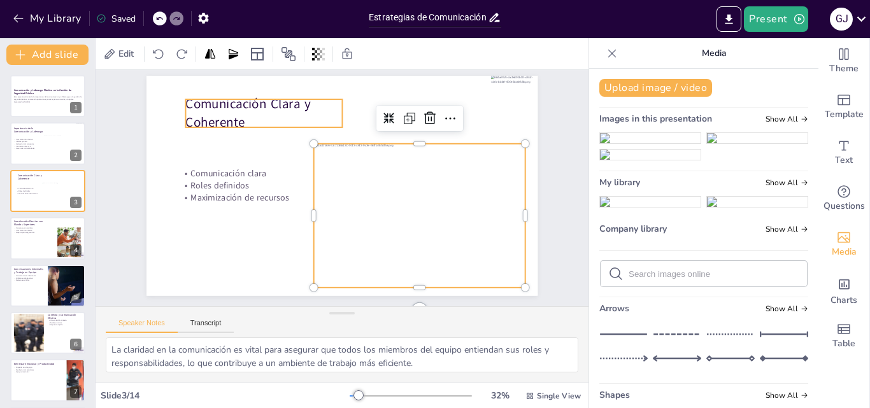
click at [286, 178] on p "Comunicación Clara y Coherente" at bounding box center [259, 257] width 53 height 159
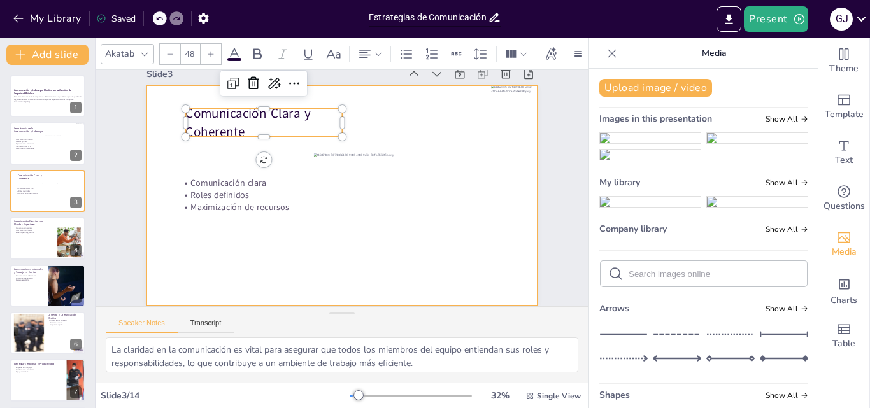
click at [352, 106] on div at bounding box center [338, 194] width 449 height 387
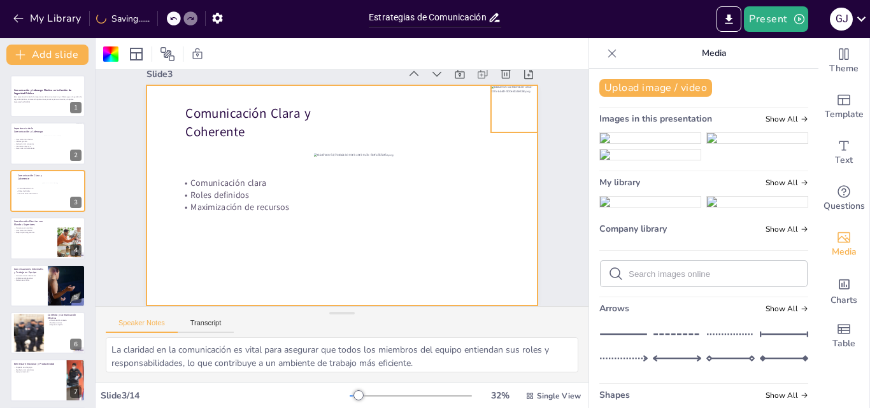
scroll to position [29, 0]
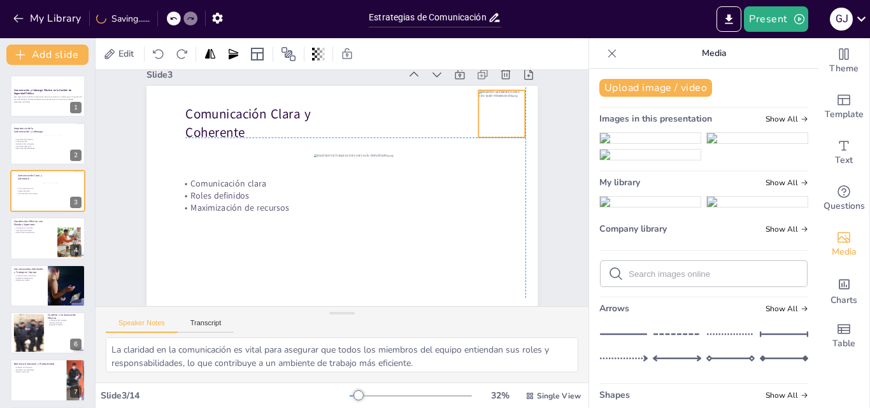
drag, startPoint x: 494, startPoint y: 112, endPoint x: 482, endPoint y: 113, distance: 12.3
click at [324, 324] on div at bounding box center [290, 357] width 66 height 66
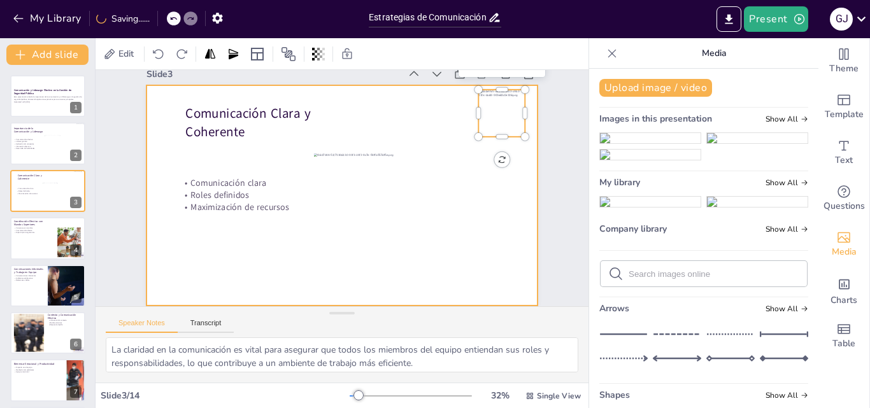
click at [406, 101] on div at bounding box center [342, 195] width 391 height 220
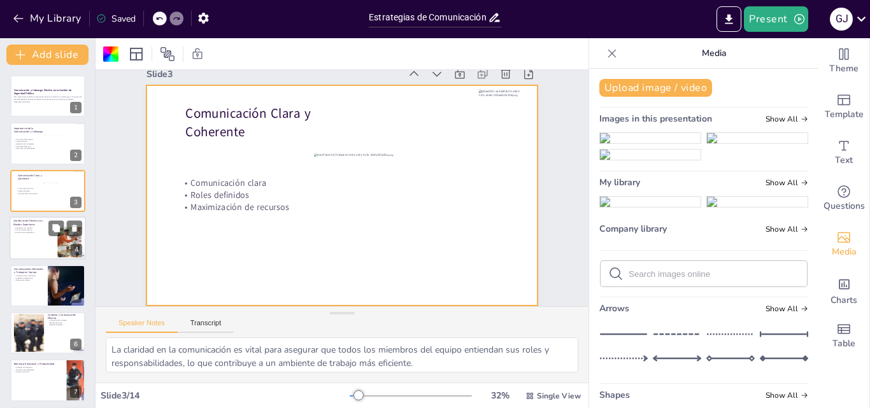
click at [31, 244] on div at bounding box center [48, 238] width 76 height 43
type textarea "Alcanzar un consenso con los mandos superiores es fundamental para evitar confu…"
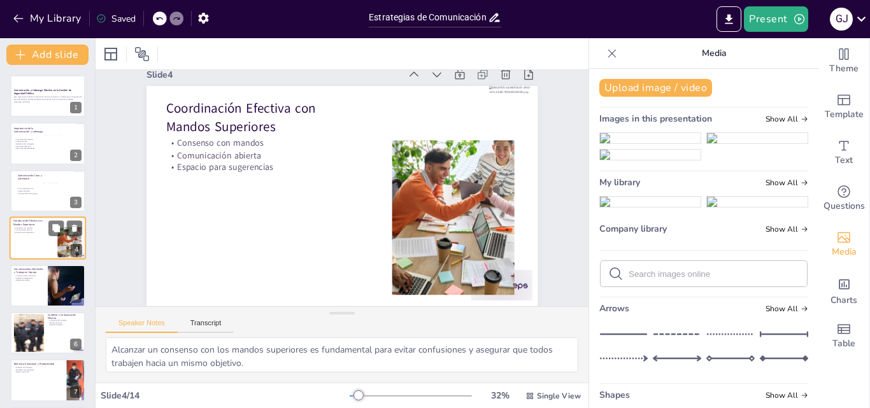
scroll to position [0, 0]
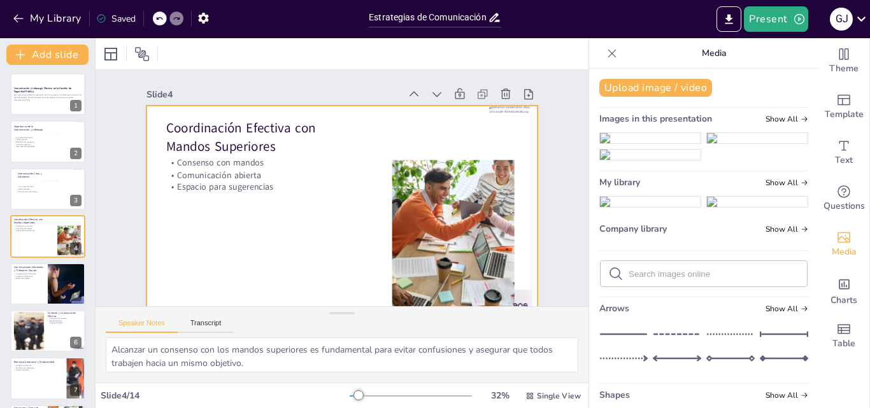
click at [206, 240] on div at bounding box center [330, 213] width 447 height 361
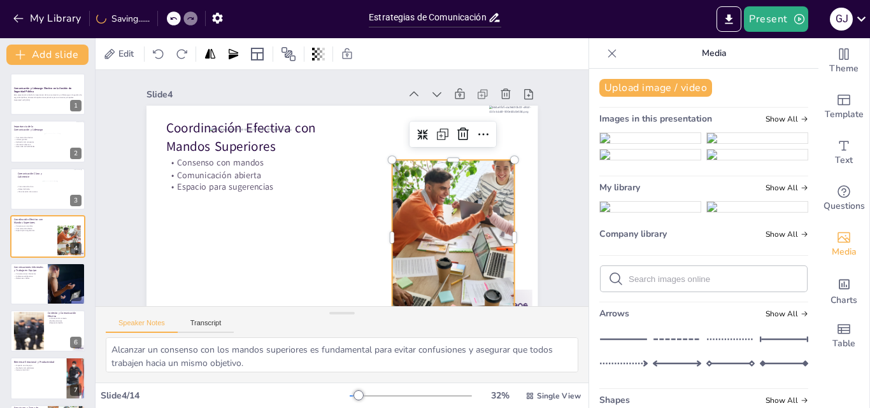
click at [491, 207] on div at bounding box center [423, 279] width 346 height 268
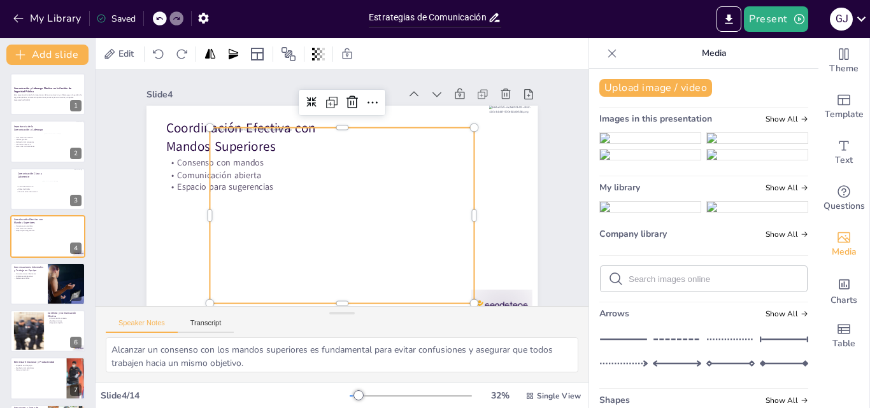
click at [352, 194] on div at bounding box center [333, 214] width 307 height 249
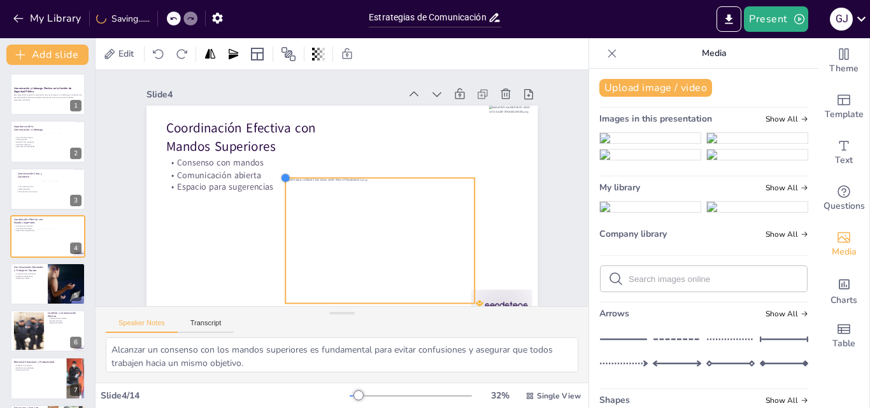
drag, startPoint x: 233, startPoint y: 147, endPoint x: 347, endPoint y: 177, distance: 118.7
click at [347, 177] on div "Coordinación Efectiva con Mandos Superiores Consenso con mandos Comunicación ab…" at bounding box center [330, 213] width 447 height 361
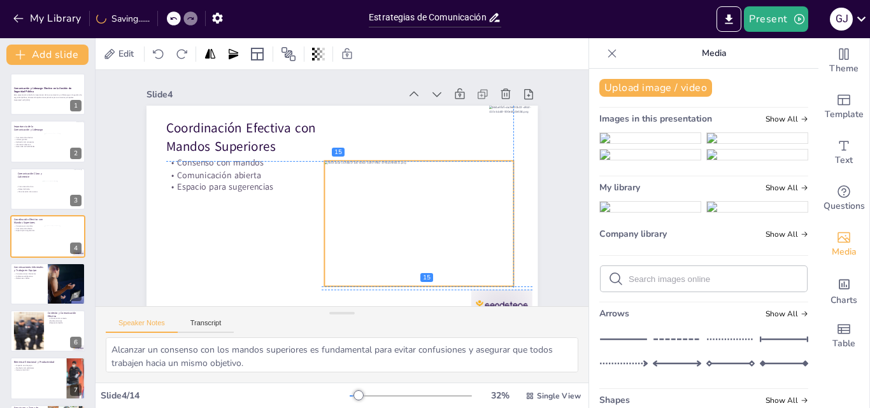
click at [423, 210] on div at bounding box center [418, 224] width 189 height 126
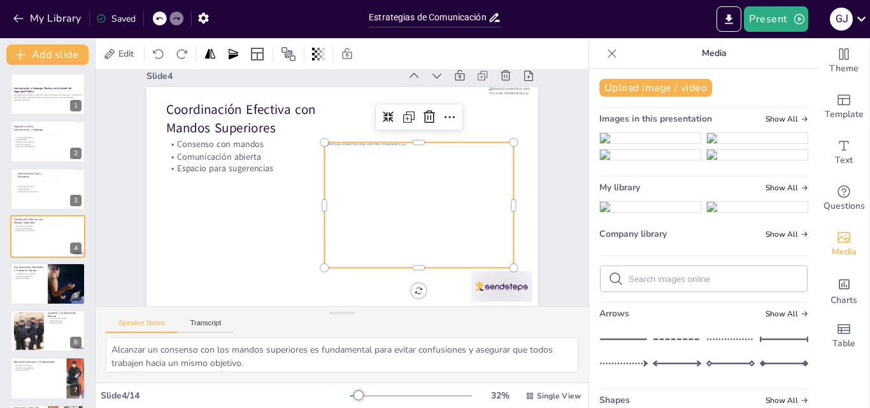
scroll to position [29, 0]
click at [466, 324] on div at bounding box center [432, 352] width 68 height 57
click at [408, 242] on div at bounding box center [413, 220] width 211 height 162
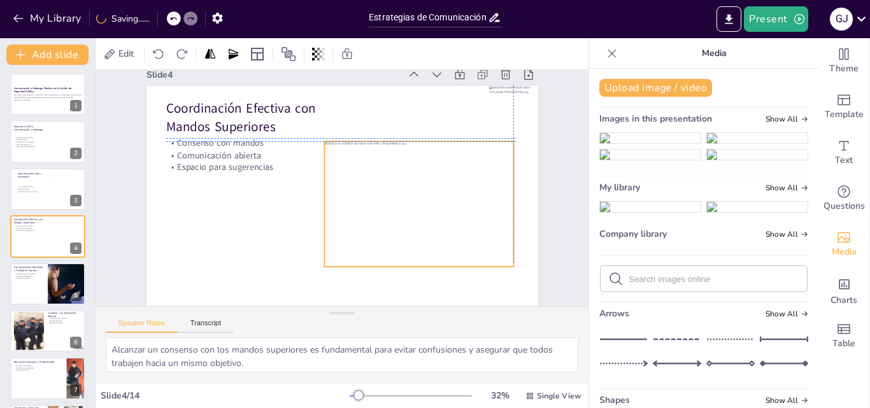
click at [412, 252] on div at bounding box center [381, 256] width 220 height 225
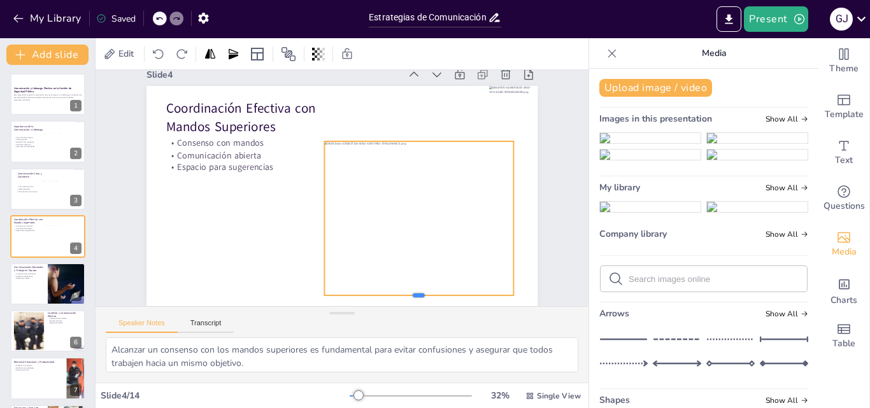
drag, startPoint x: 412, startPoint y: 262, endPoint x: 412, endPoint y: 291, distance: 28.7
click at [412, 291] on div at bounding box center [366, 323] width 177 height 86
click at [442, 217] on div at bounding box center [393, 263] width 259 height 247
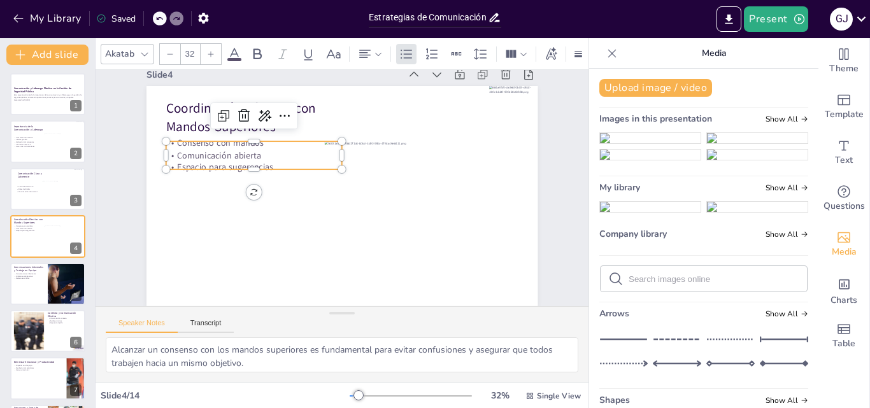
click at [357, 154] on p "Espacio para sugerencias" at bounding box center [372, 103] width 31 height 177
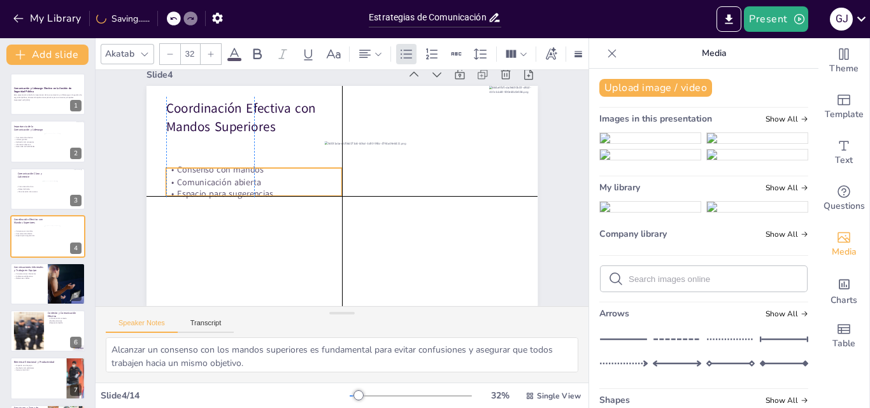
drag, startPoint x: 198, startPoint y: 152, endPoint x: 194, endPoint y: 180, distance: 28.3
click at [194, 180] on p "Espacio para sugerencias" at bounding box center [267, 141] width 150 height 113
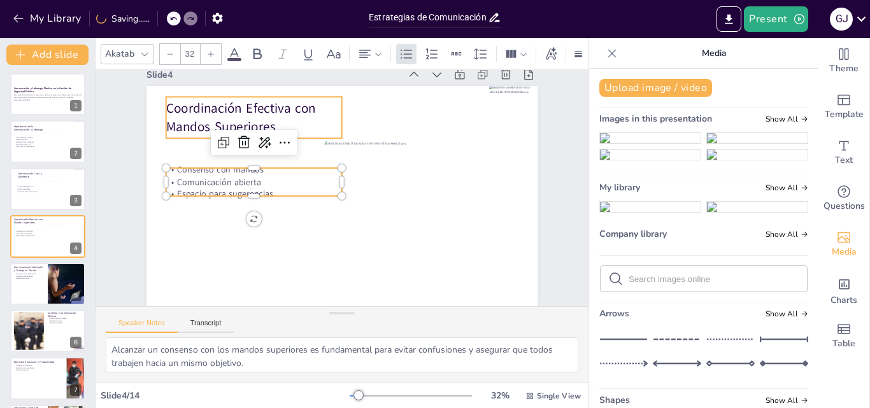
click at [194, 103] on p "Coordinación Efectiva con Mandos Superiores" at bounding box center [254, 117] width 176 height 36
type input "48"
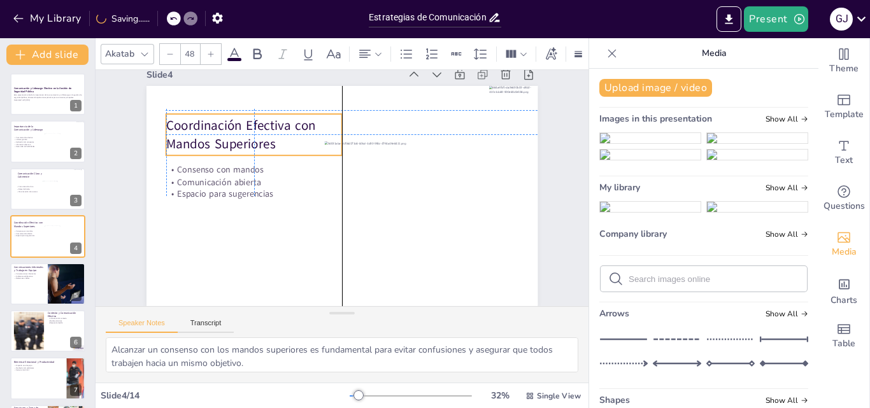
drag, startPoint x: 191, startPoint y: 106, endPoint x: 191, endPoint y: 118, distance: 12.1
click at [191, 118] on p "Coordinación Efectiva con Mandos Superiores" at bounding box center [274, 110] width 179 height 89
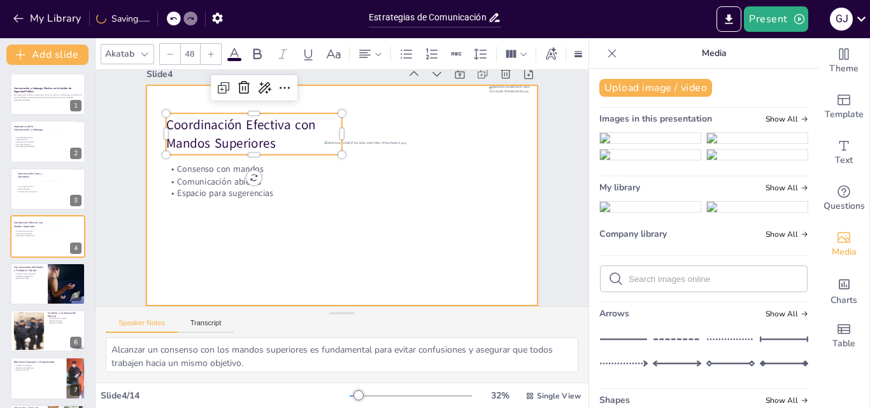
click at [243, 242] on div at bounding box center [340, 195] width 429 height 297
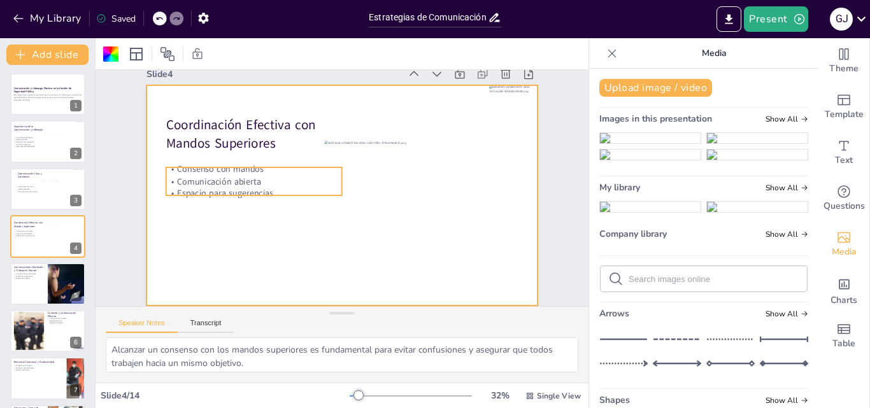
click at [203, 173] on p "Comunicación abierta" at bounding box center [260, 155] width 171 height 66
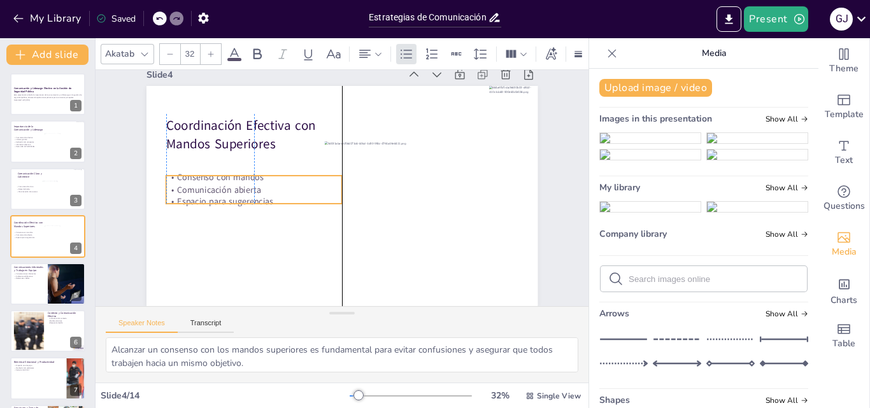
drag, startPoint x: 203, startPoint y: 173, endPoint x: 201, endPoint y: 180, distance: 7.8
click at [201, 180] on p "Comunicación abierta" at bounding box center [265, 145] width 159 height 99
drag, startPoint x: 245, startPoint y: 224, endPoint x: 263, endPoint y: 236, distance: 21.0
click at [246, 225] on div "Coordinación Efectiva con Mandos Superiores 0 ° Consenso con mandos Comunicació…" at bounding box center [340, 196] width 429 height 297
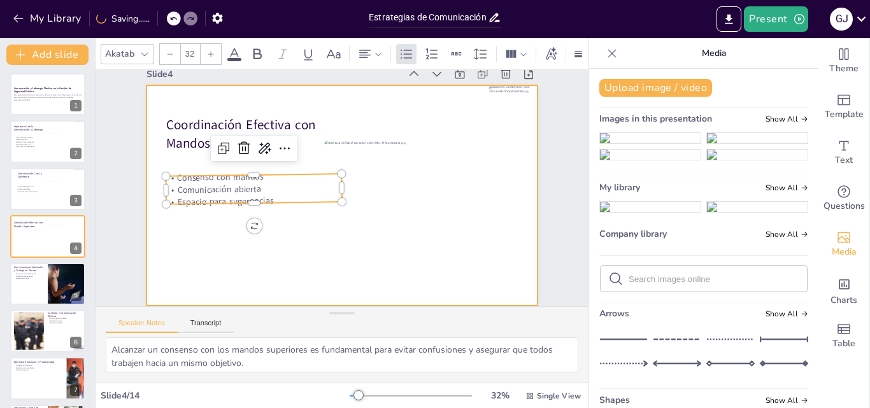
click at [284, 249] on div at bounding box center [340, 195] width 440 height 331
